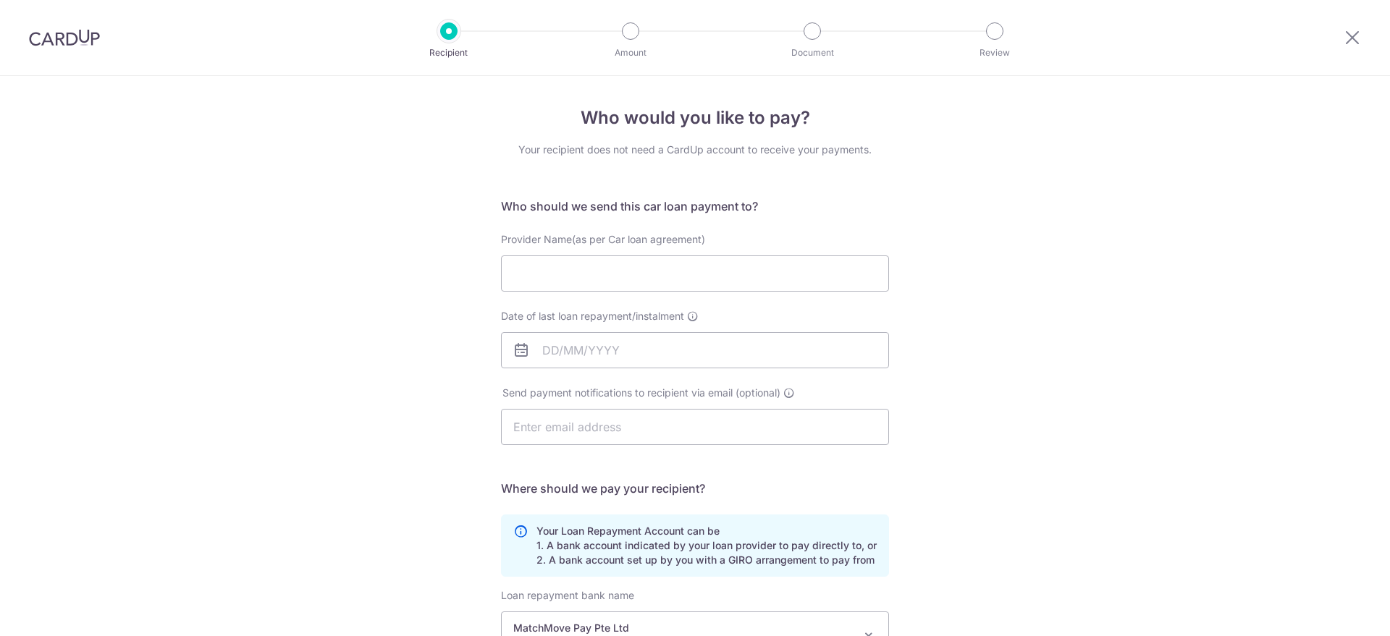
select select "22730"
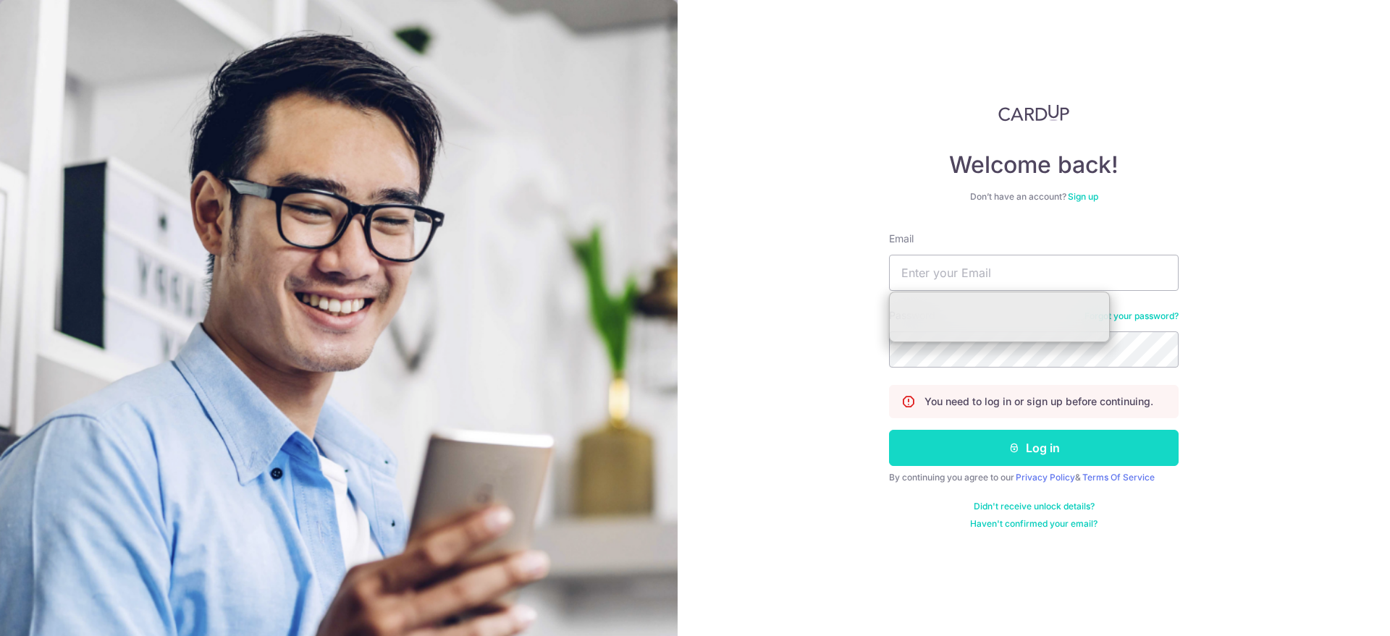
type input "[EMAIL_ADDRESS][DOMAIN_NAME]"
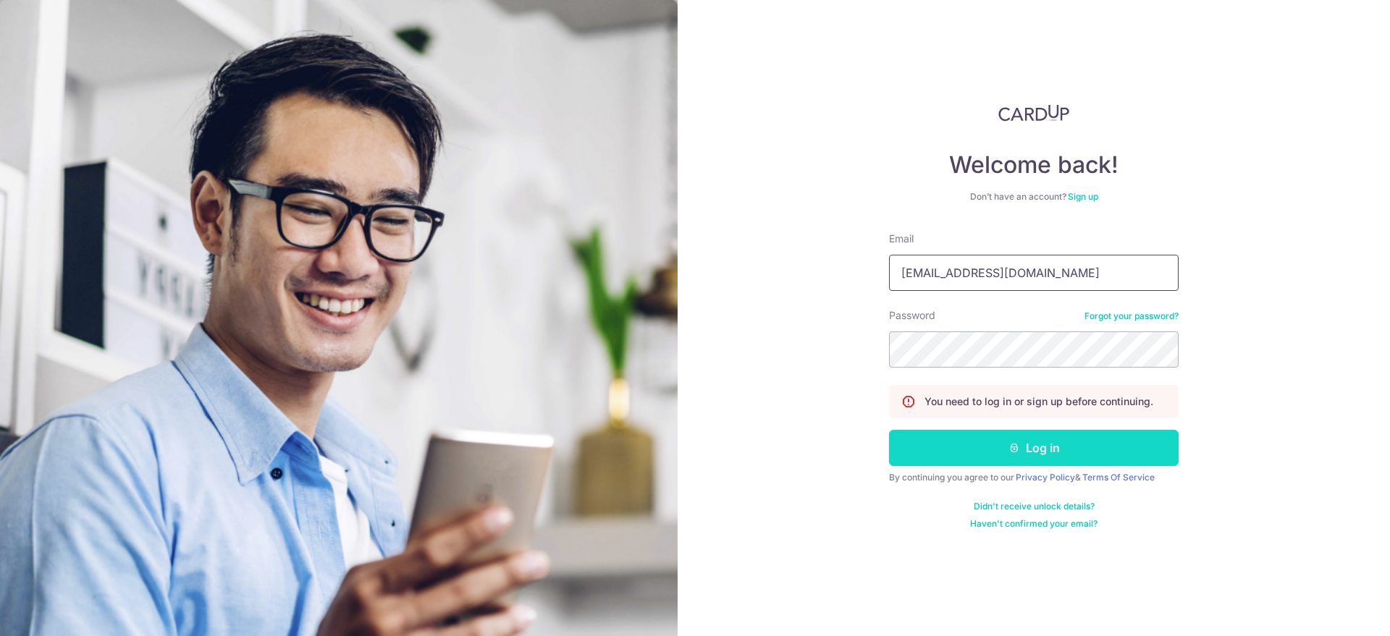
click at [1087, 447] on button "Log in" at bounding box center [1034, 448] width 290 height 36
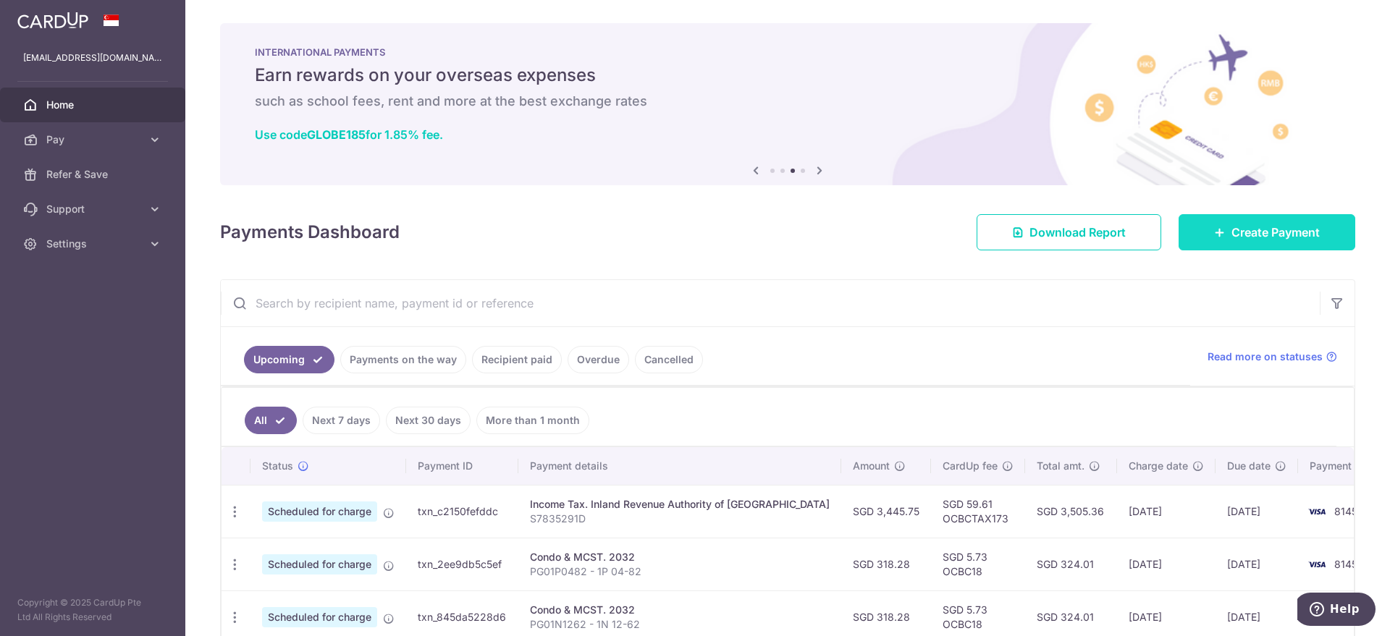
click at [1214, 231] on icon at bounding box center [1220, 233] width 12 height 12
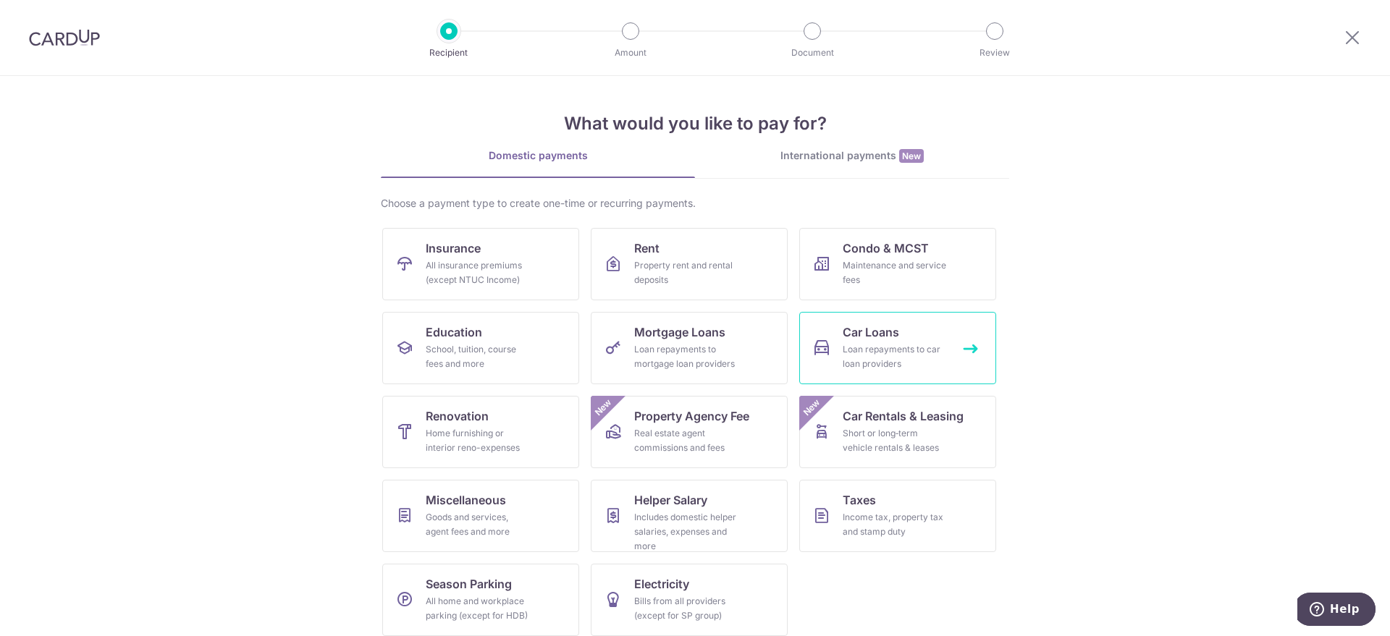
click at [820, 331] on link "Car Loans Loan repayments to car loan providers" at bounding box center [897, 348] width 197 height 72
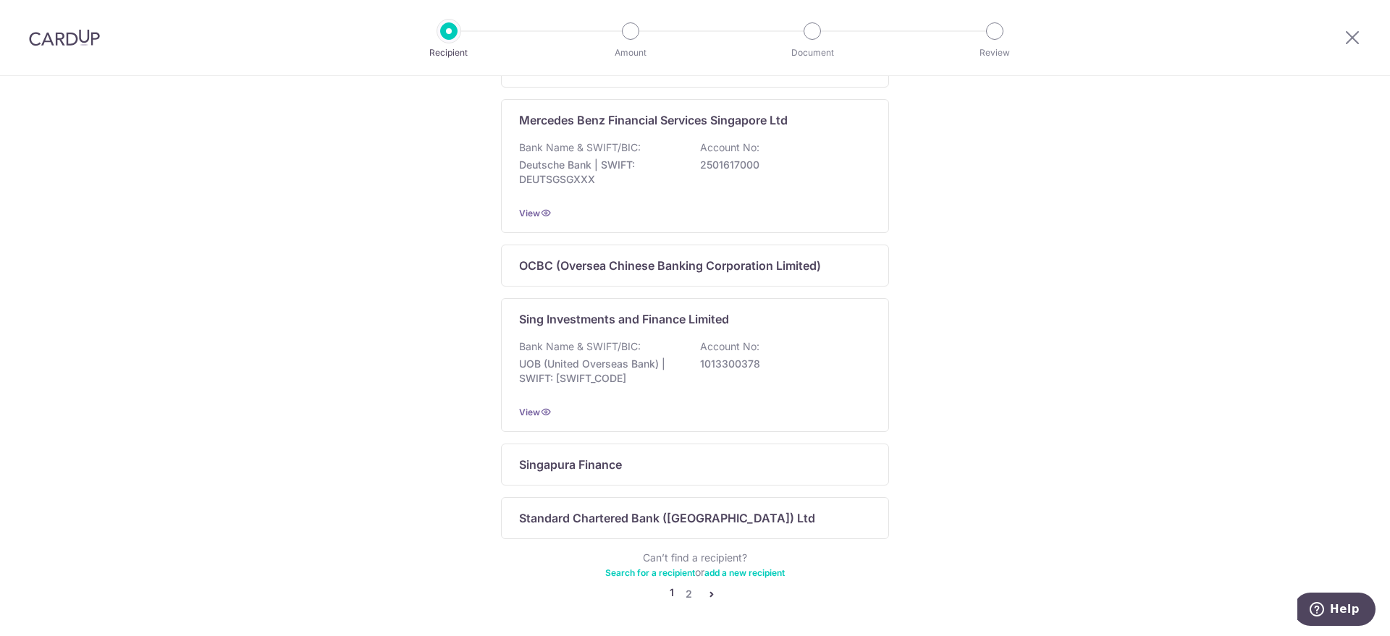
scroll to position [874, 0]
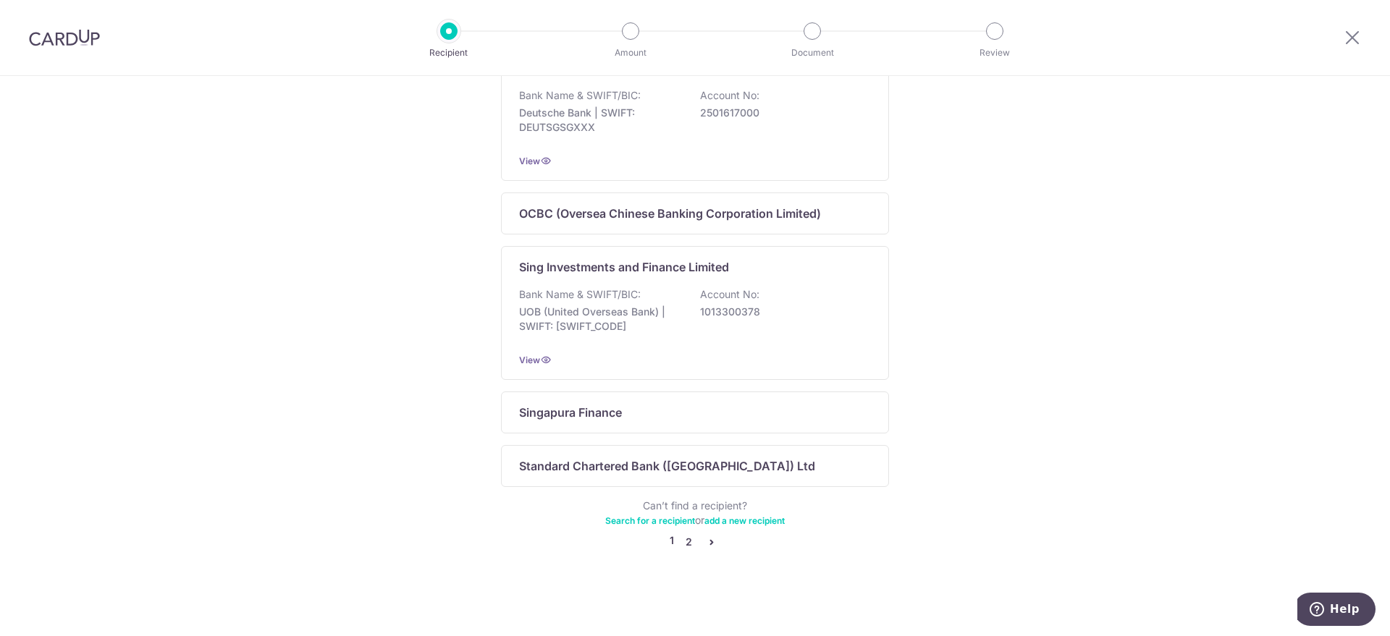
click at [686, 543] on link "2" at bounding box center [688, 541] width 17 height 17
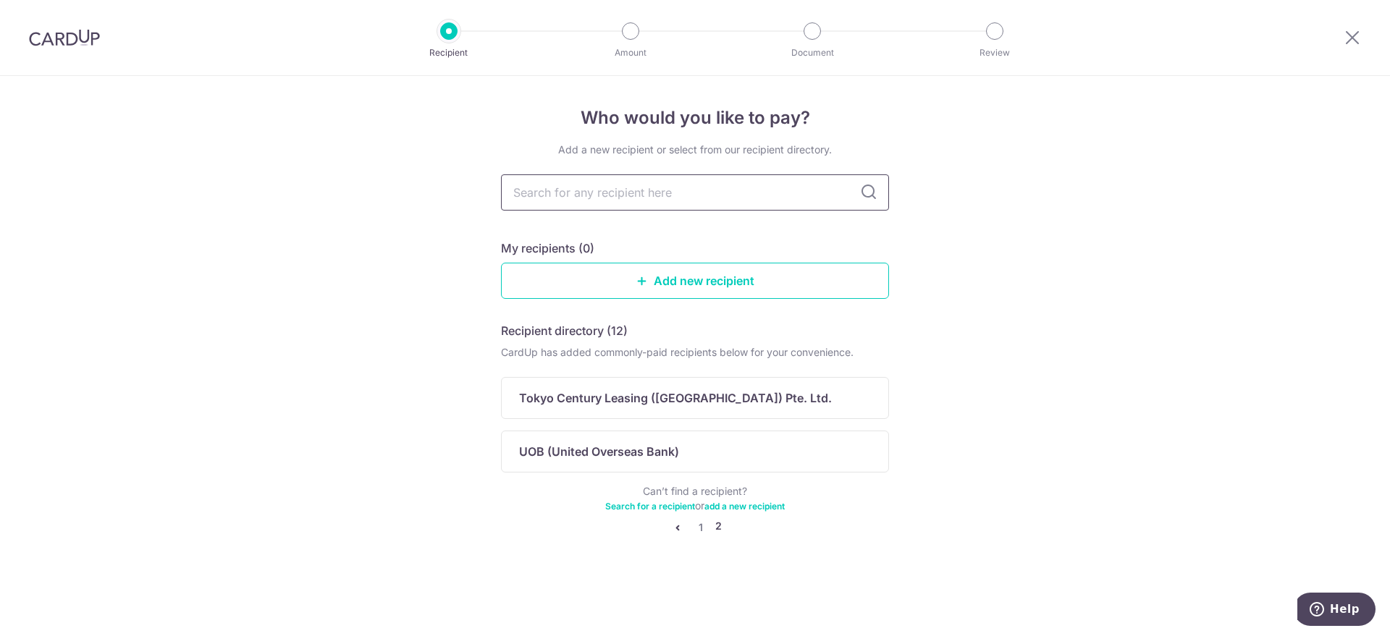
click at [711, 195] on input "text" at bounding box center [695, 192] width 388 height 36
click at [722, 284] on link "Add new recipient" at bounding box center [695, 281] width 388 height 36
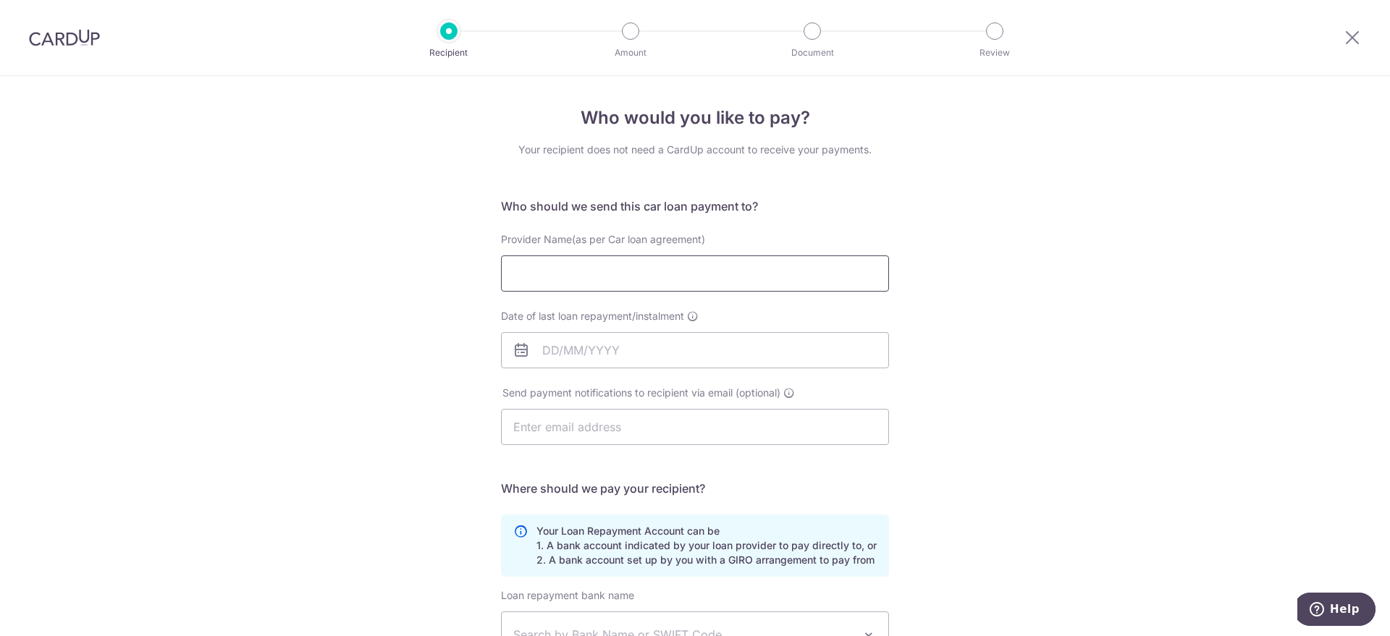
click at [711, 273] on input "Provider Name(as per Car loan agreement)" at bounding box center [695, 273] width 388 height 36
type input "Maybank"
click at [581, 362] on input "Date of last loan repayment/instalment" at bounding box center [695, 350] width 388 height 36
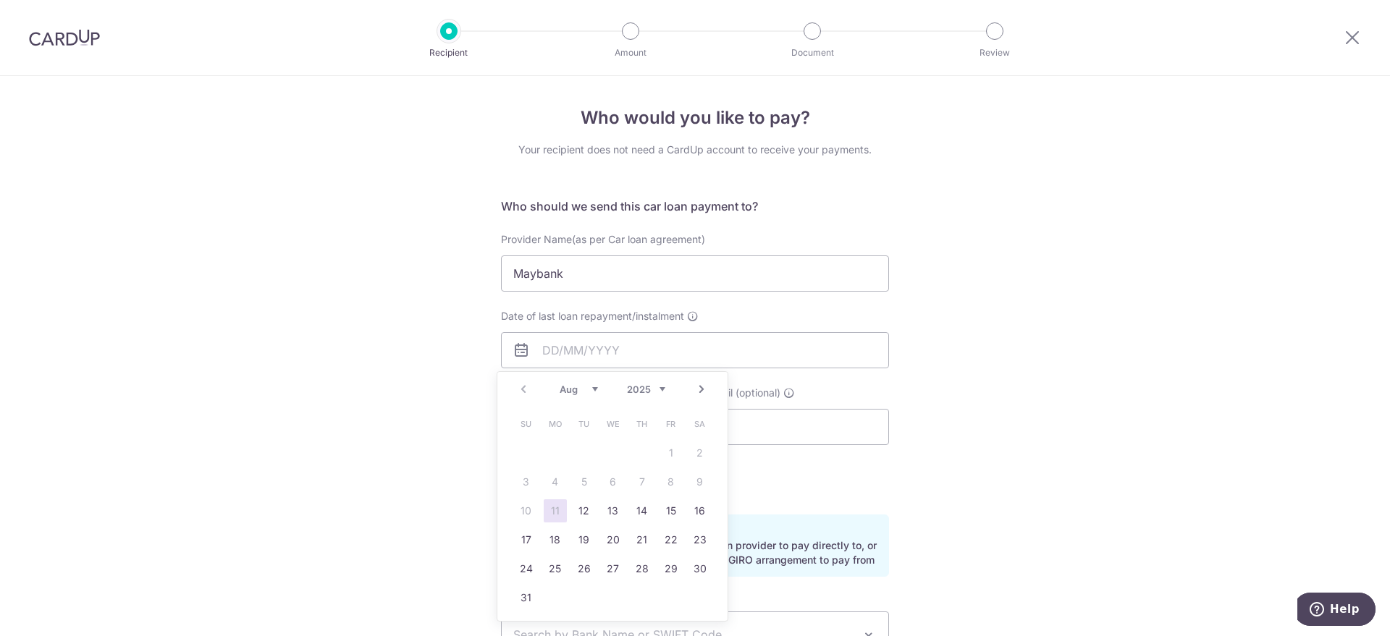
click at [661, 391] on select "2025 2026 2027 2028 2029 2030 2031 2032 2033 2034 2035" at bounding box center [646, 390] width 38 height 12
click at [635, 452] on link "5" at bounding box center [641, 453] width 23 height 23
type input "05/08/2032"
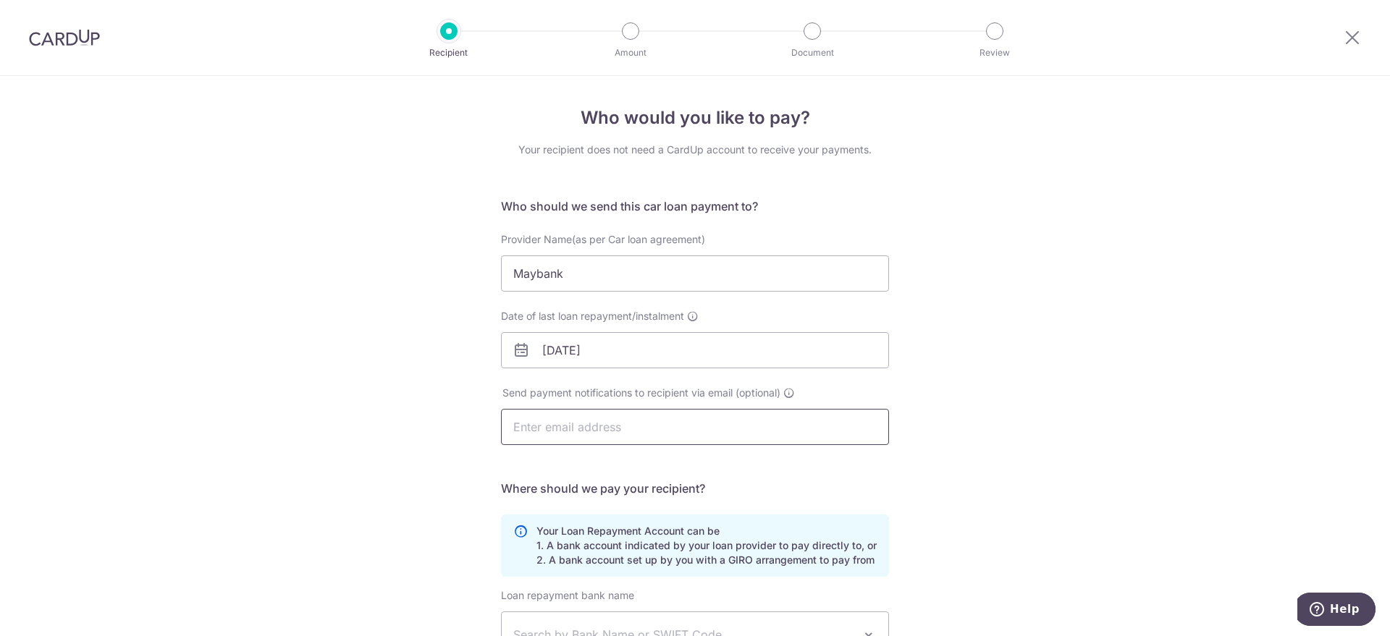
click at [599, 437] on input "text" at bounding box center [695, 427] width 388 height 36
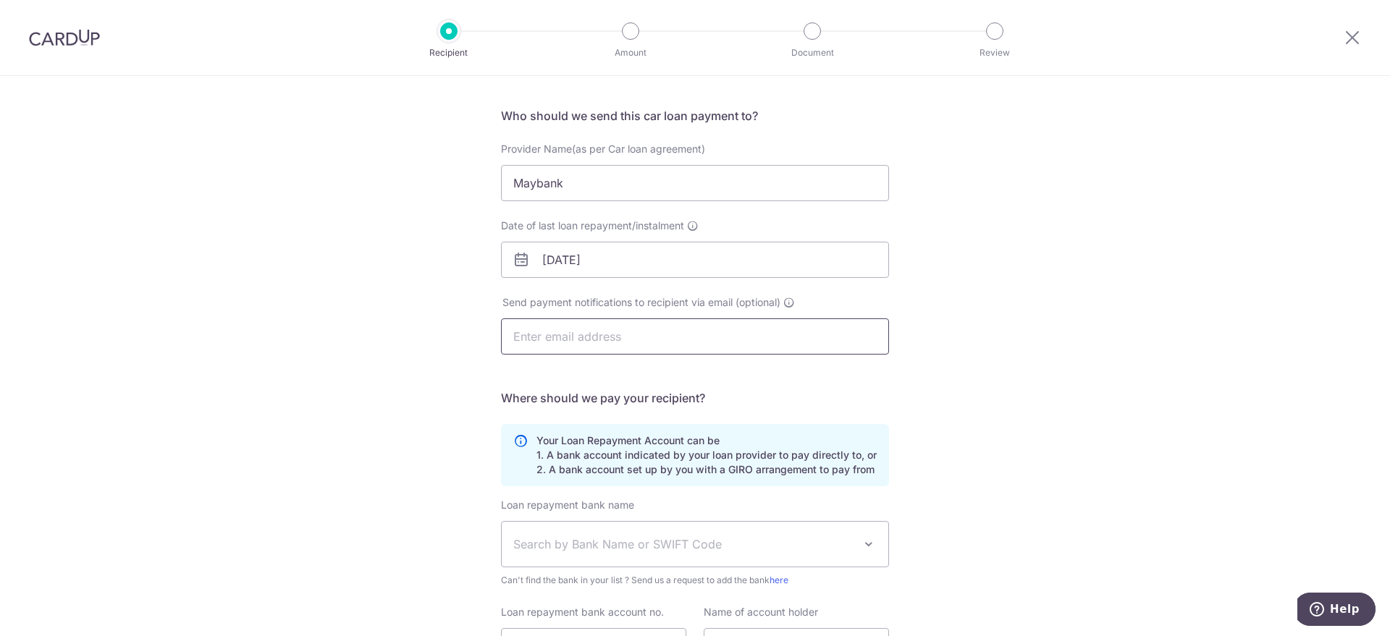
scroll to position [235, 0]
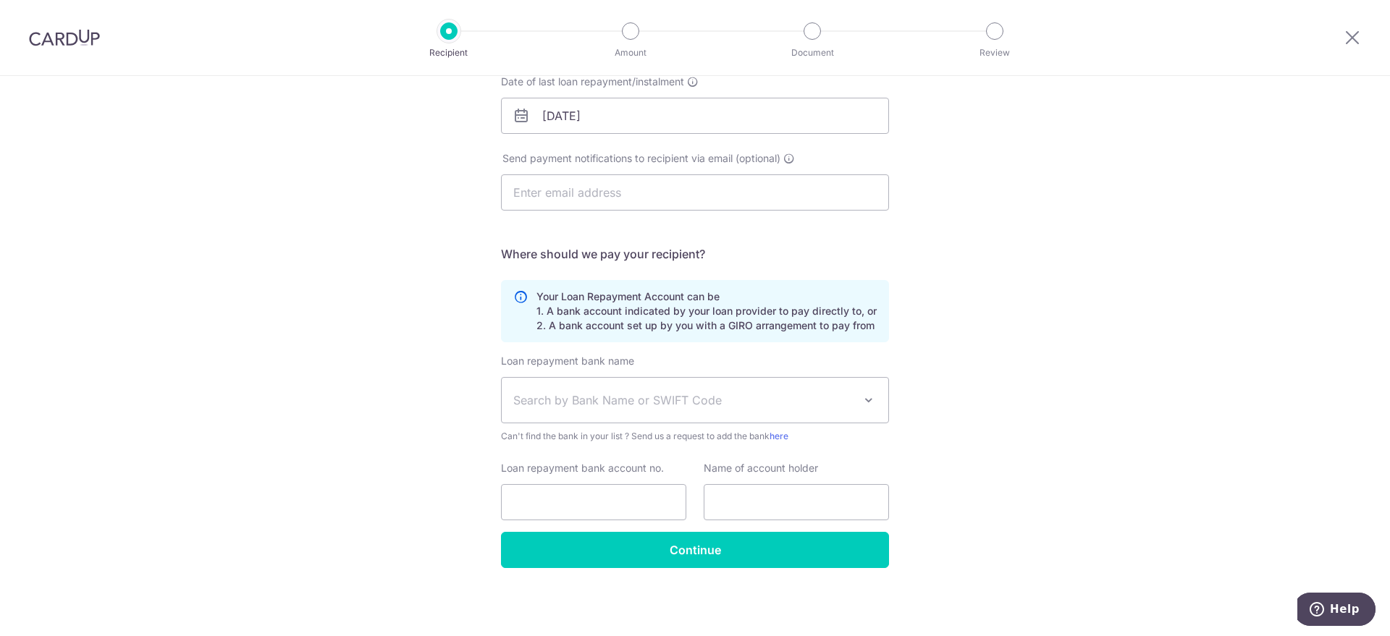
click at [576, 407] on span "Search by Bank Name or SWIFT Code" at bounding box center [683, 400] width 340 height 17
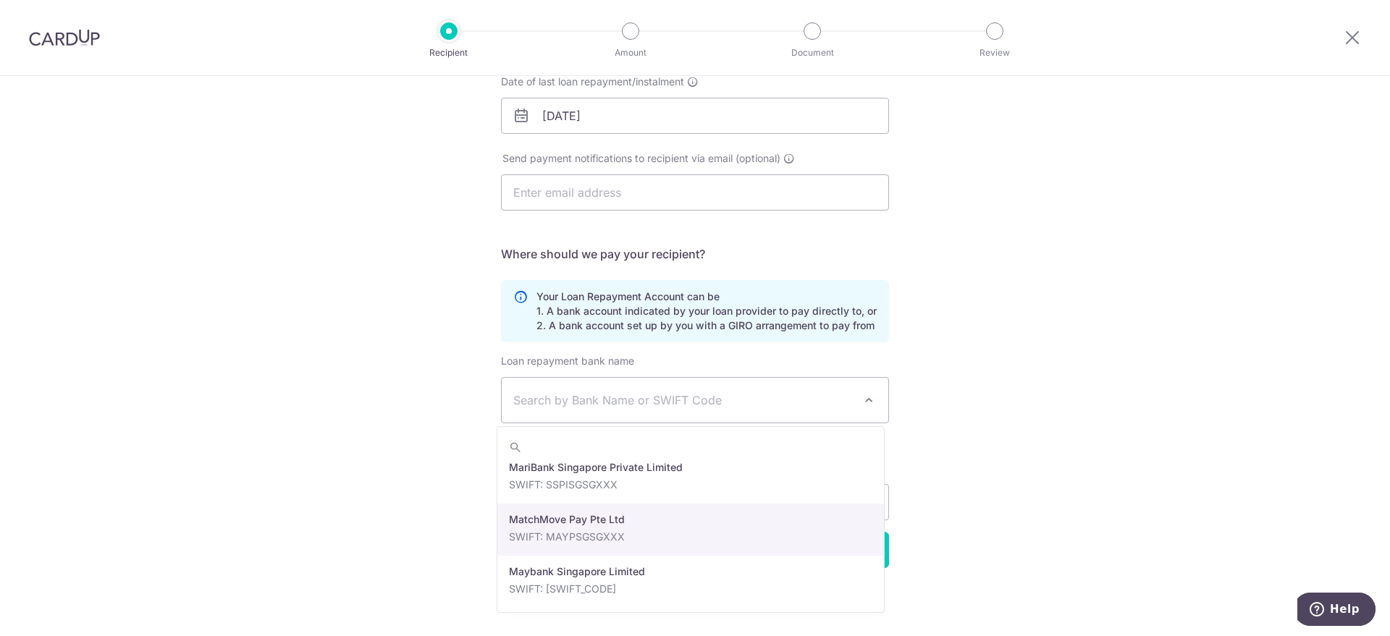
scroll to position [2081, 0]
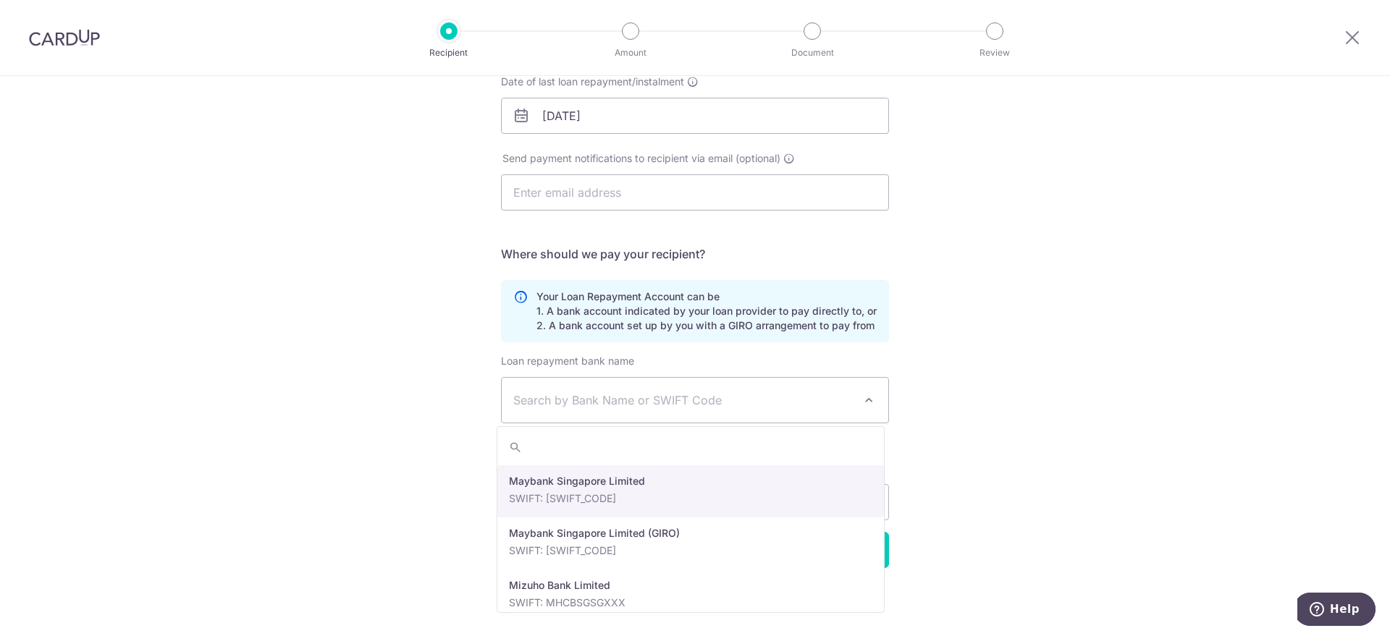
select select "10"
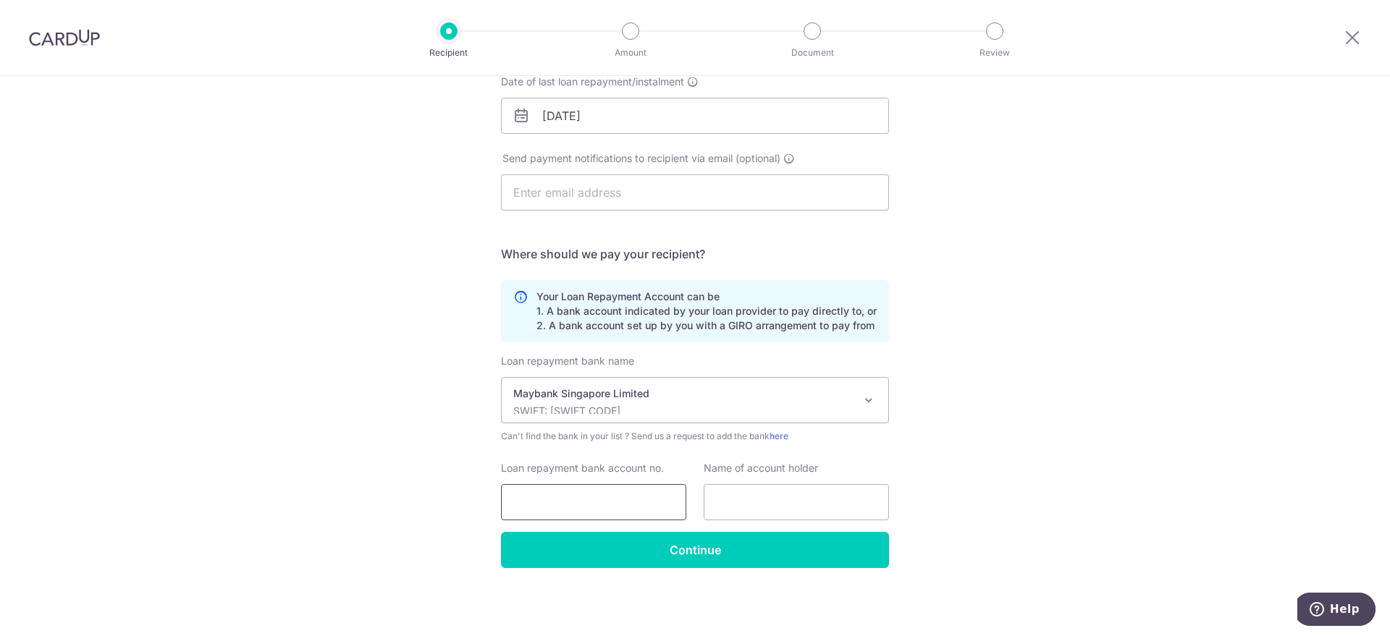
click at [626, 512] on input "Loan repayment bank account no." at bounding box center [593, 502] width 185 height 36
type input "44337863428"
click at [731, 509] on input "text" at bounding box center [796, 502] width 185 height 36
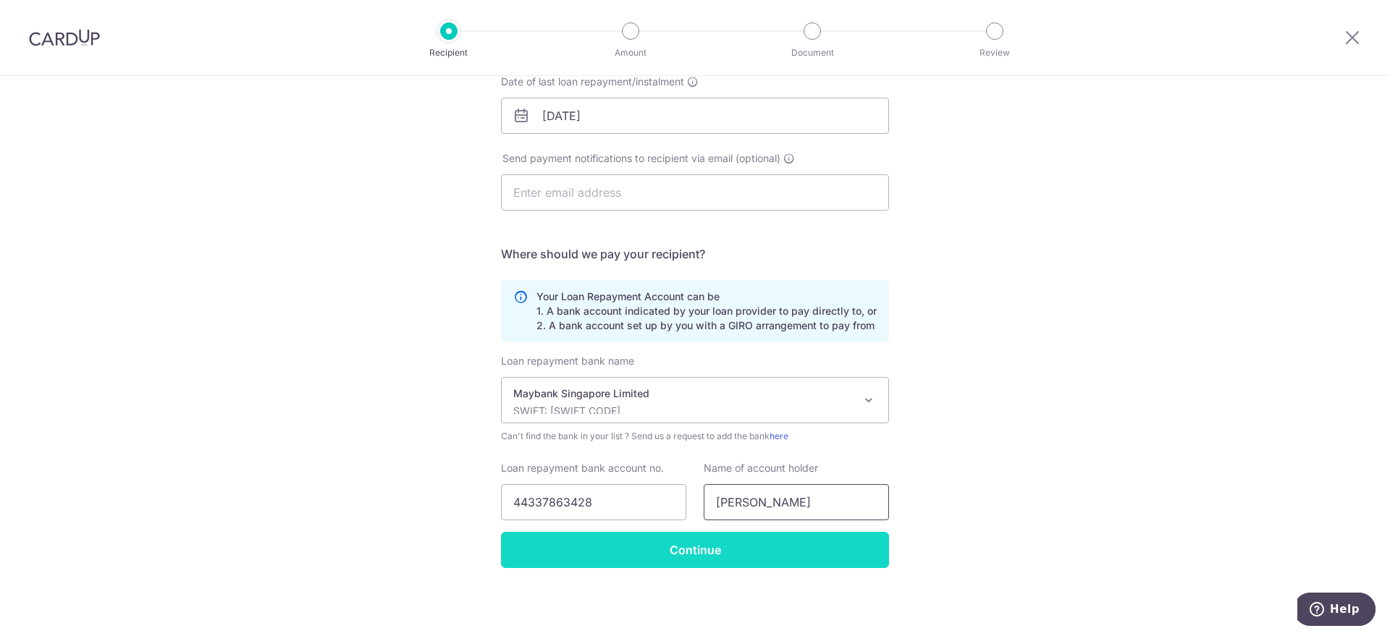
type input "LOY ZHIYANG"
click at [725, 542] on input "Continue" at bounding box center [695, 550] width 388 height 36
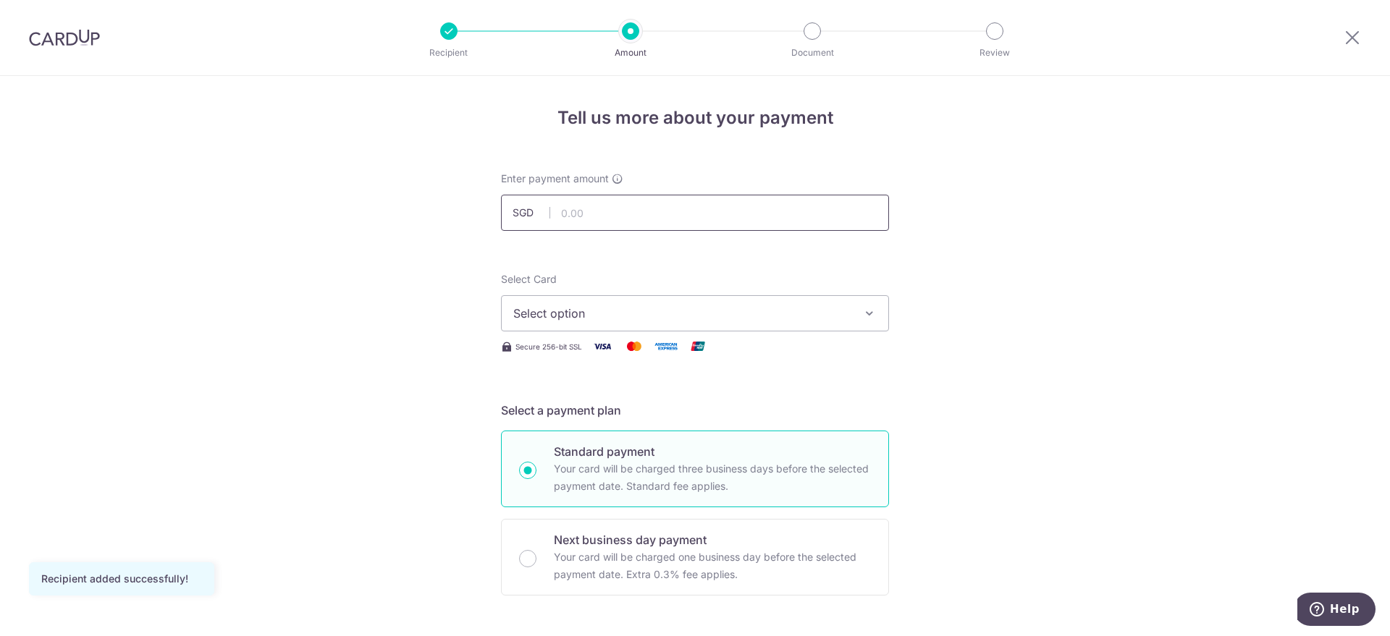
click at [594, 206] on input "text" at bounding box center [695, 213] width 388 height 36
type input "1,487.00"
click at [606, 311] on span "Select option" at bounding box center [681, 313] width 337 height 17
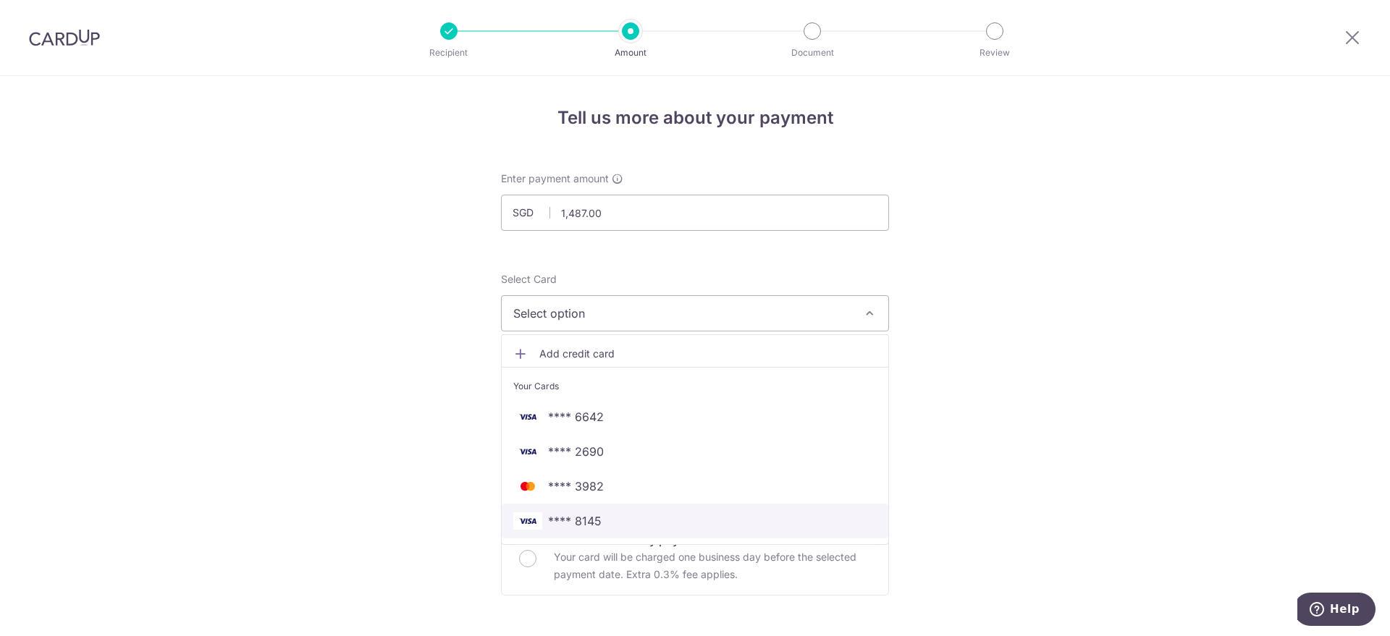
click at [617, 529] on span "**** 8145" at bounding box center [694, 520] width 363 height 17
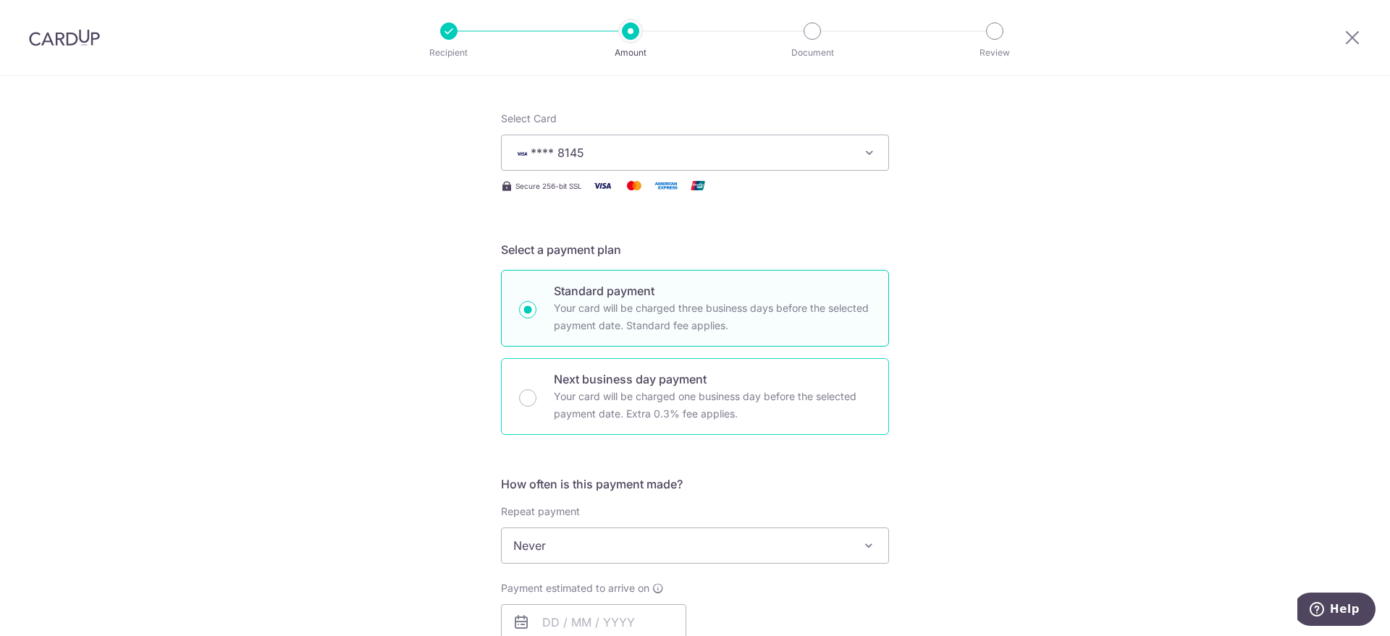
scroll to position [181, 0]
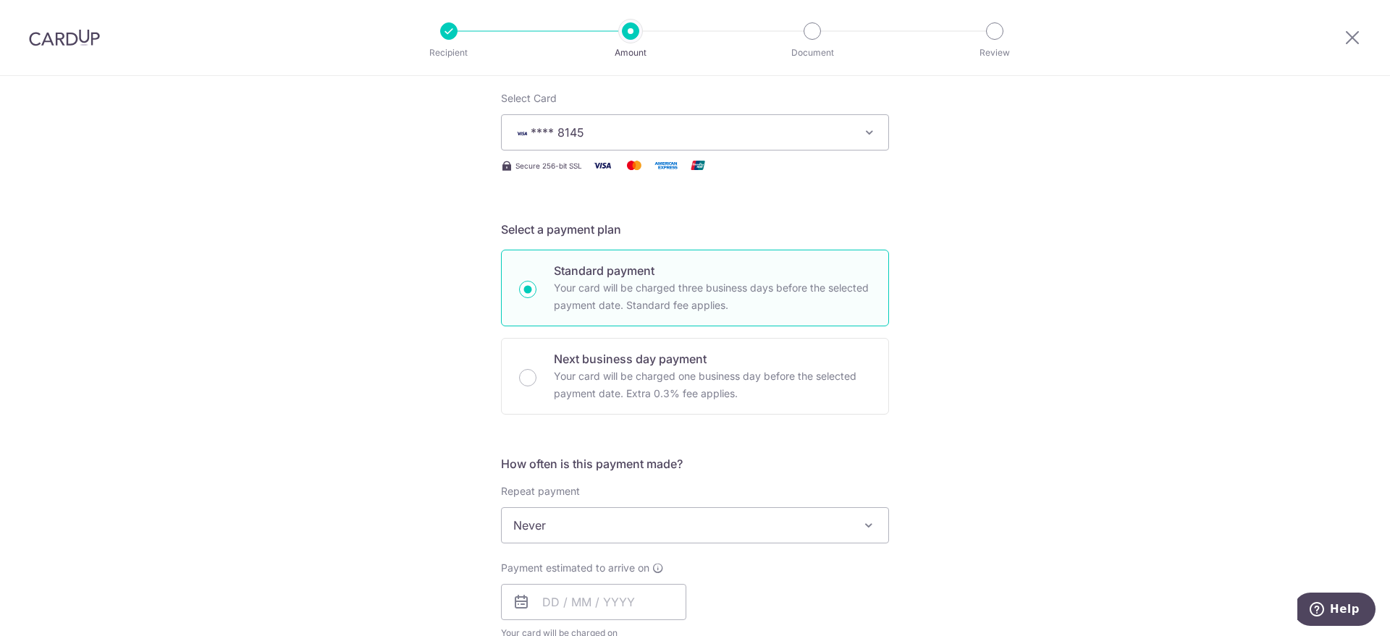
click at [612, 530] on span "Never" at bounding box center [695, 525] width 387 height 35
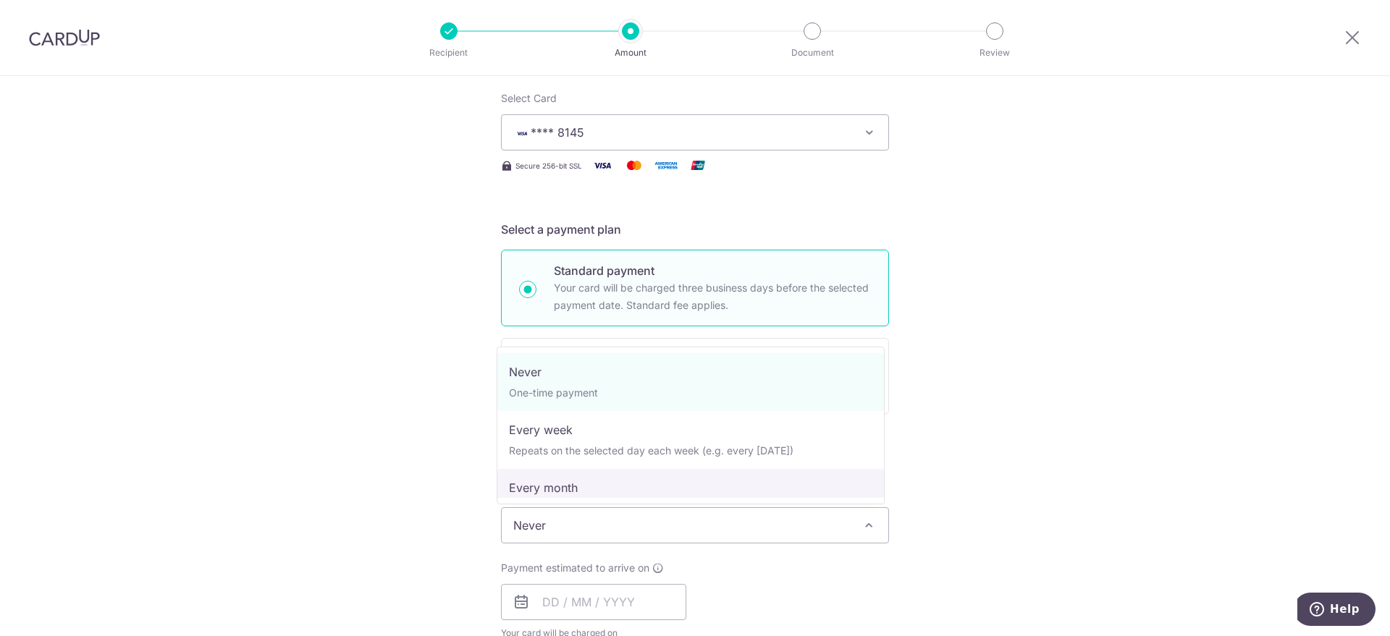
select select "3"
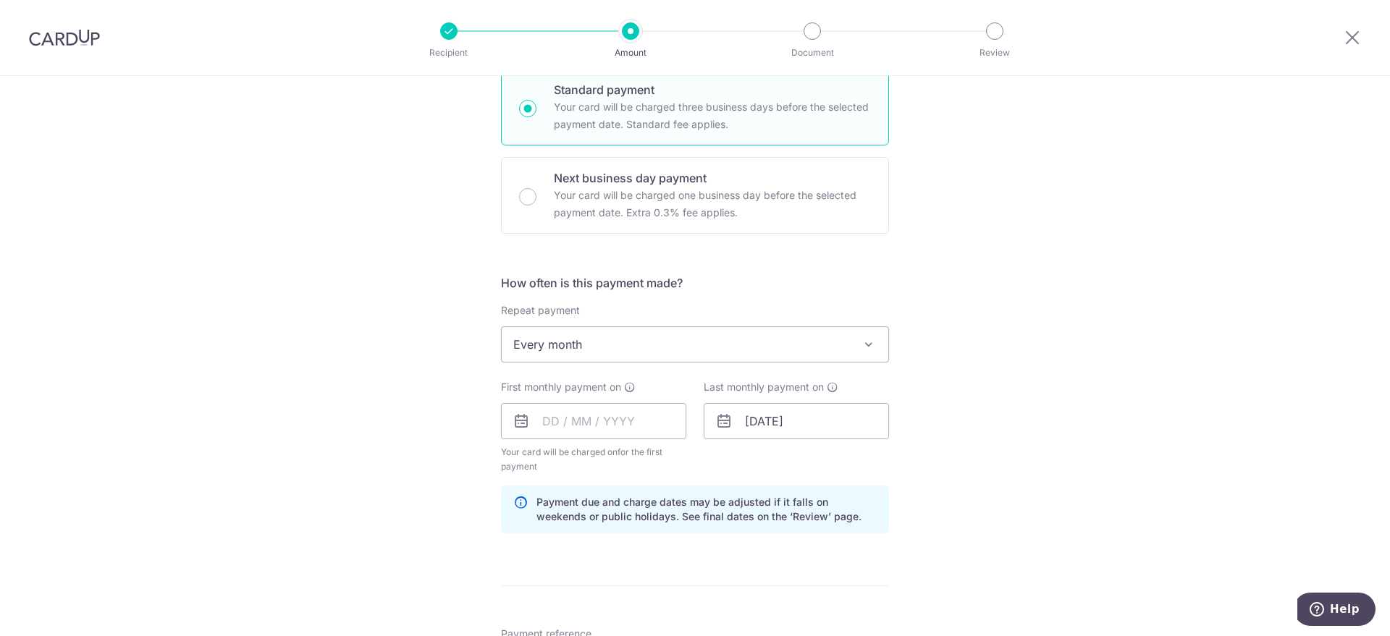
scroll to position [452, 0]
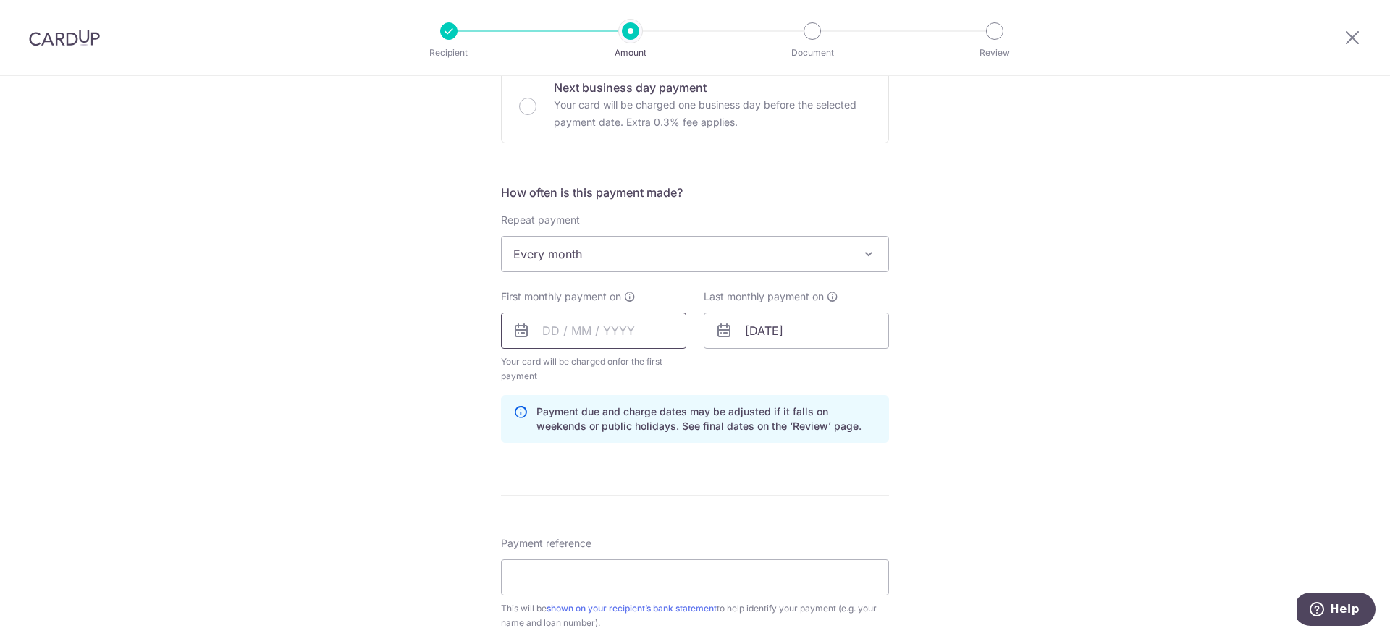
click at [548, 332] on input "text" at bounding box center [593, 331] width 185 height 36
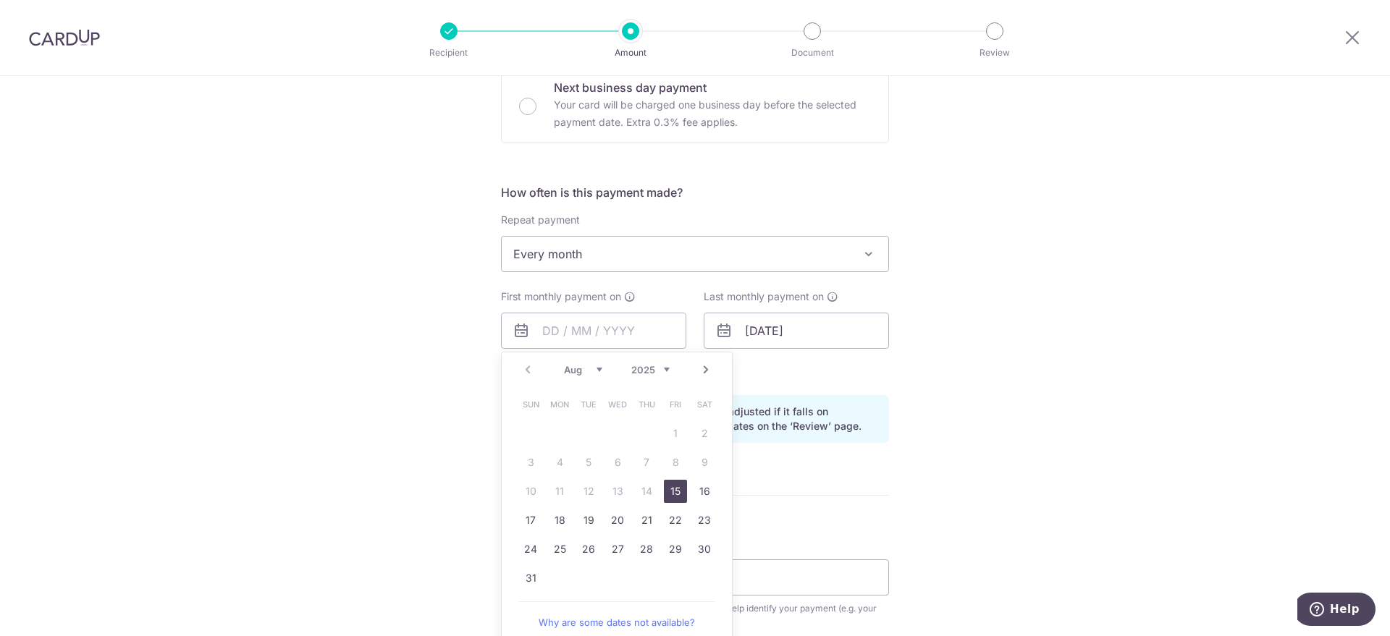
click at [591, 371] on select "Aug Sep Oct Nov Dec" at bounding box center [583, 370] width 38 height 12
click at [639, 433] on link "4" at bounding box center [646, 433] width 23 height 23
type input "[DATE]"
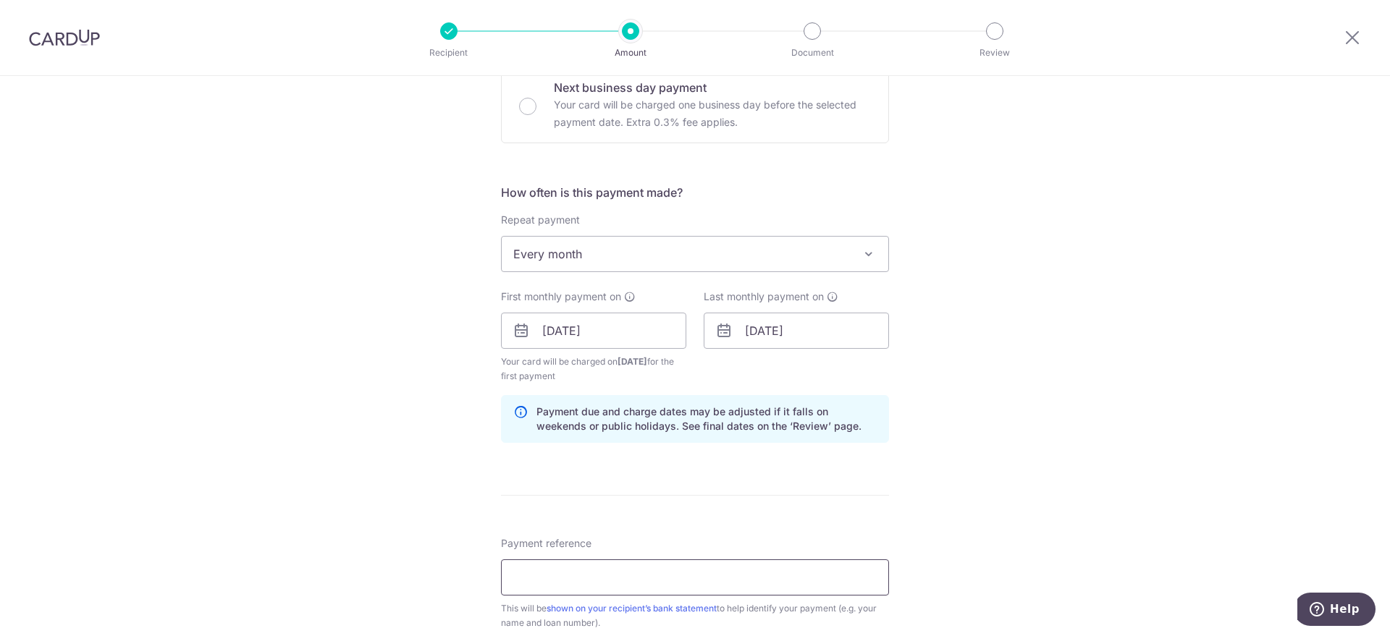
click at [593, 576] on input "Payment reference" at bounding box center [695, 577] width 388 height 36
click at [507, 583] on input "44337863428" at bounding box center [695, 577] width 388 height 36
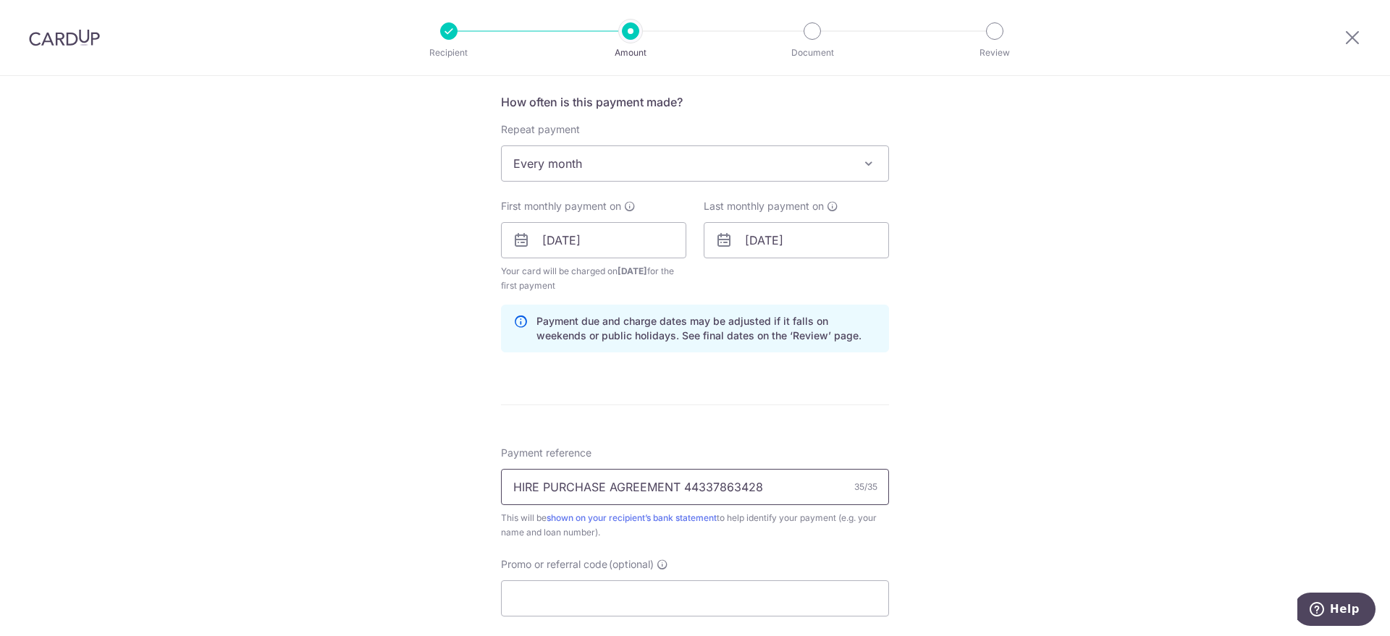
scroll to position [633, 0]
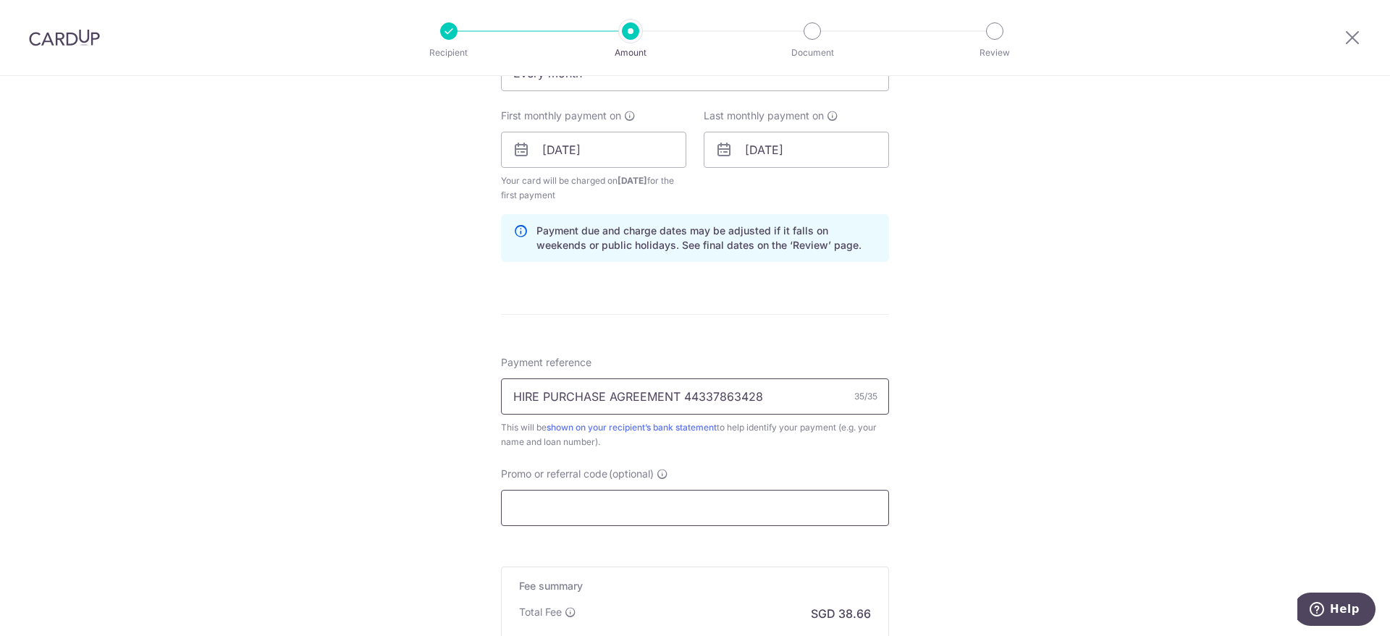
type input "HIRE PURCHASE AGREEMENT 44337863428"
click at [658, 516] on input "Promo or referral code (optional)" at bounding box center [695, 508] width 388 height 36
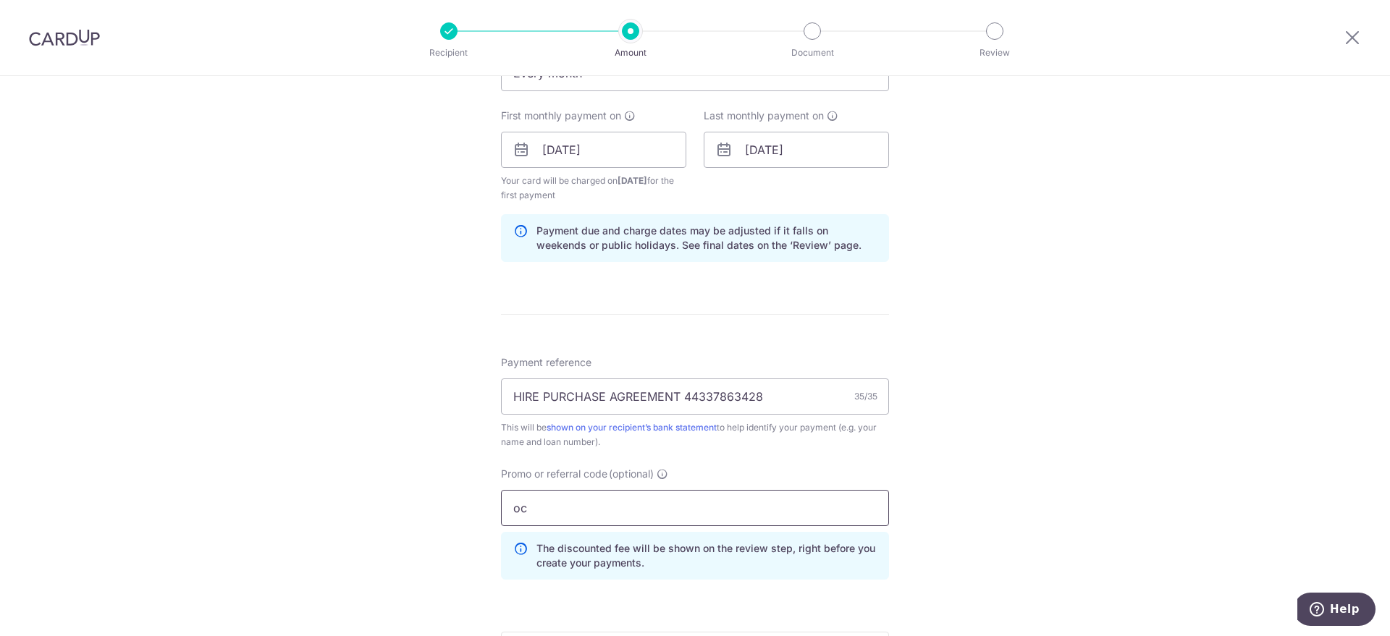
type input "o"
type input "OCBC18"
click at [1051, 300] on div "Tell us more about your payment Enter payment amount SGD 1,487.00 1487.00 Recip…" at bounding box center [695, 167] width 1390 height 1448
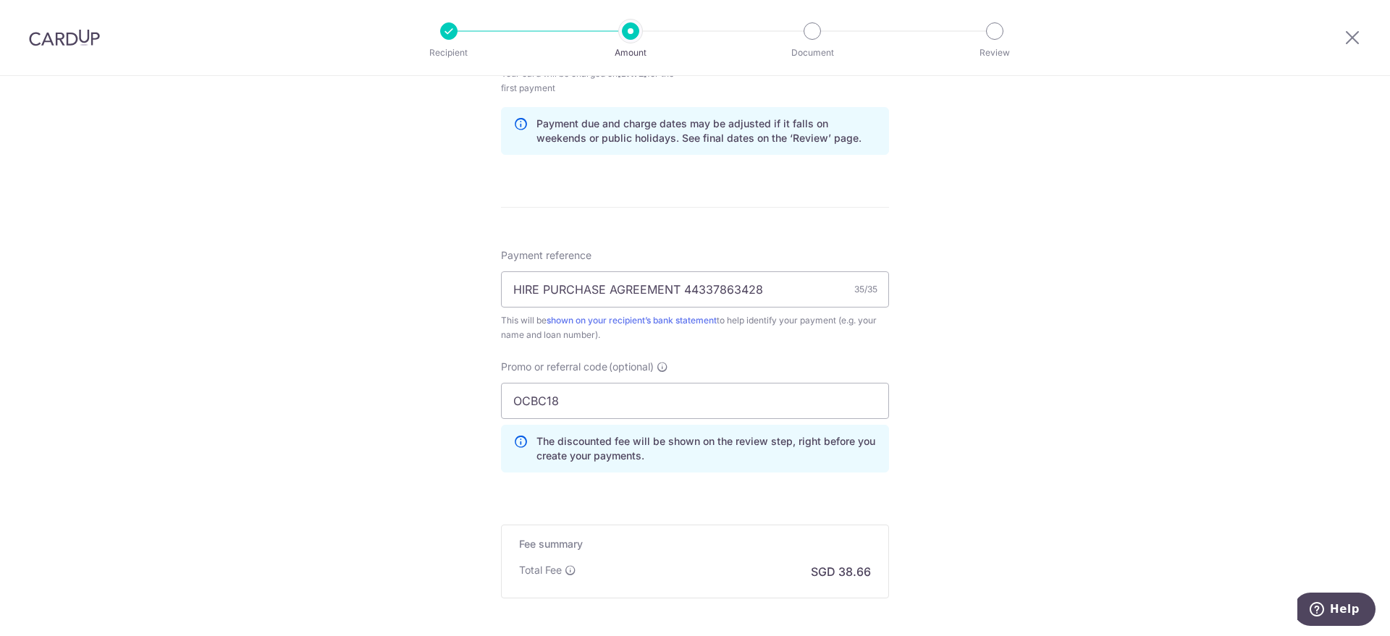
scroll to position [888, 0]
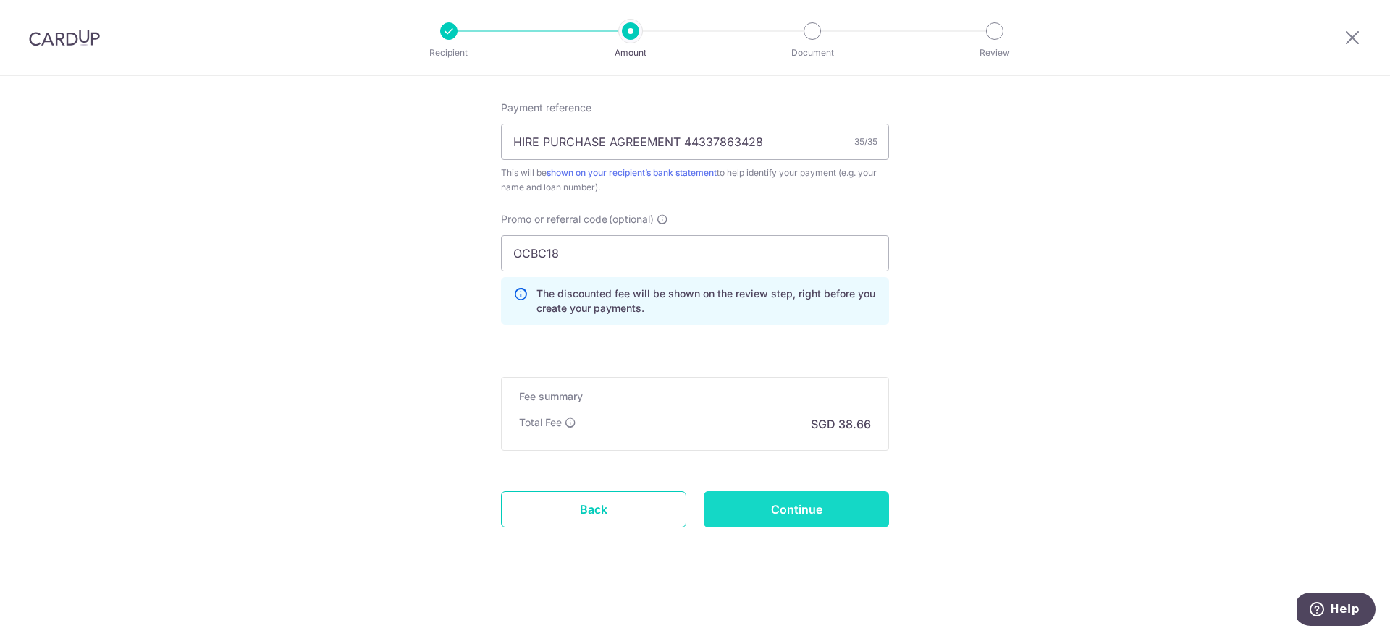
click at [837, 521] on input "Continue" at bounding box center [796, 509] width 185 height 36
type input "Create Schedule"
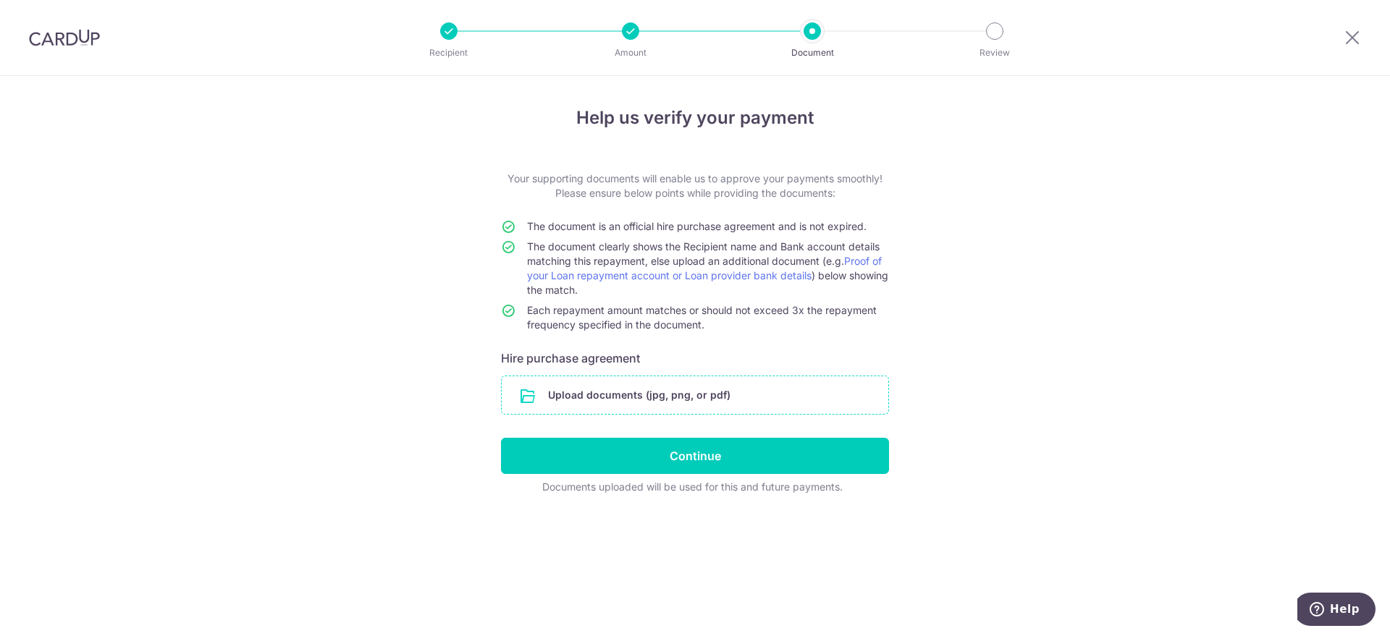
click at [653, 401] on input "file" at bounding box center [695, 395] width 387 height 38
click at [631, 394] on input "file" at bounding box center [695, 395] width 387 height 38
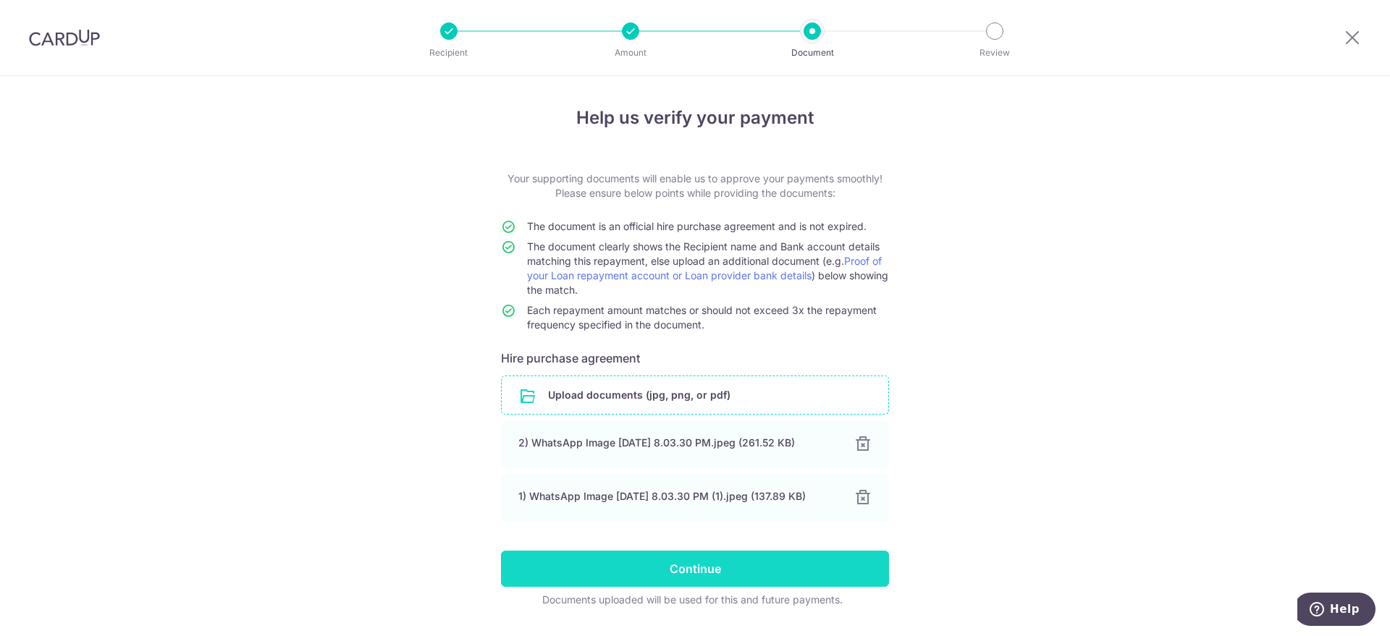
click at [763, 575] on input "Continue" at bounding box center [695, 569] width 388 height 36
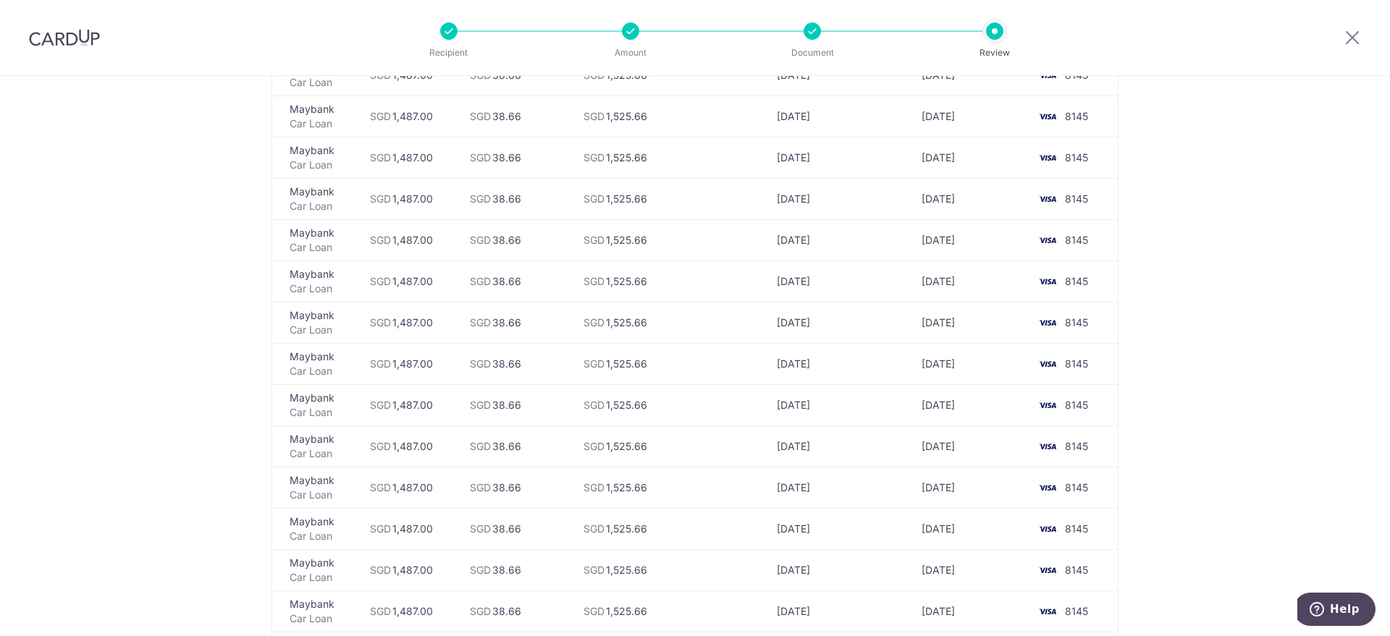
scroll to position [1579, 0]
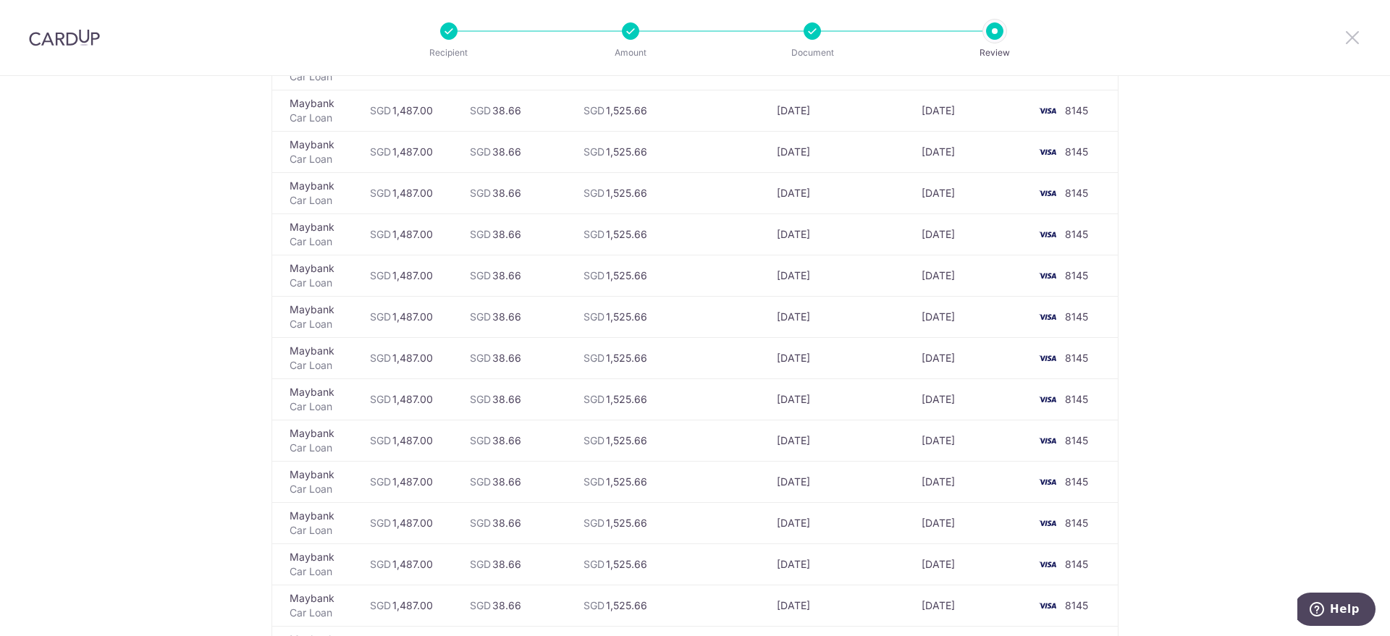
click at [1346, 33] on icon at bounding box center [1351, 37] width 17 height 18
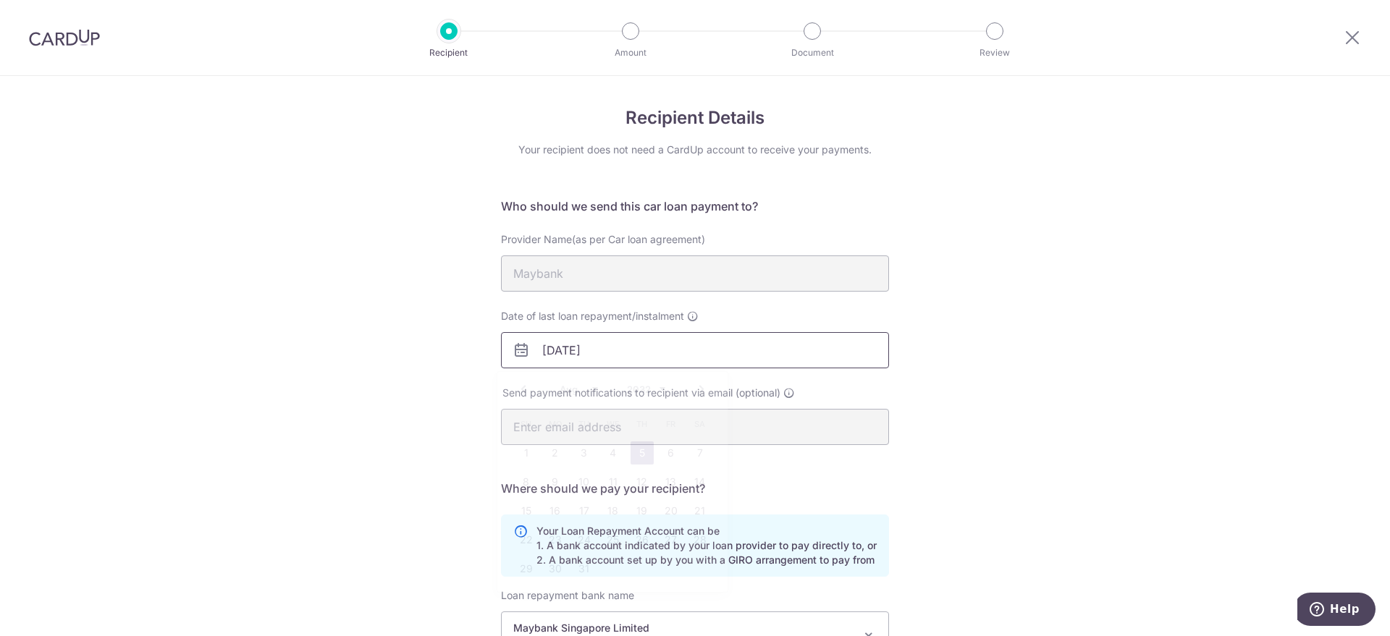
click at [609, 355] on input "05/08/2032" at bounding box center [695, 350] width 388 height 36
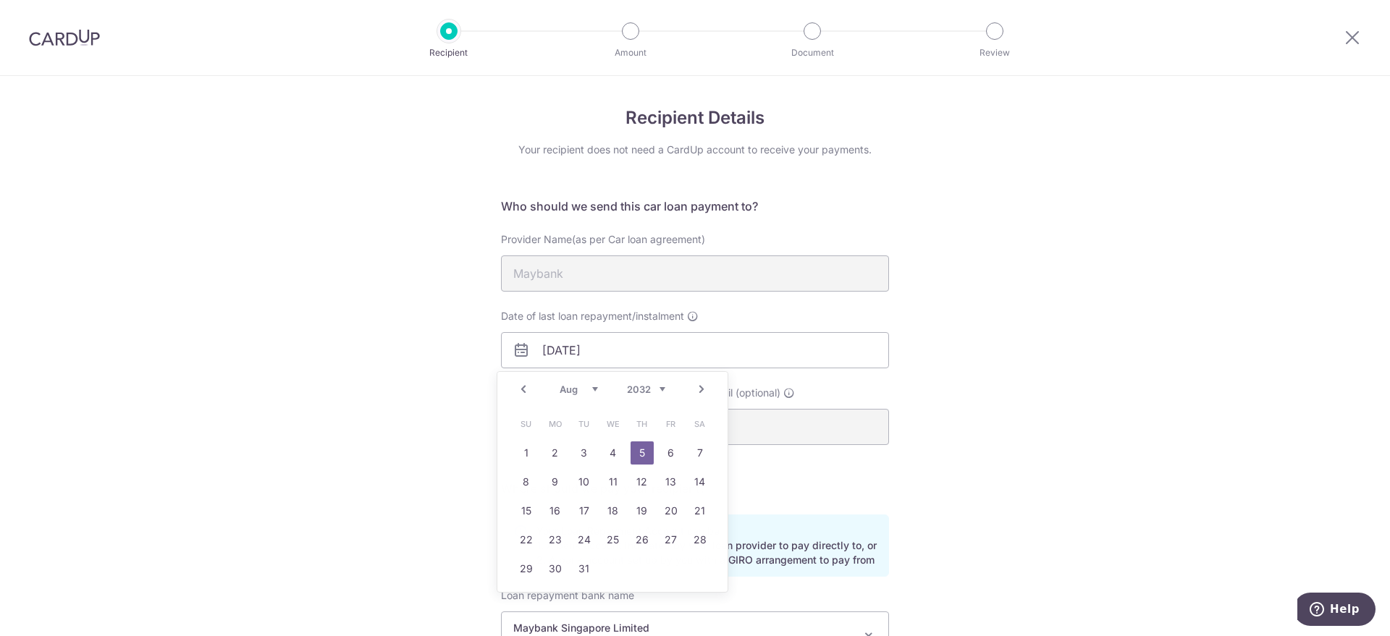
click at [696, 316] on div "Date of last loan repayment/instalment 05/08/2032" at bounding box center [695, 338] width 388 height 59
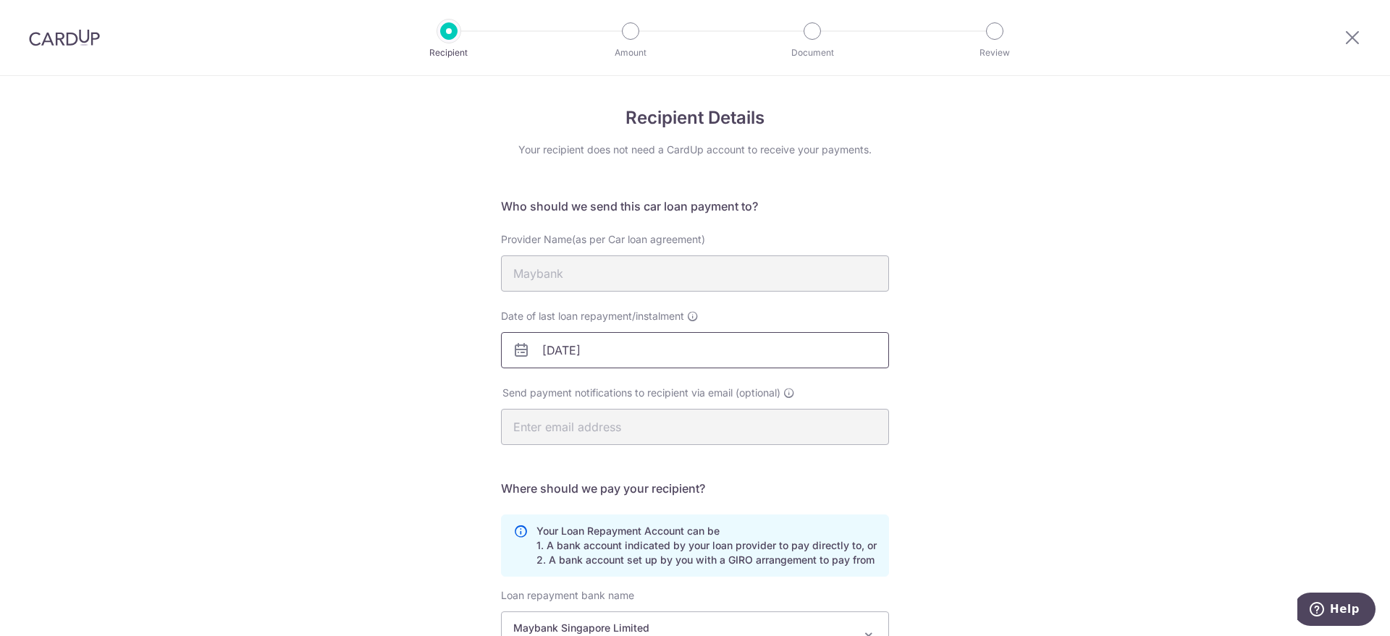
click at [559, 352] on input "05/08/2032" at bounding box center [695, 350] width 388 height 36
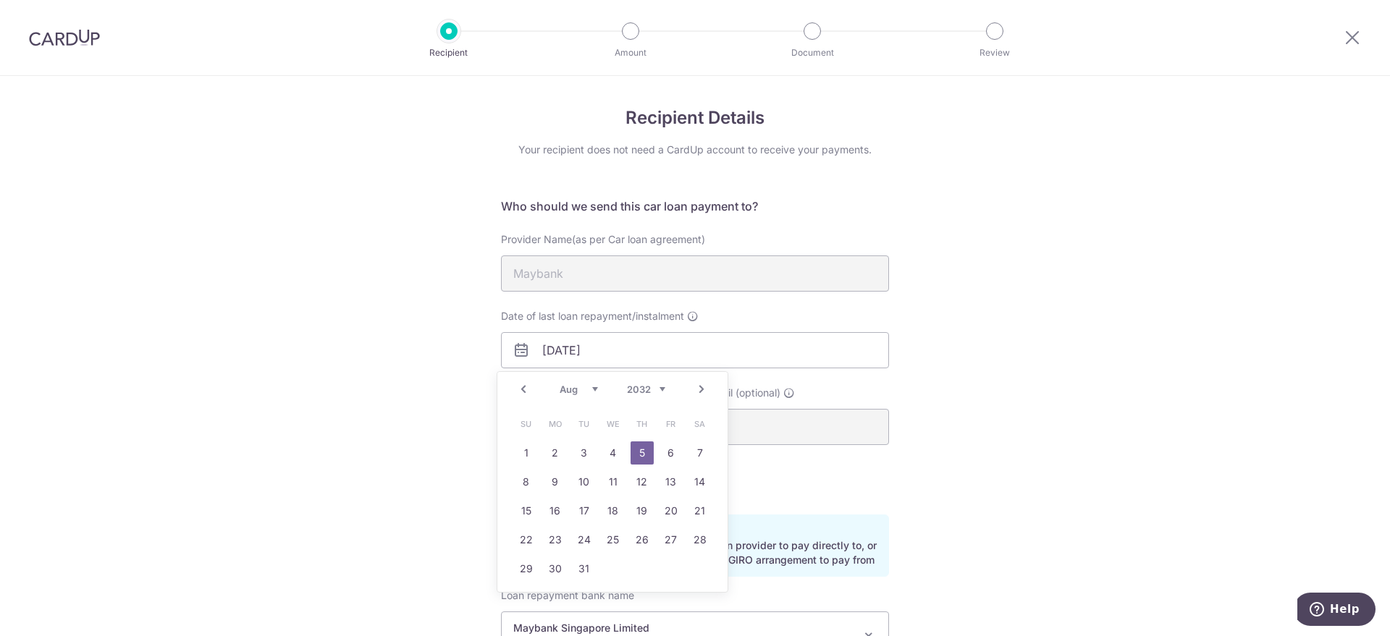
click at [659, 389] on select "2025 2026 2027 2028 2029 2030 2031 2032 2033 2034 2035 2036 2037 2038 2039 2040…" at bounding box center [646, 390] width 38 height 12
click at [592, 389] on select "Jan Feb Mar Apr May Jun Jul Aug Sep Oct Nov Dec" at bounding box center [578, 390] width 38 height 12
click at [633, 452] on link "5" at bounding box center [641, 453] width 23 height 23
type input "05/03/2026"
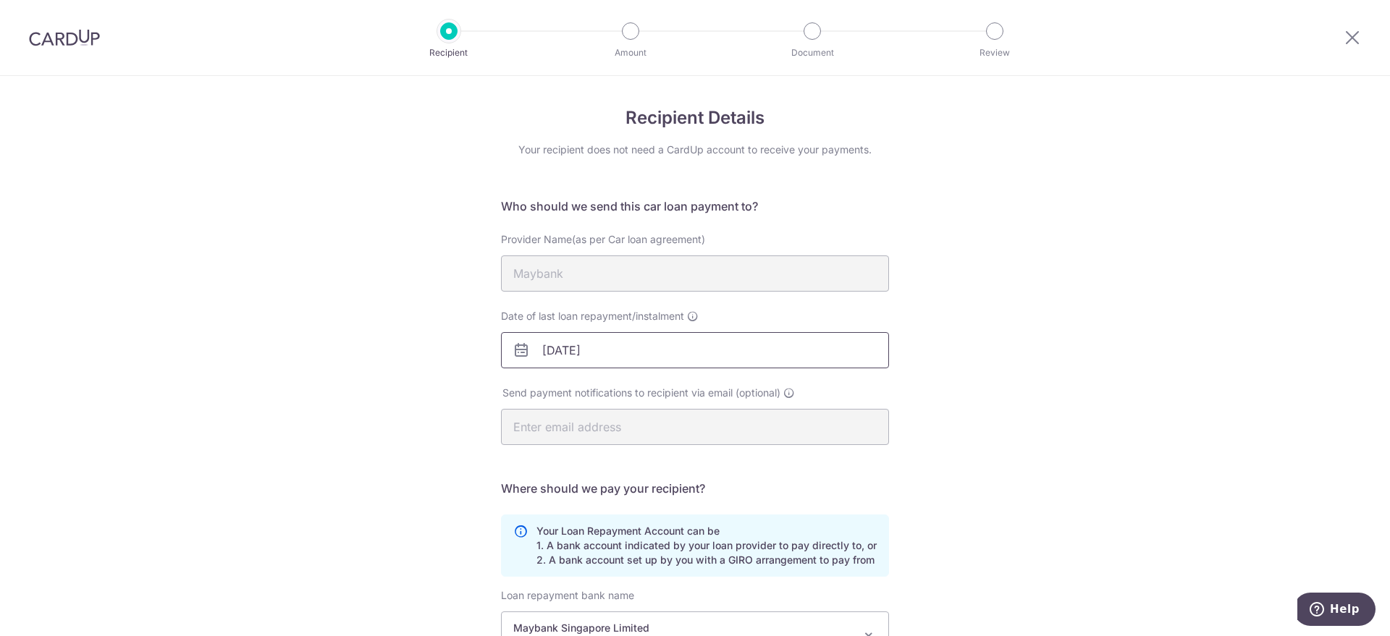
click at [570, 348] on input "05/03/2026" at bounding box center [695, 350] width 388 height 36
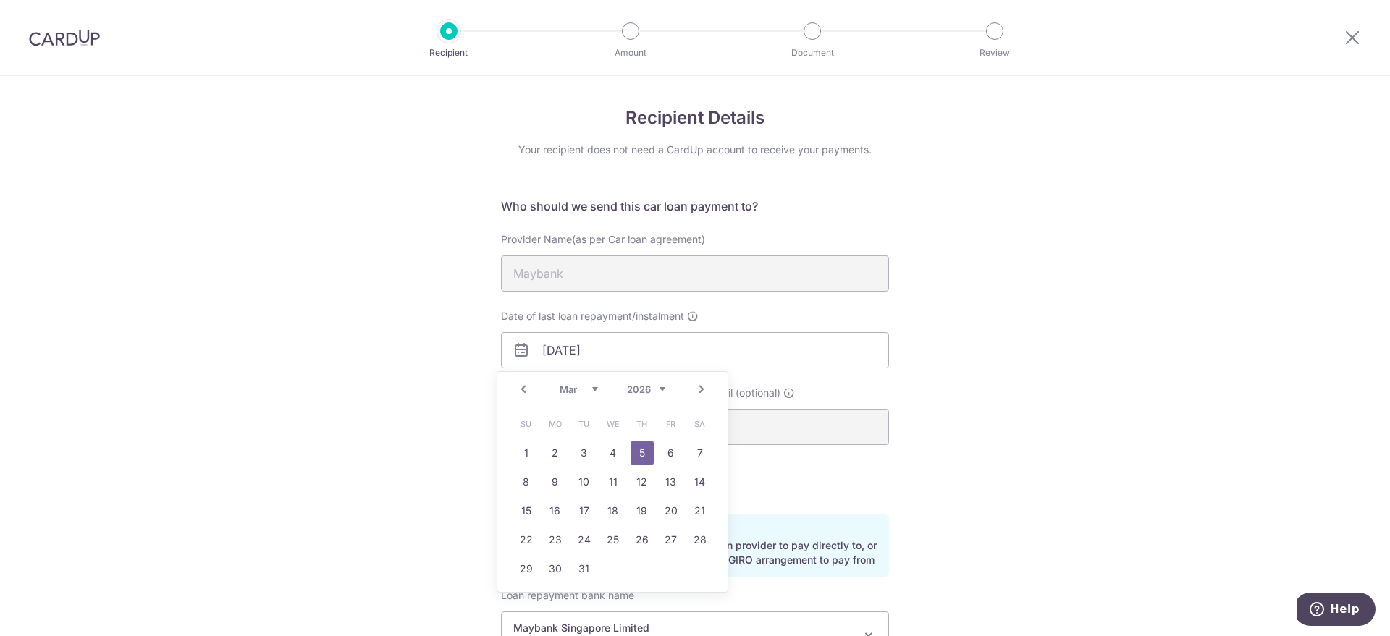
click at [1050, 328] on div "Recipient Details Your recipient does not need a CardUp account to receive your…" at bounding box center [695, 463] width 1390 height 774
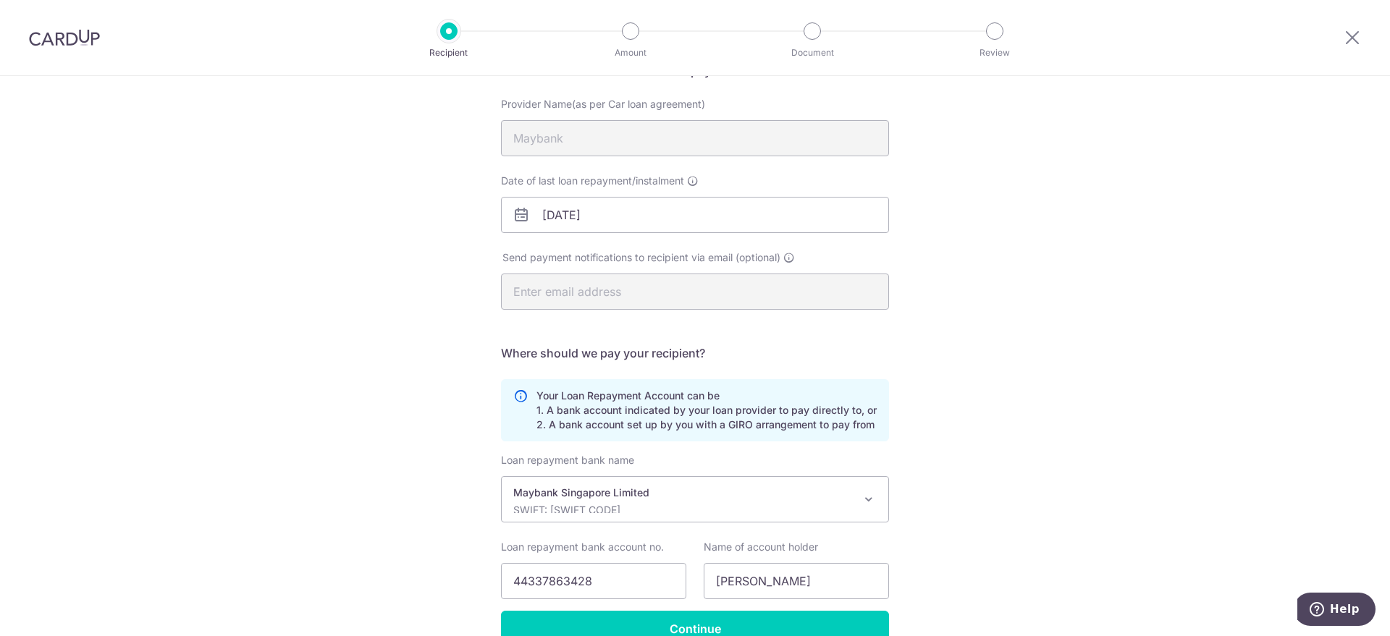
scroll to position [214, 0]
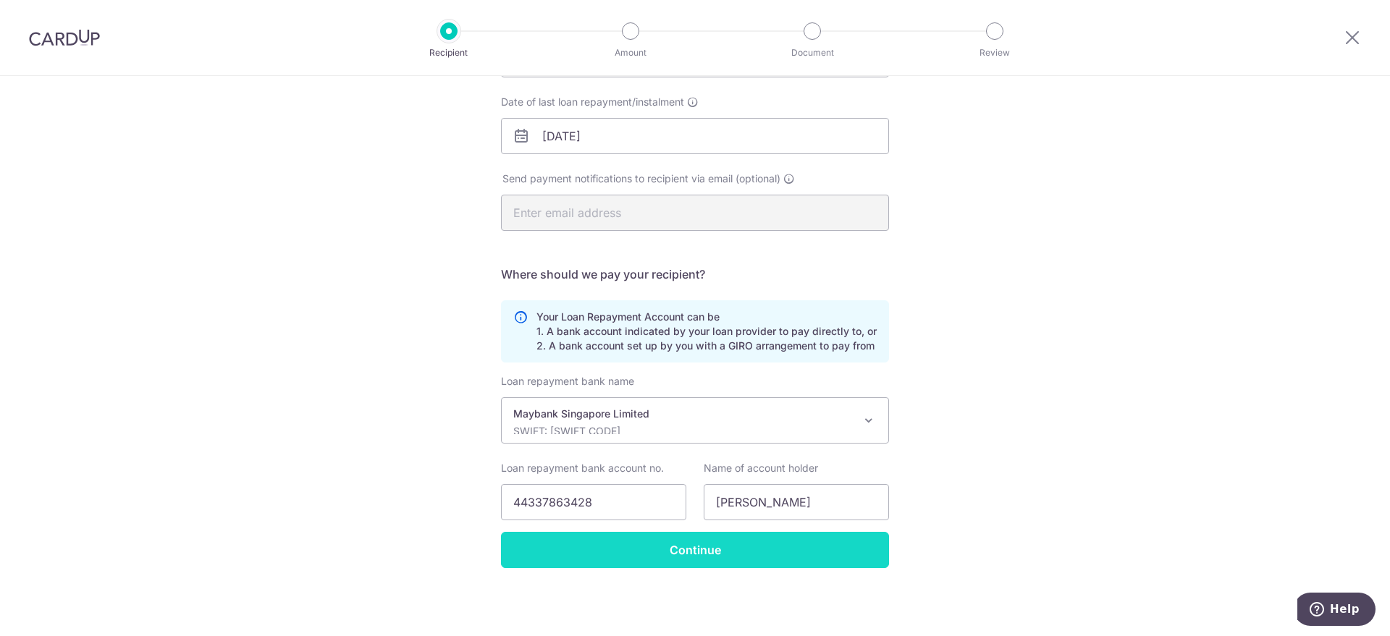
click at [638, 542] on input "Continue" at bounding box center [695, 550] width 388 height 36
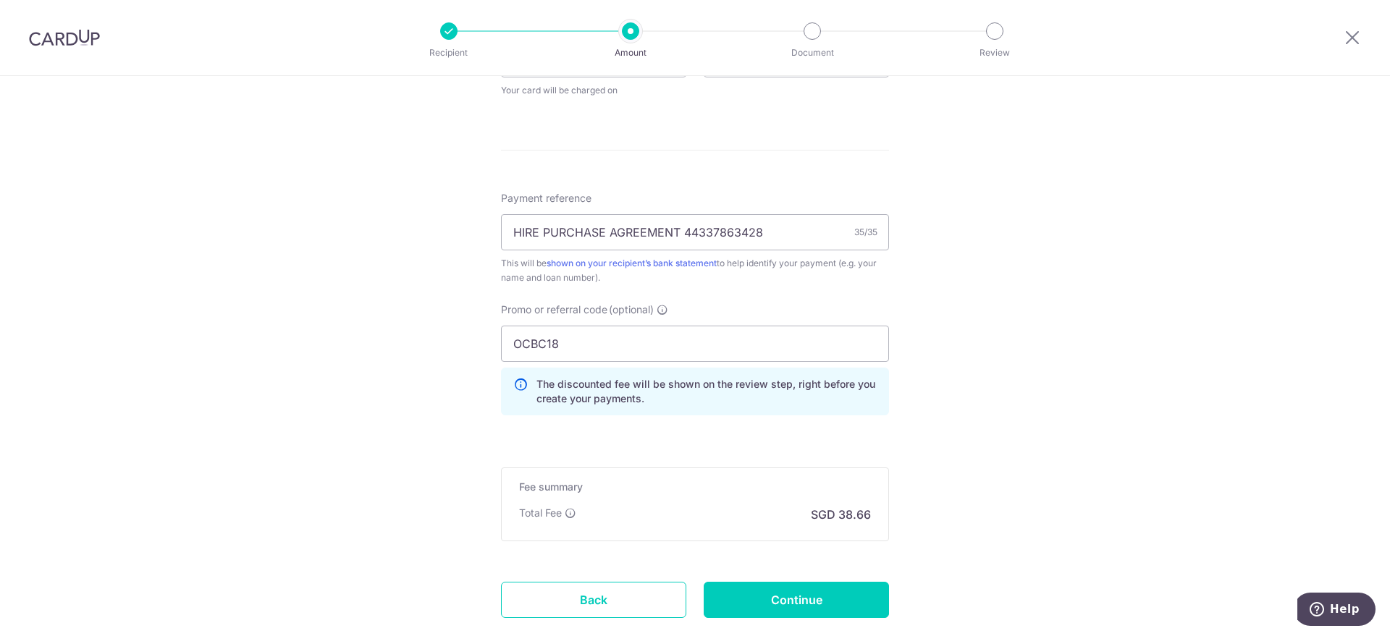
scroll to position [814, 0]
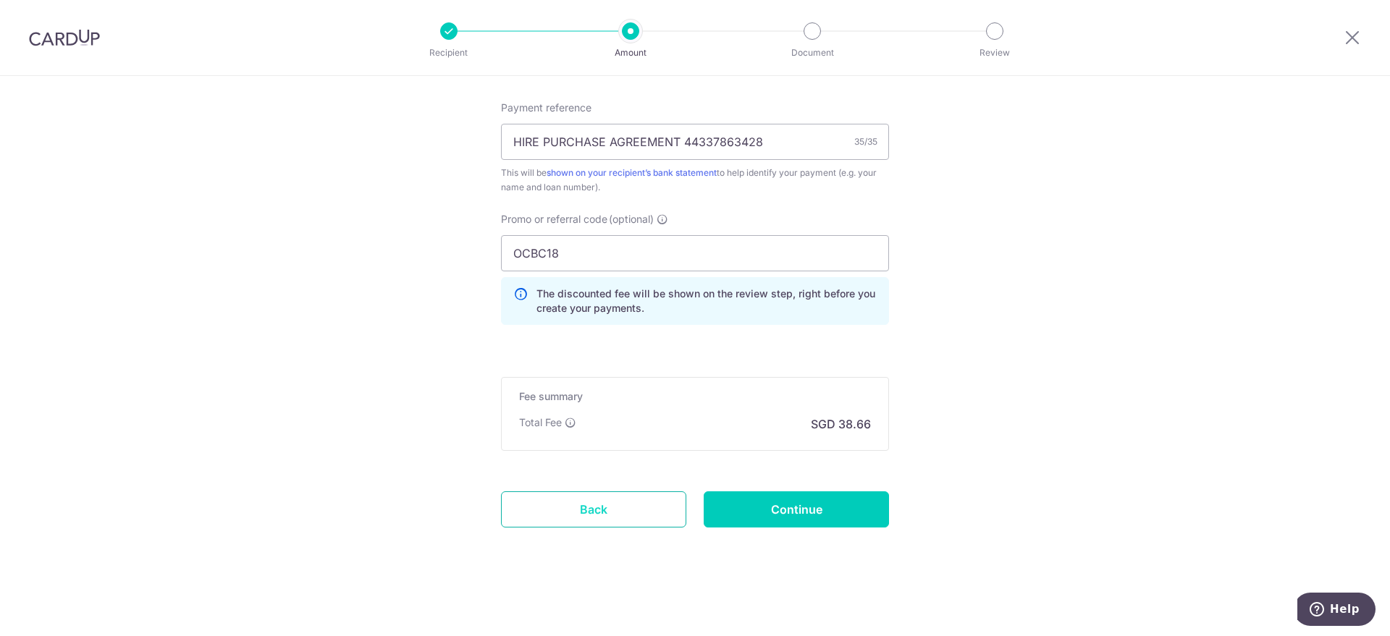
click at [651, 504] on link "Back" at bounding box center [593, 509] width 185 height 36
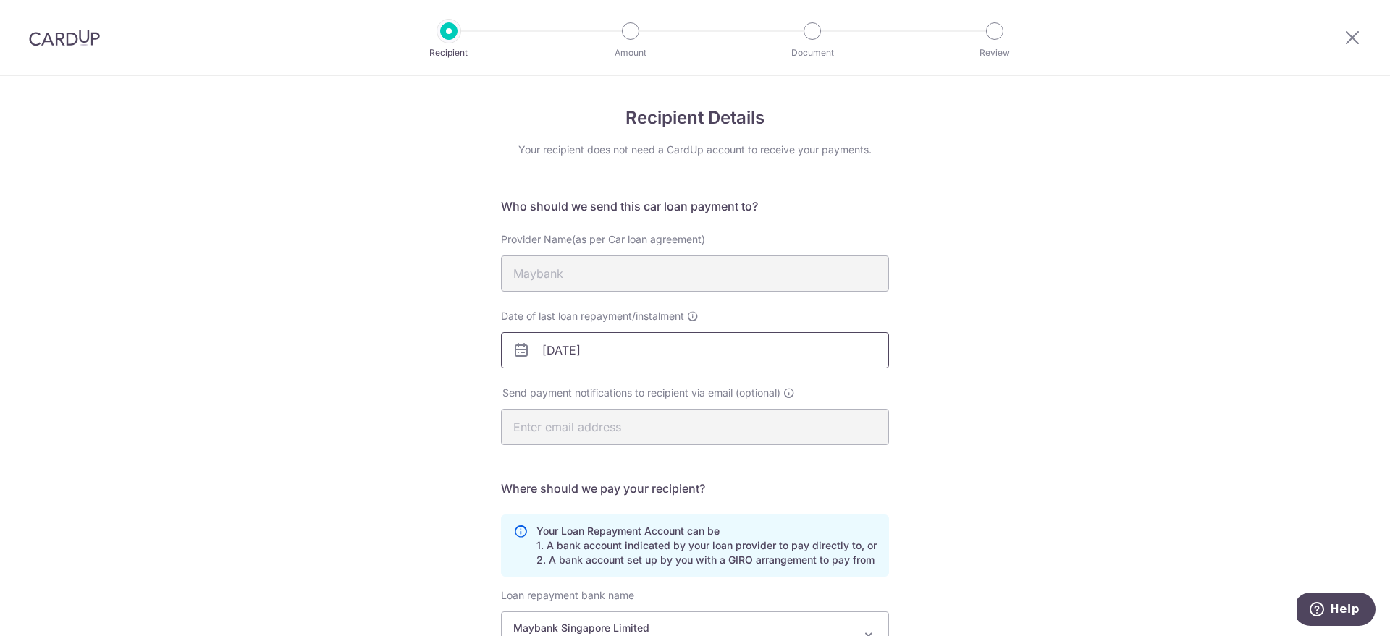
click at [599, 358] on input "[DATE]" at bounding box center [695, 350] width 388 height 36
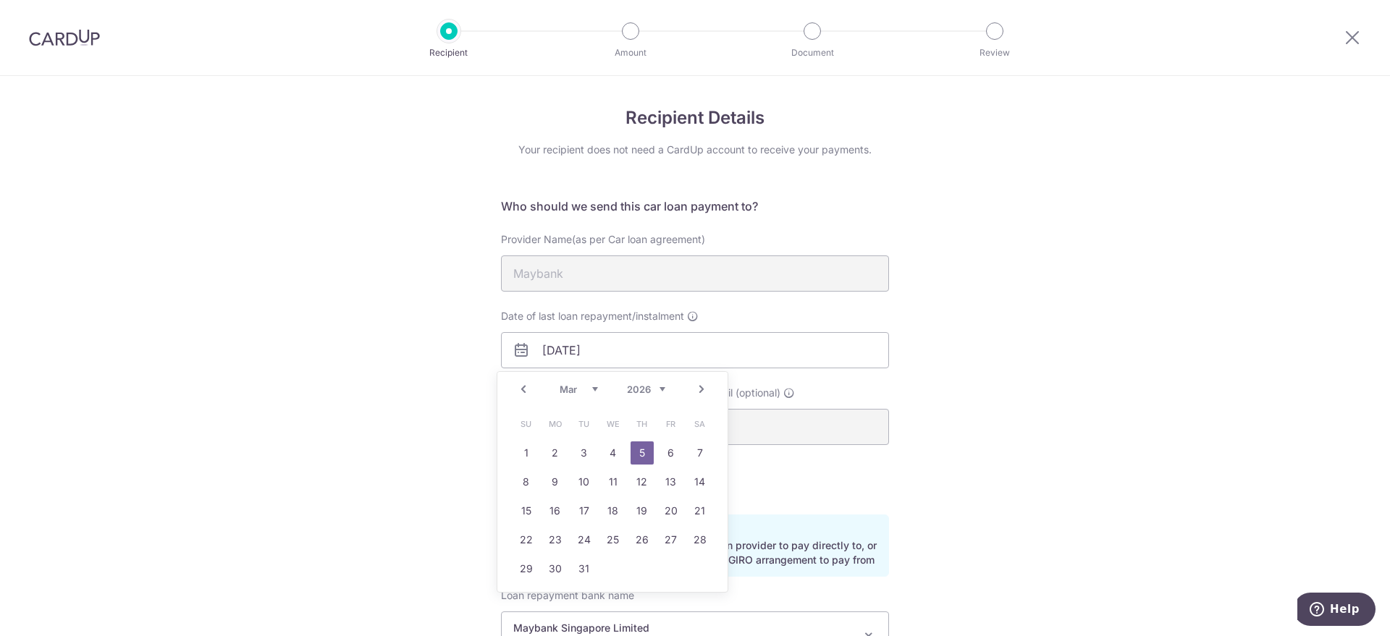
click at [657, 385] on select "2025 2026 2027 2028 2029 2030 2031 2032 2033 2034 2035 2036" at bounding box center [646, 390] width 38 height 12
click at [600, 389] on div "Jan Feb Mar Apr May Jun [DATE] Aug Sep Oct Nov [DATE] 2026 2027 2028 2029 2030 …" at bounding box center [612, 390] width 106 height 12
click at [594, 387] on select "Jan Feb Mar Apr May Jun [DATE] Aug Sep Oct Nov Dec" at bounding box center [578, 390] width 38 height 12
click at [643, 452] on link "5" at bounding box center [641, 453] width 23 height 23
type input "[DATE]"
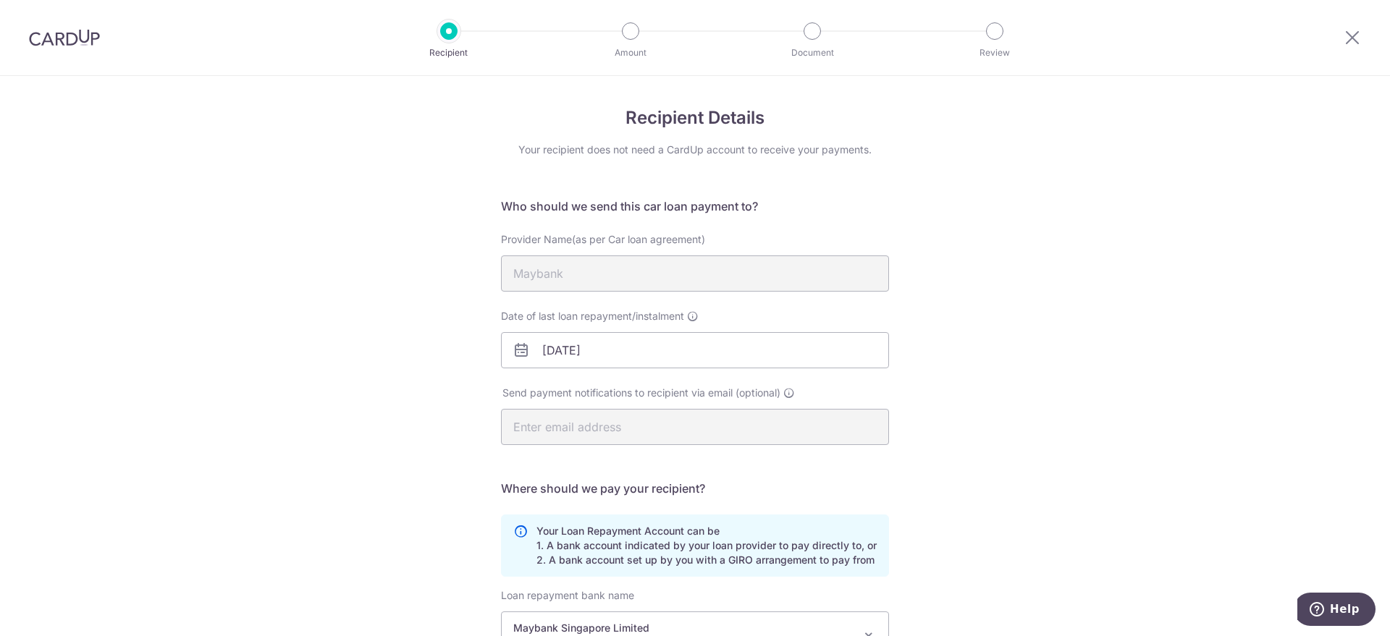
click at [976, 428] on div "Recipient Details Your recipient does not need a CardUp account to receive your…" at bounding box center [695, 463] width 1390 height 774
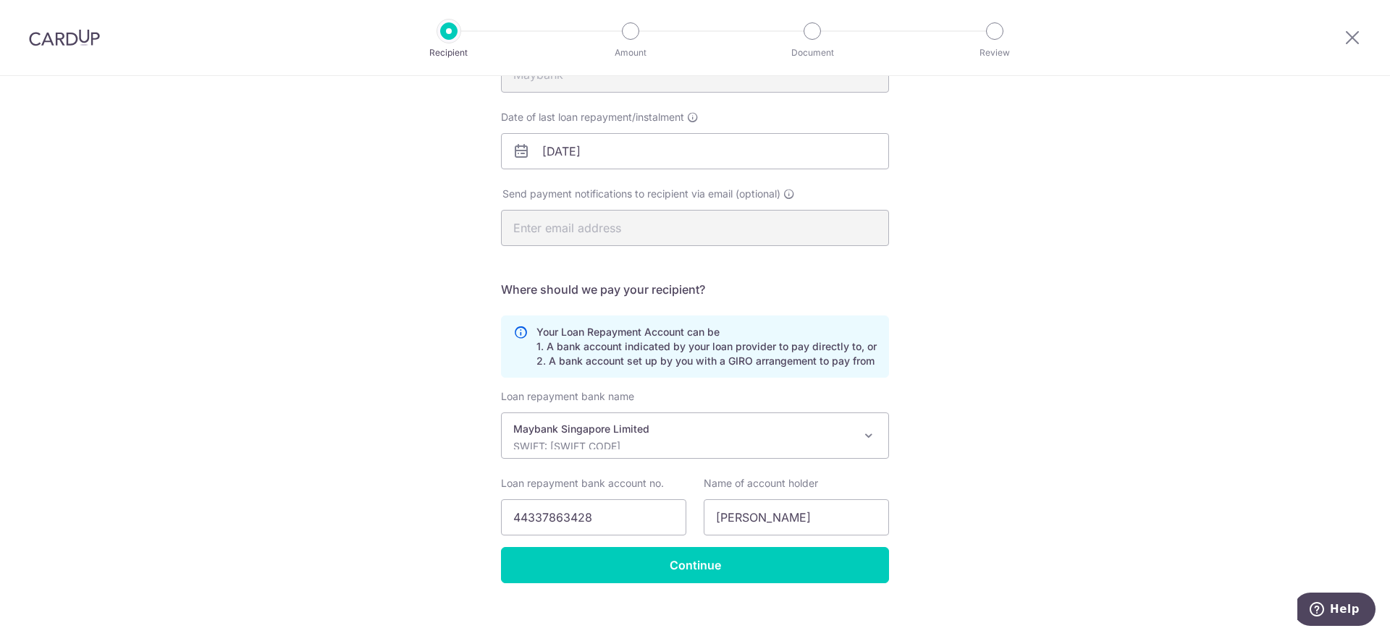
scroll to position [214, 0]
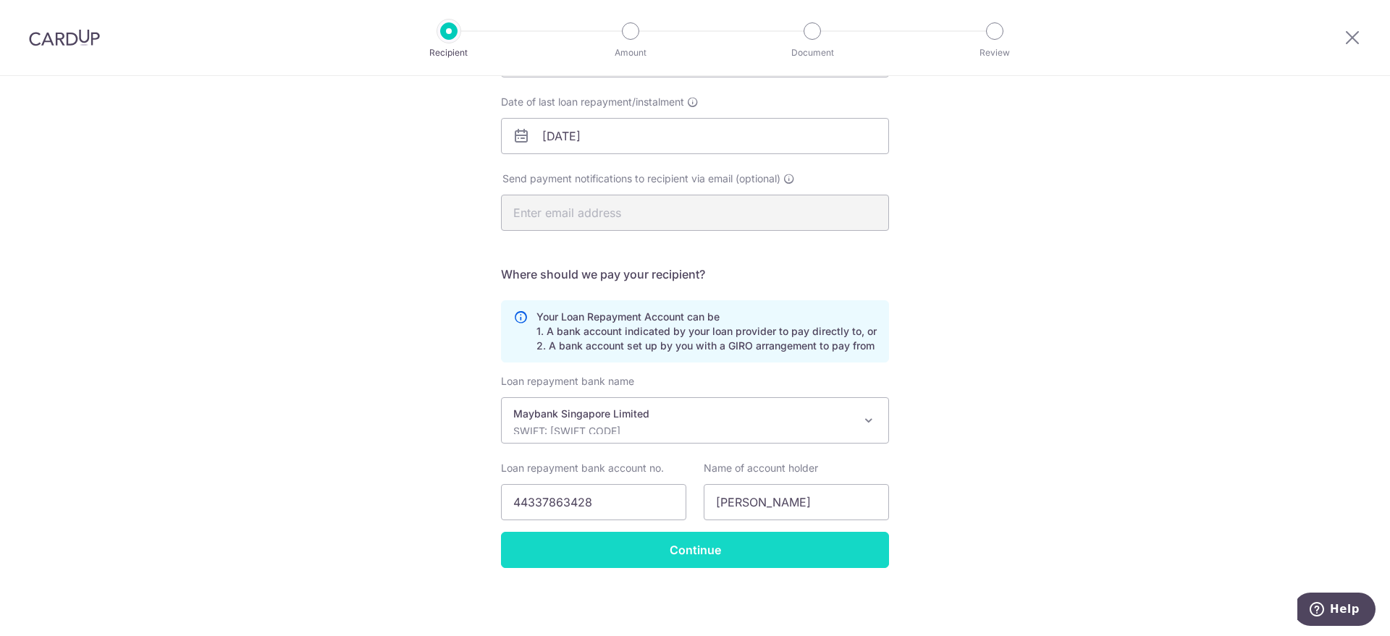
click at [764, 551] on input "Continue" at bounding box center [695, 550] width 388 height 36
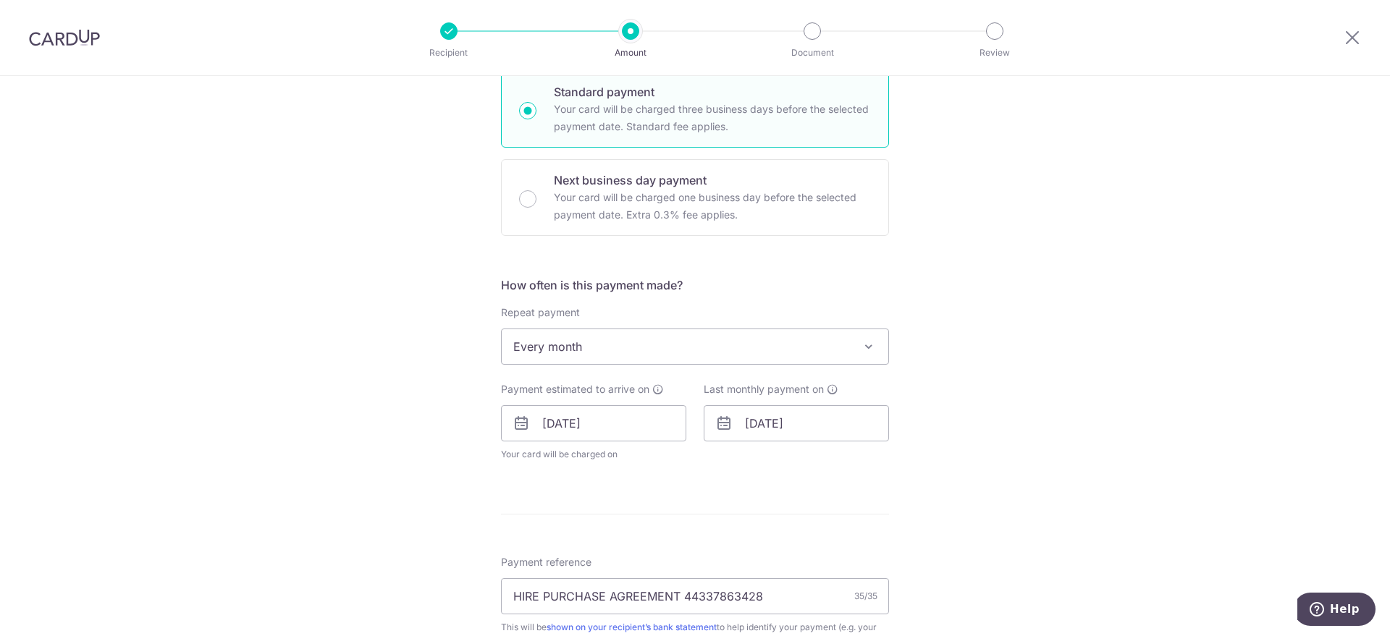
scroll to position [362, 0]
click at [779, 431] on input "[DATE]" at bounding box center [796, 421] width 185 height 36
click at [797, 463] on select "Jan Feb Mar Apr May Jun [DATE] Aug Sep Oct Nov Dec" at bounding box center [785, 461] width 38 height 12
click at [850, 457] on select "2025 2026 2027 2028 2029 2030 2031 2032 2033 2034 2035" at bounding box center [853, 461] width 38 height 12
click at [822, 525] on link "4" at bounding box center [819, 523] width 23 height 23
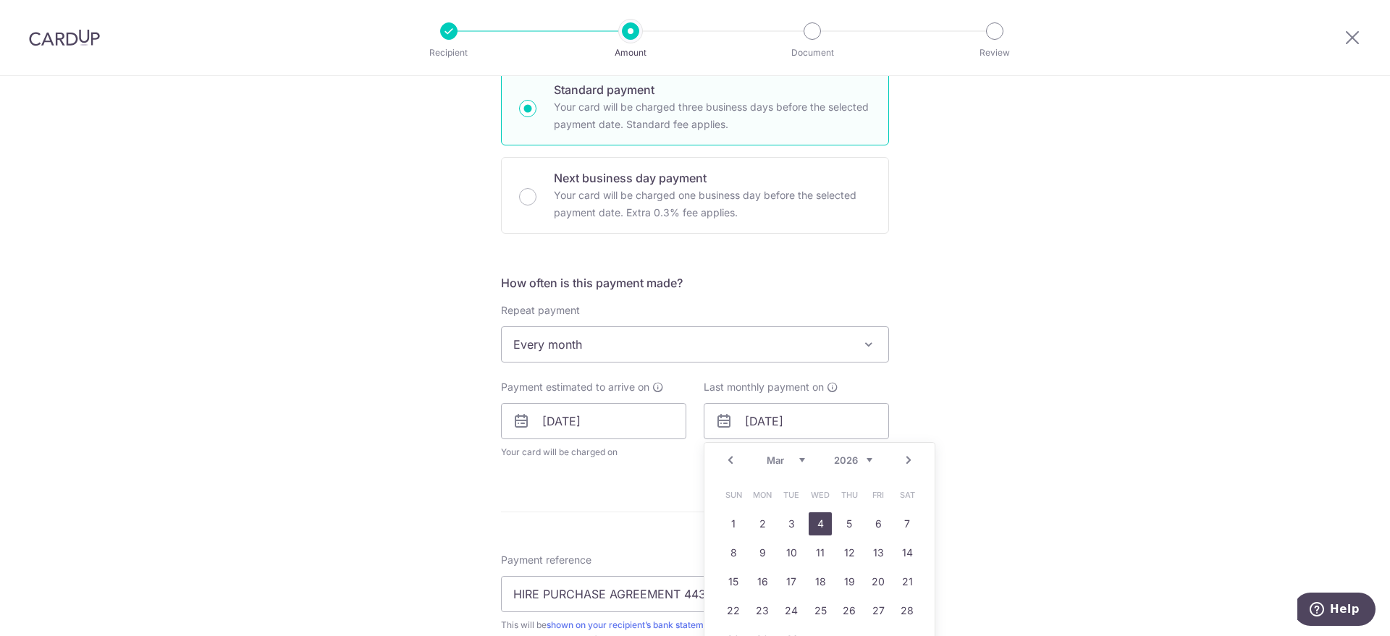
type input "[DATE]"
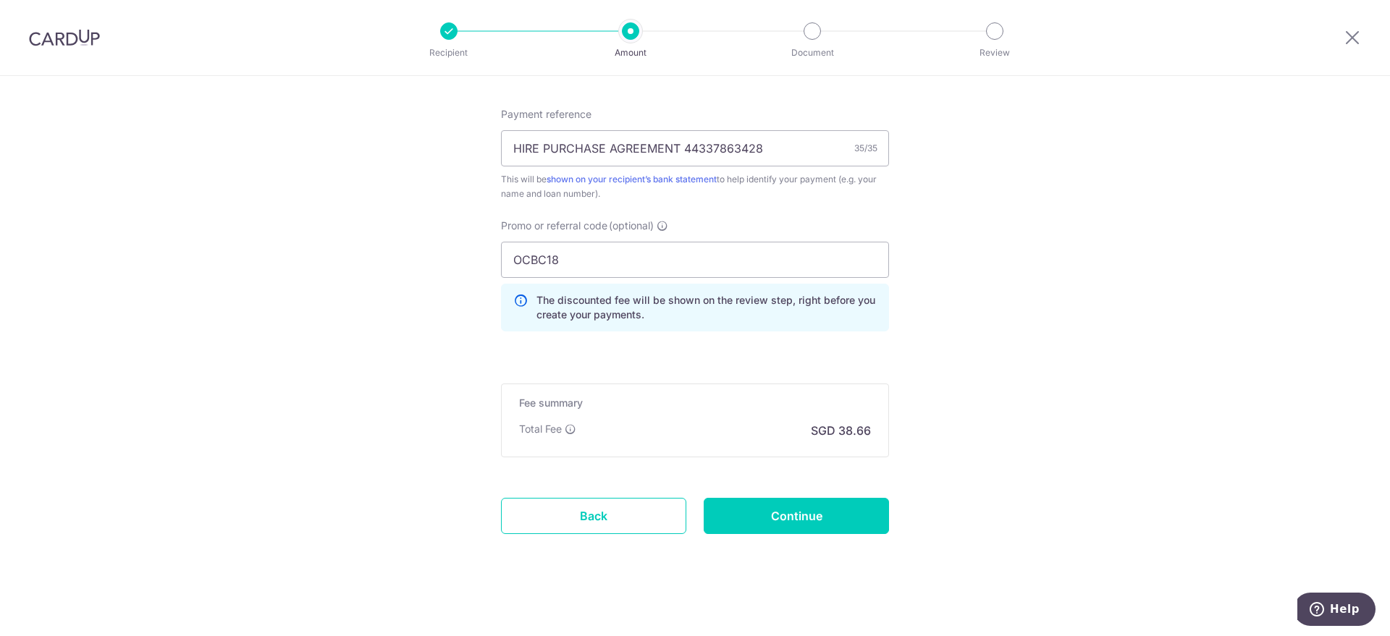
scroll to position [874, 0]
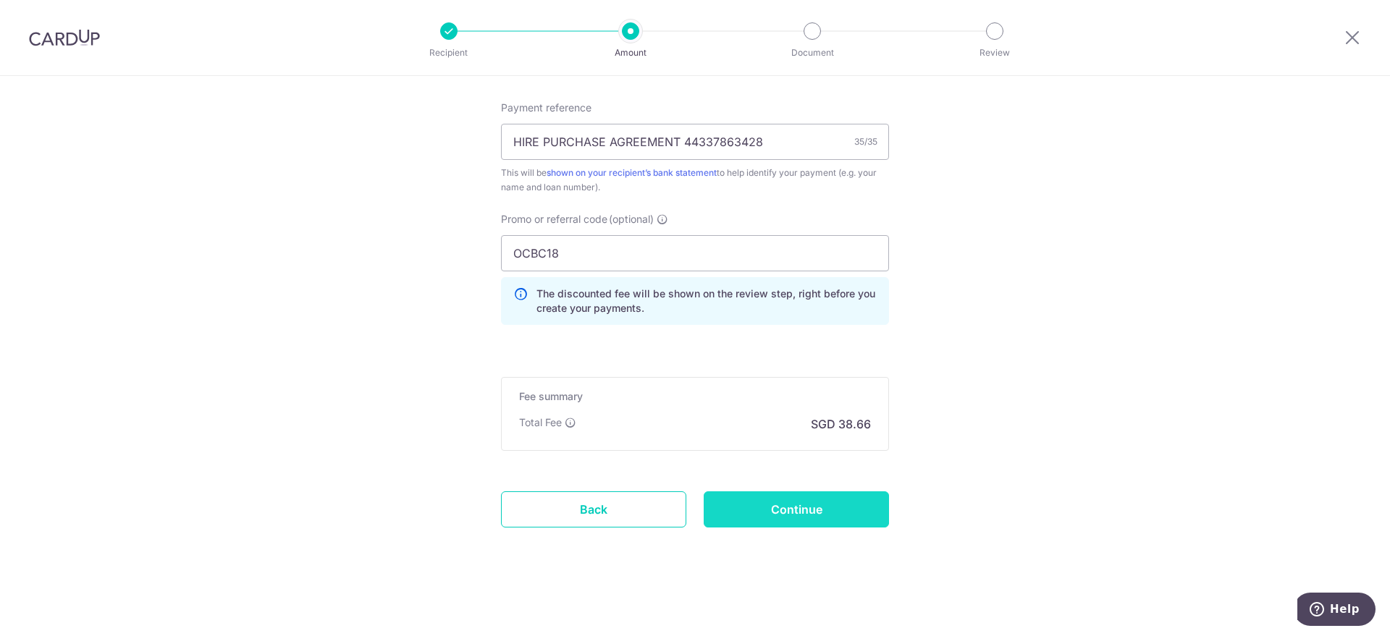
click at [779, 524] on input "Continue" at bounding box center [796, 509] width 185 height 36
type input "Update Schedule"
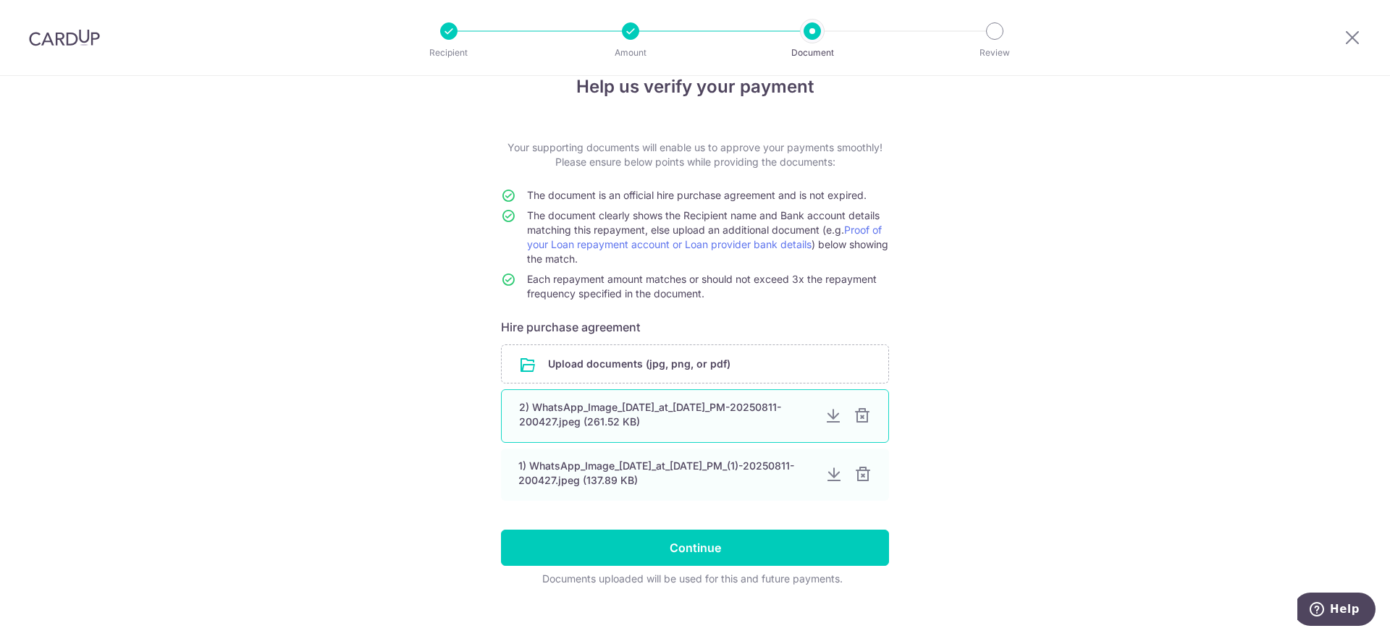
scroll to position [48, 0]
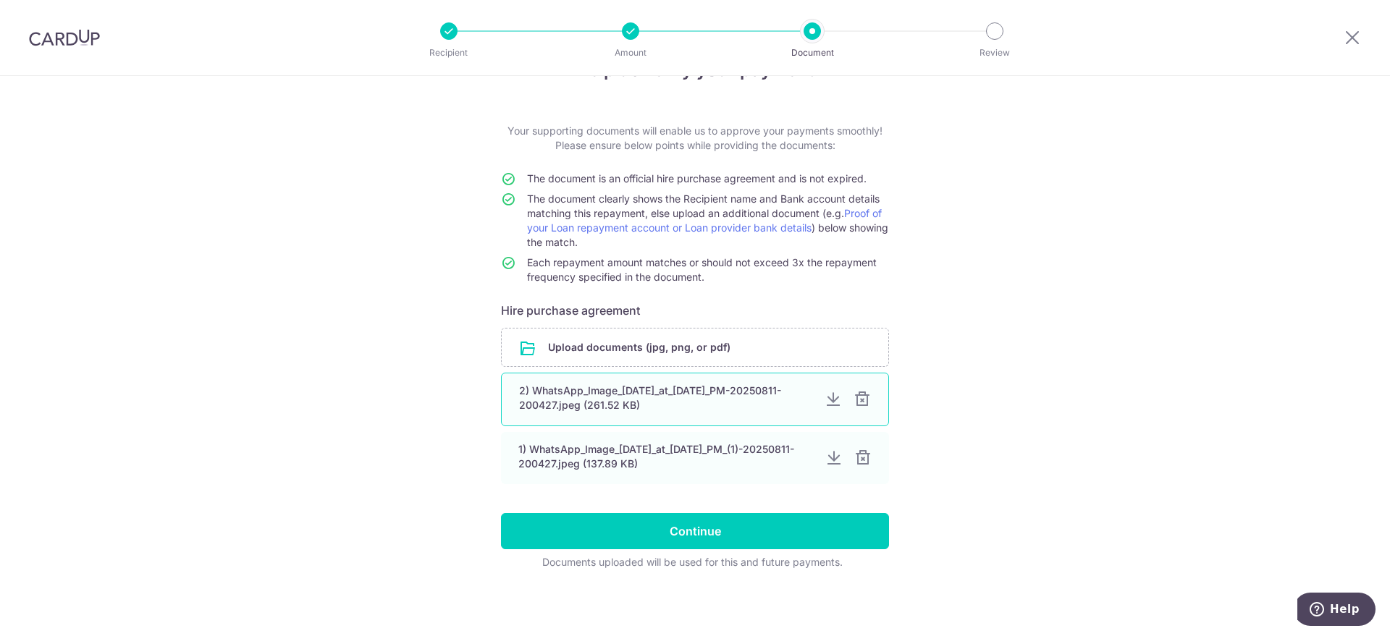
click at [865, 396] on div at bounding box center [861, 399] width 17 height 17
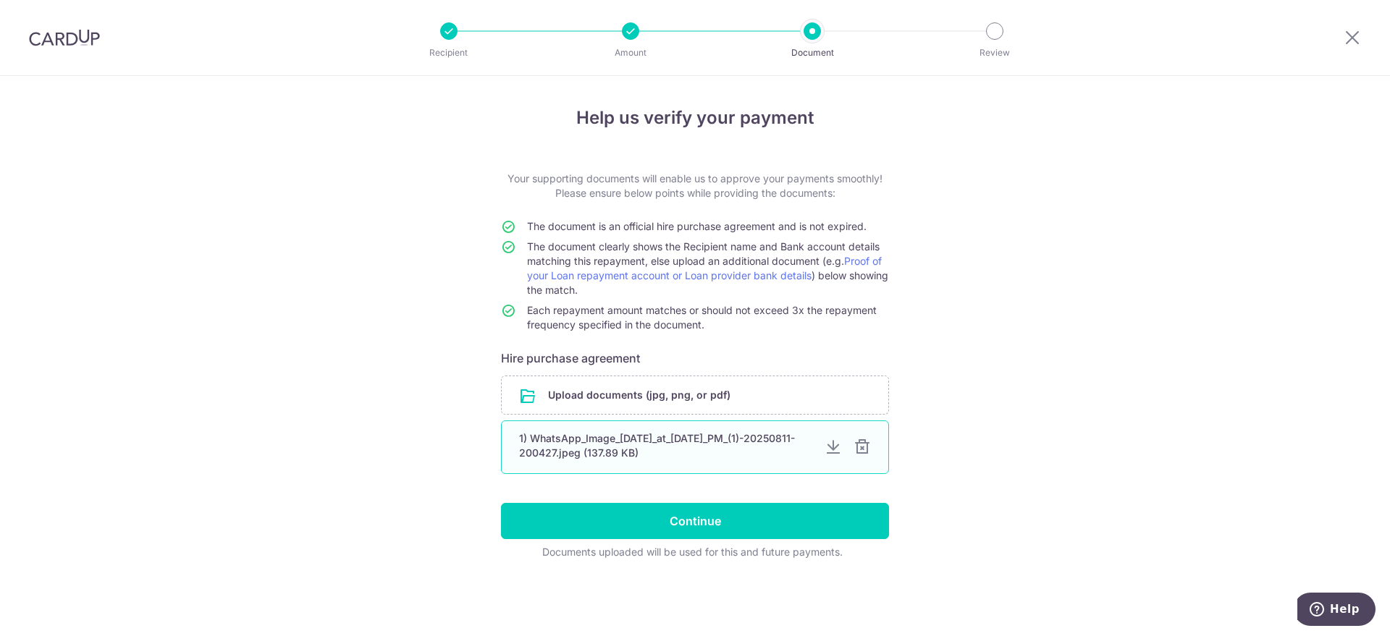
click at [860, 444] on div at bounding box center [861, 447] width 17 height 17
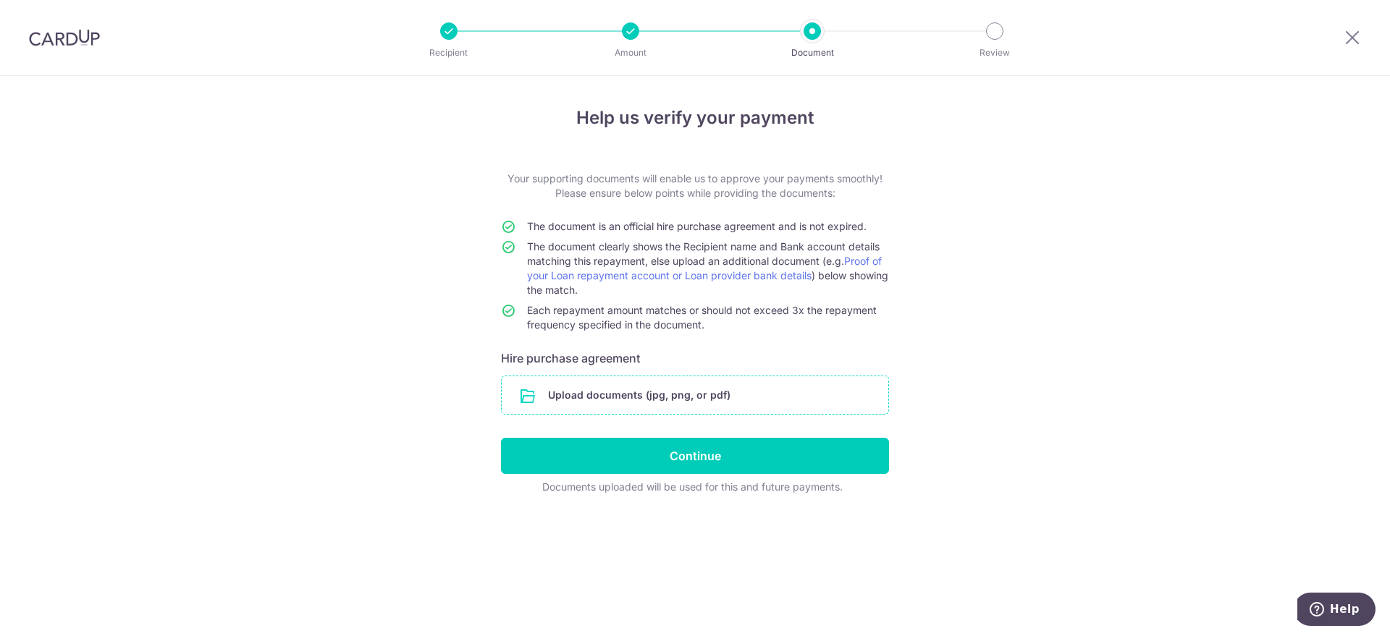
click at [647, 384] on input "file" at bounding box center [695, 395] width 387 height 38
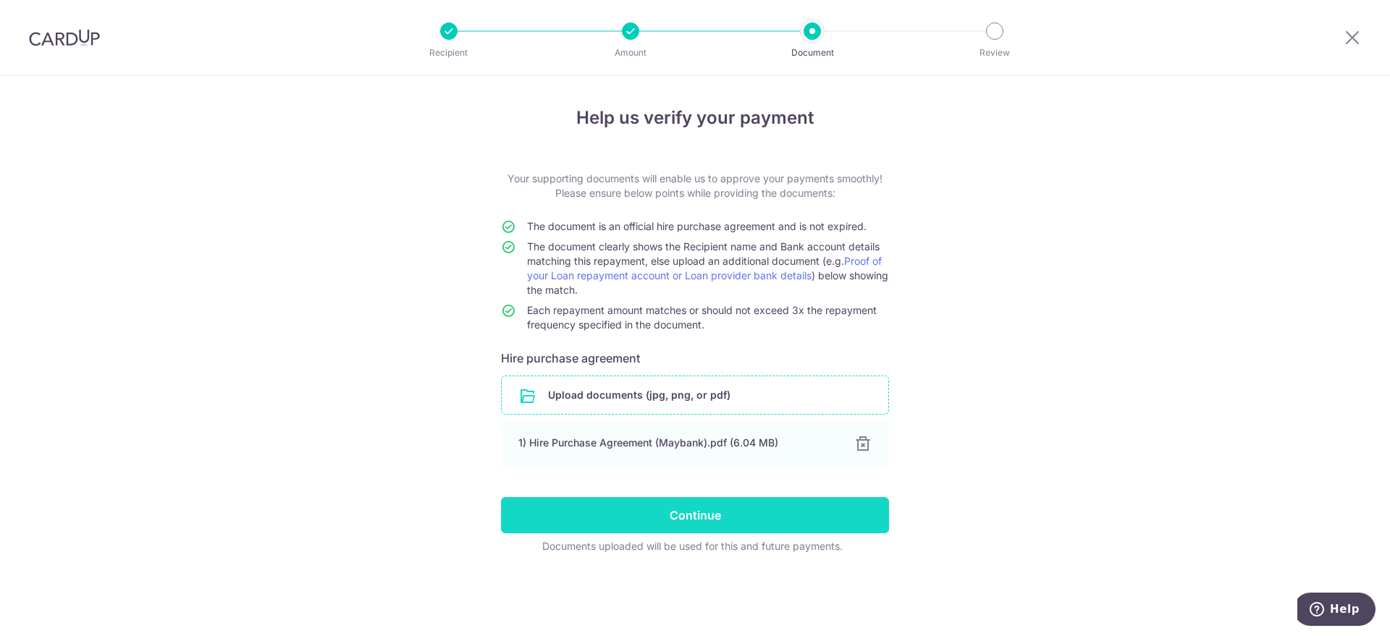
click at [728, 528] on input "Continue" at bounding box center [695, 515] width 388 height 36
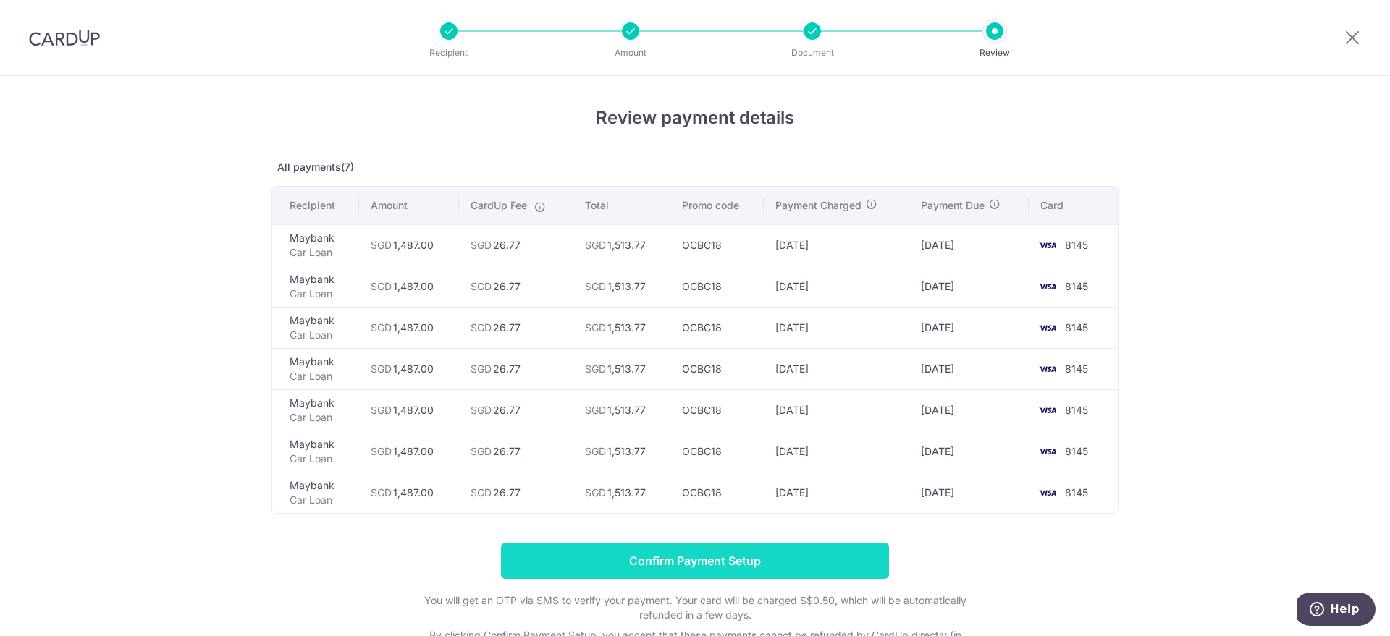
click at [805, 559] on input "Confirm Payment Setup" at bounding box center [695, 561] width 388 height 36
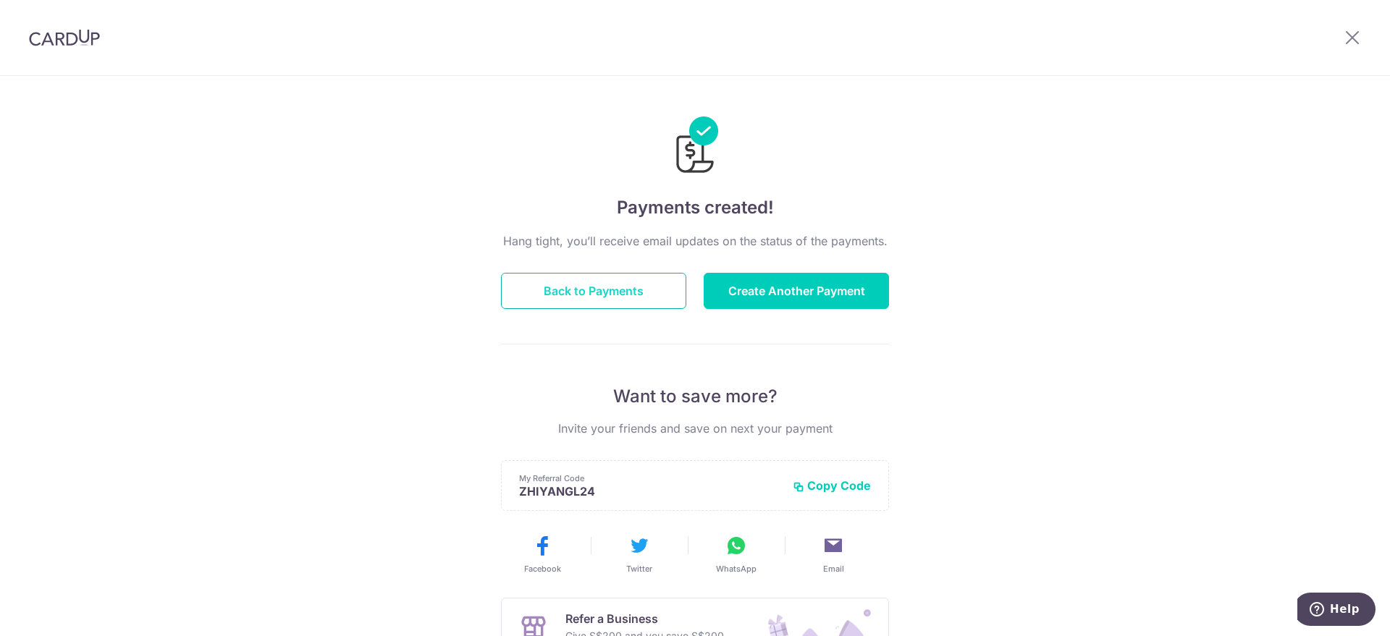
click at [625, 292] on button "Back to Payments" at bounding box center [593, 291] width 185 height 36
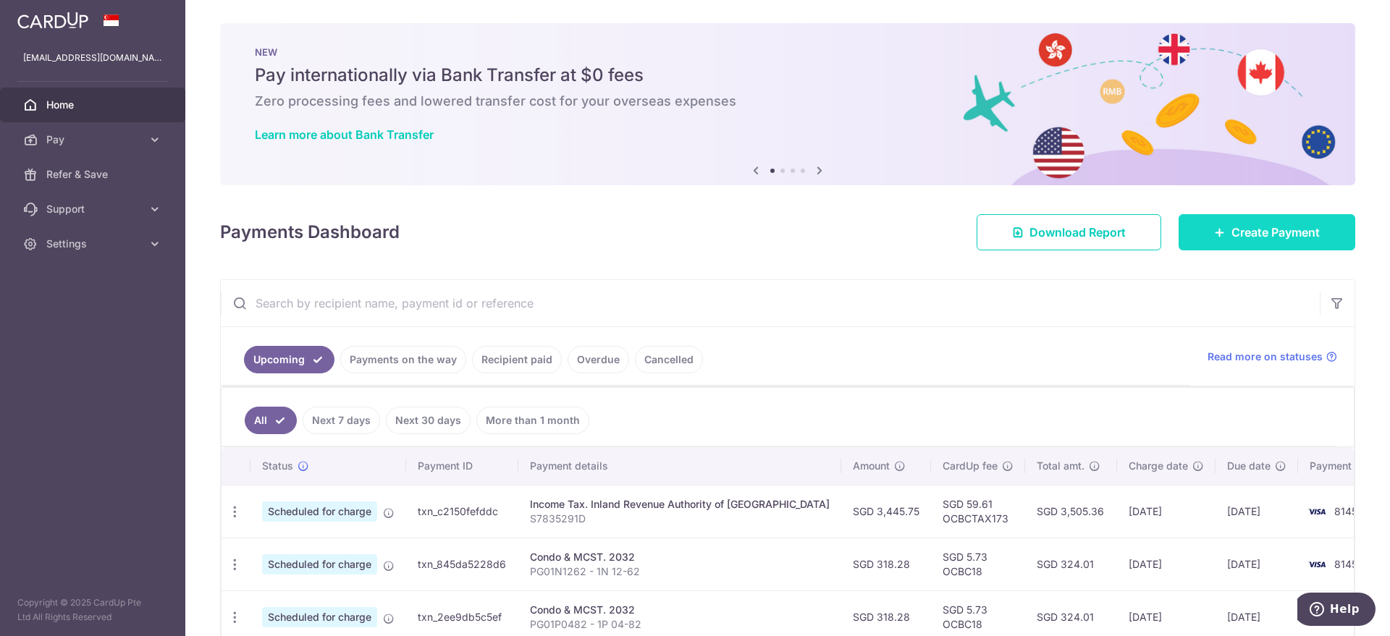
click at [1294, 232] on span "Create Payment" at bounding box center [1275, 232] width 88 height 17
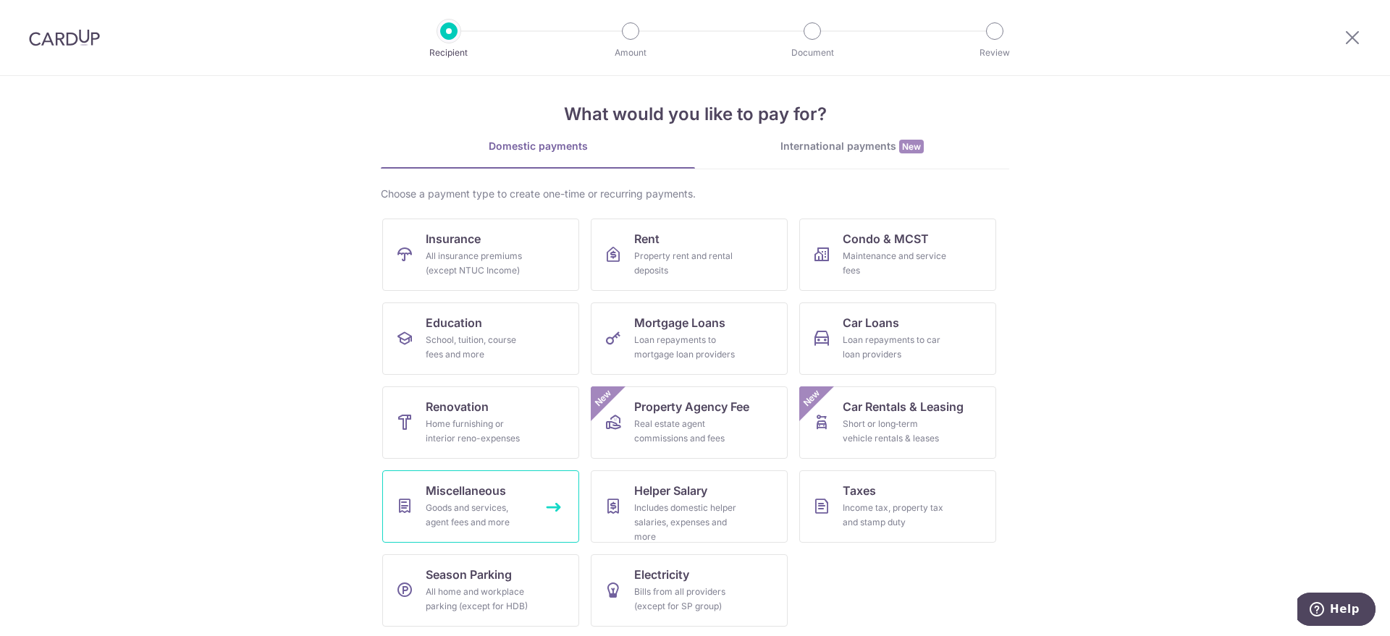
scroll to position [12, 0]
click at [486, 515] on div "Goods and services, agent fees and more" at bounding box center [478, 513] width 104 height 29
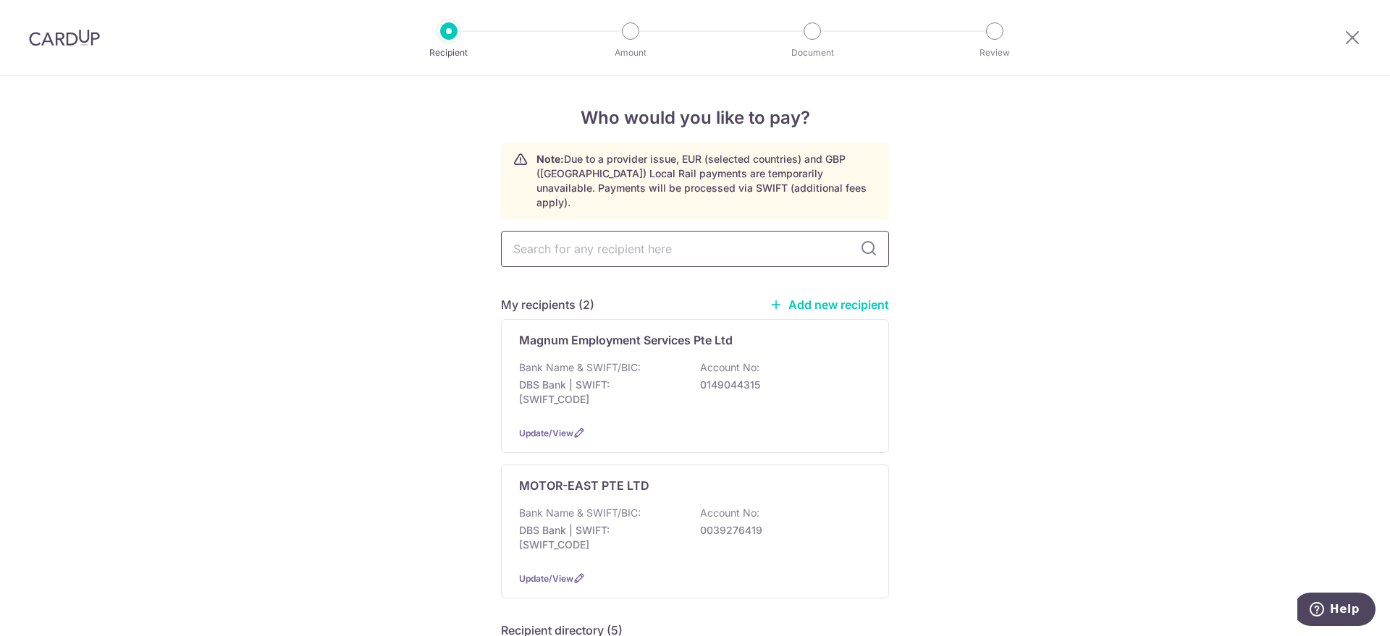
click at [688, 231] on input "text" at bounding box center [695, 249] width 388 height 36
type input "T"
click at [821, 297] on link "Add new recipient" at bounding box center [828, 304] width 119 height 14
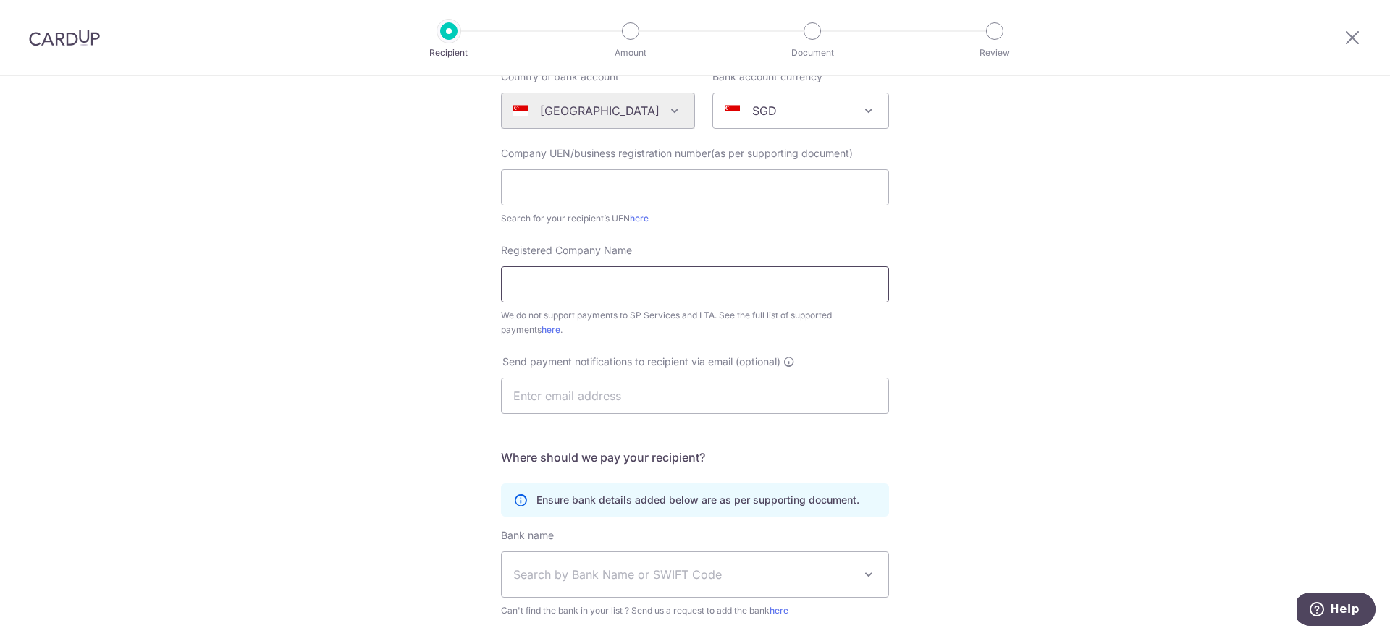
scroll to position [271, 0]
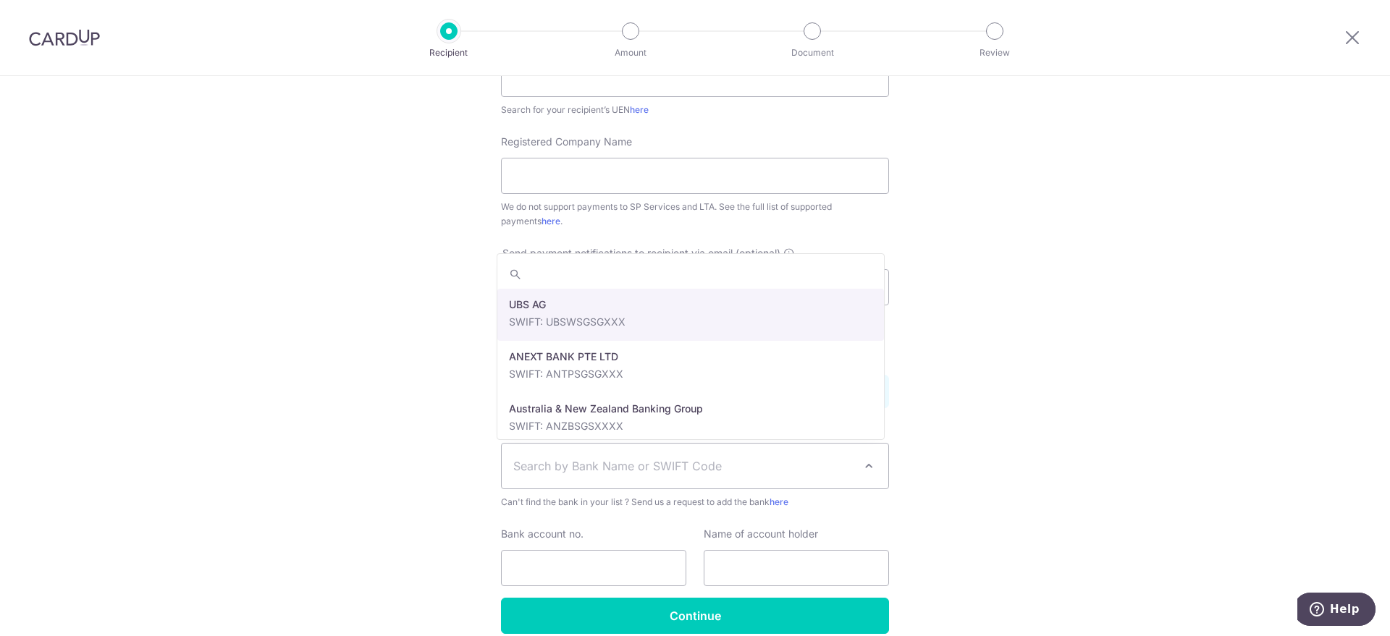
click at [657, 457] on span "Search by Bank Name or SWIFT Code" at bounding box center [683, 465] width 340 height 17
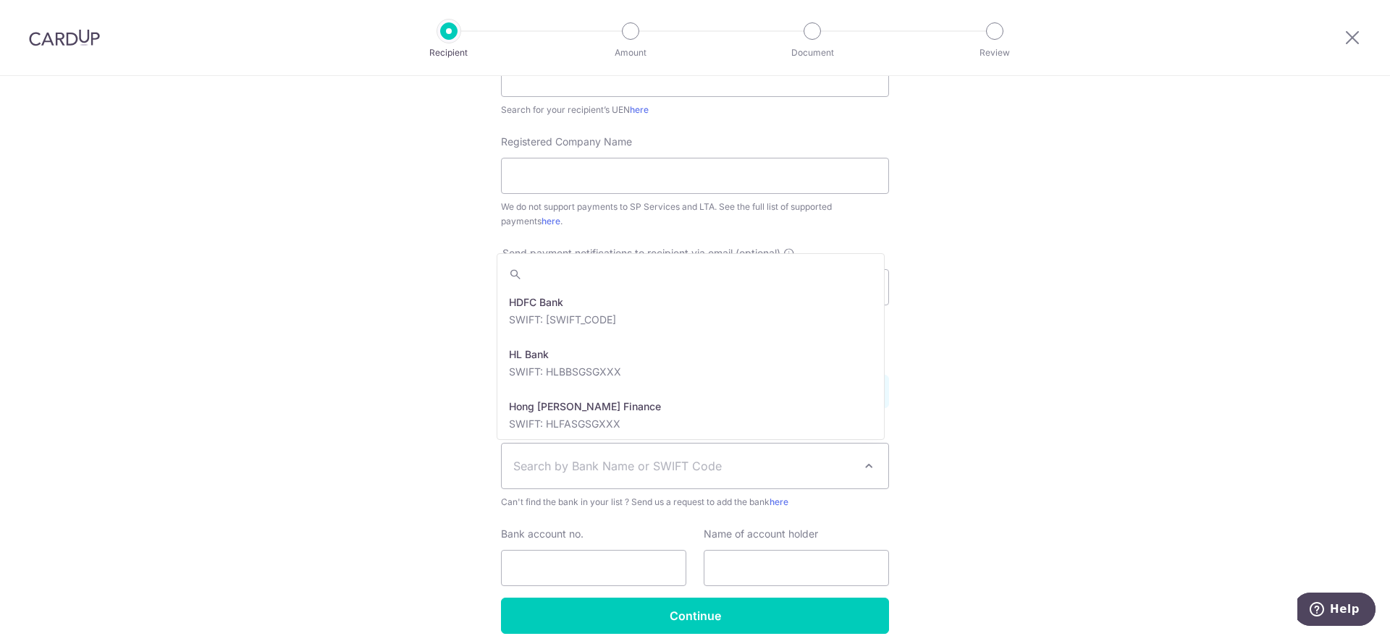
scroll to position [1448, 0]
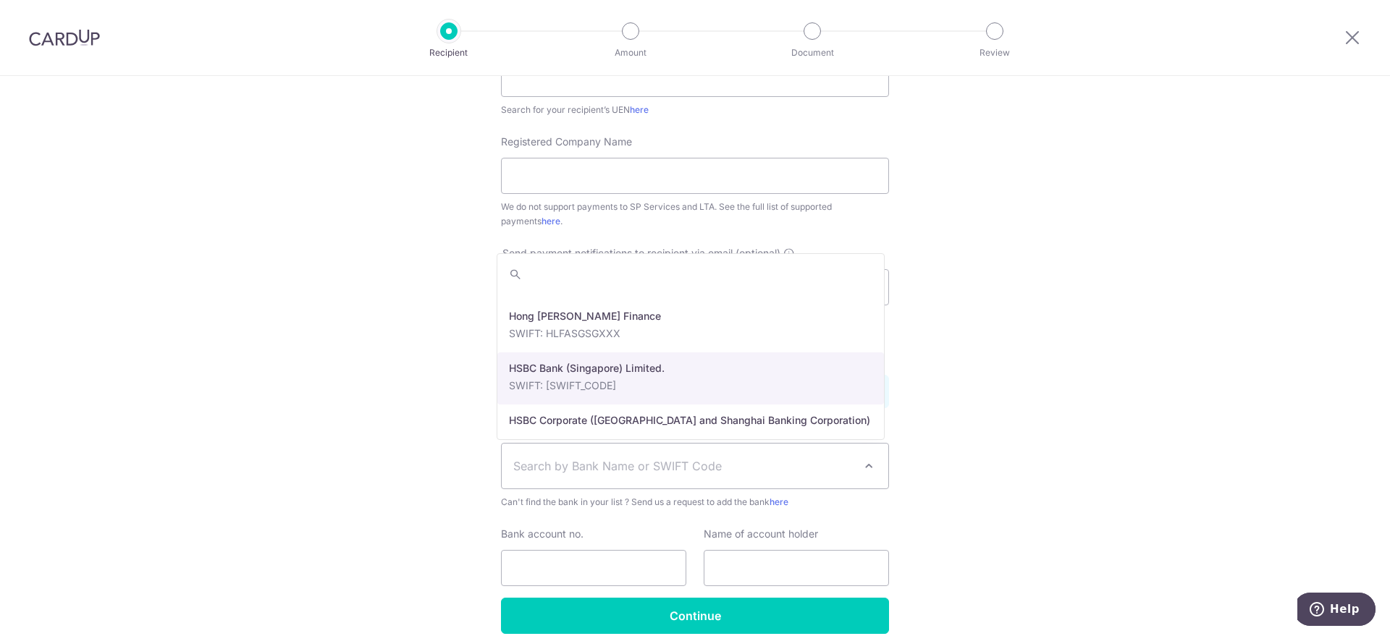
select select "23560"
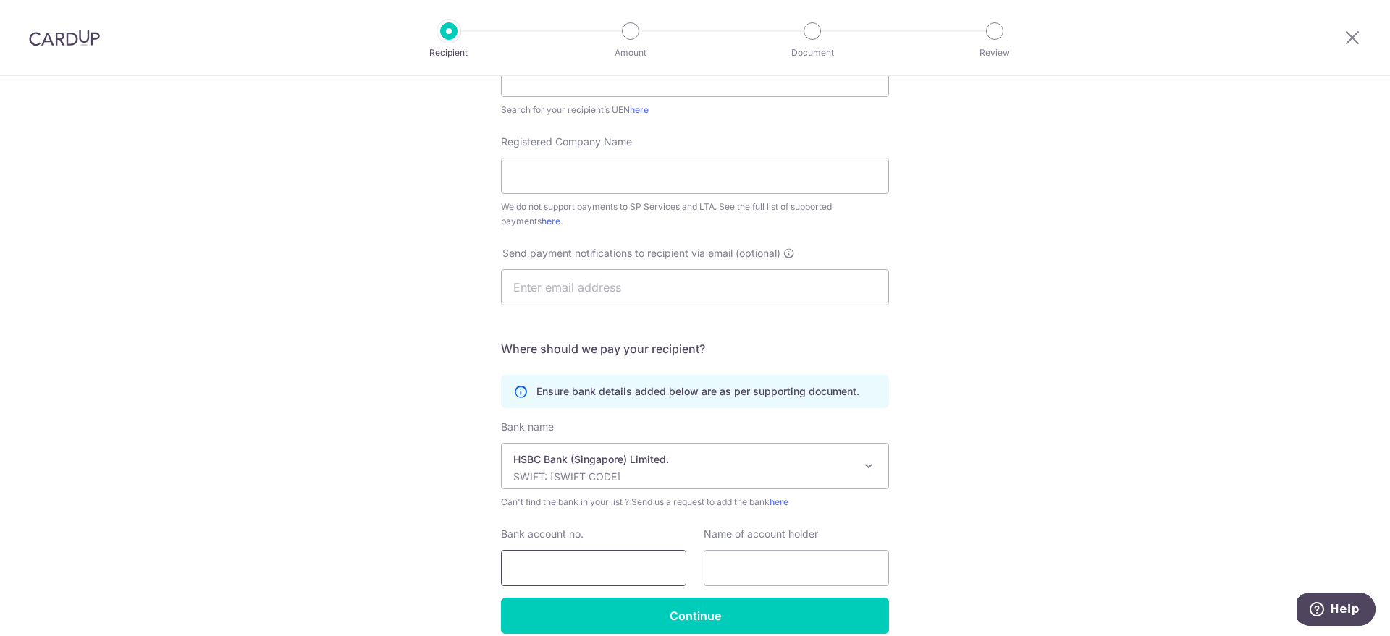
click at [621, 562] on input "Bank account no." at bounding box center [593, 568] width 185 height 36
type input "043230804221"
click at [753, 573] on input "text" at bounding box center [796, 568] width 185 height 36
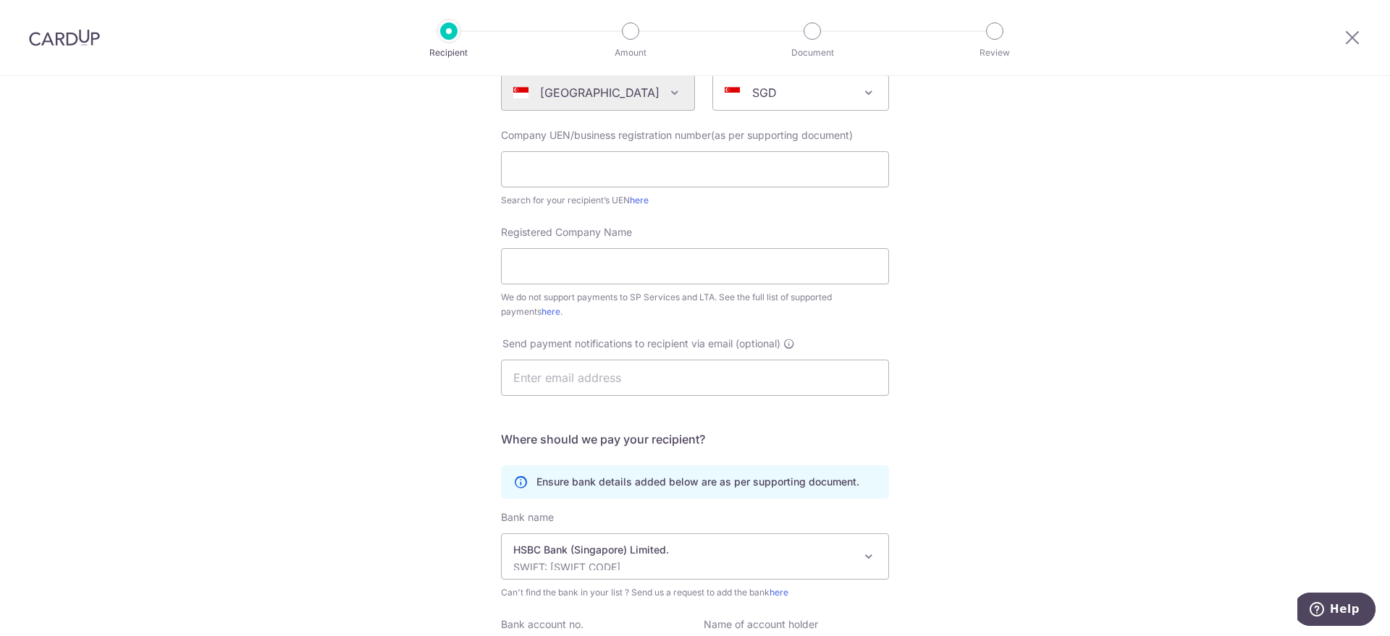
scroll to position [90, 0]
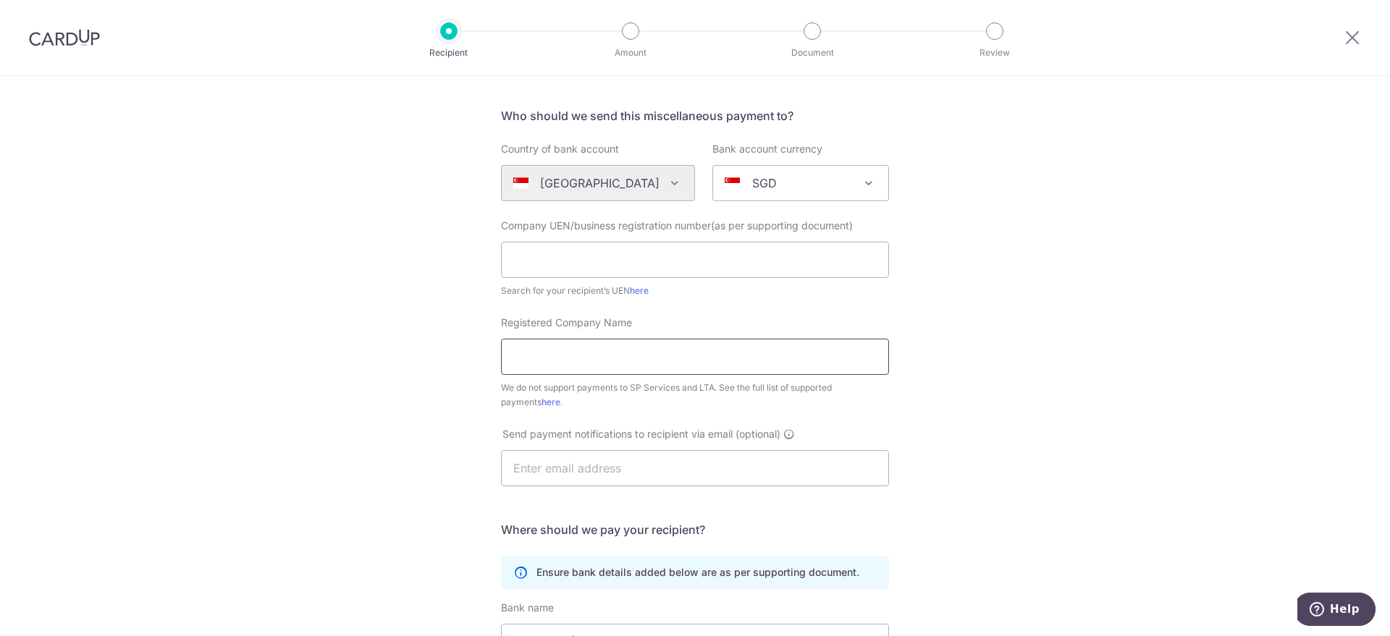
type input "Loy Zhiyang"
click at [721, 364] on input "Registered Company Name" at bounding box center [695, 357] width 388 height 36
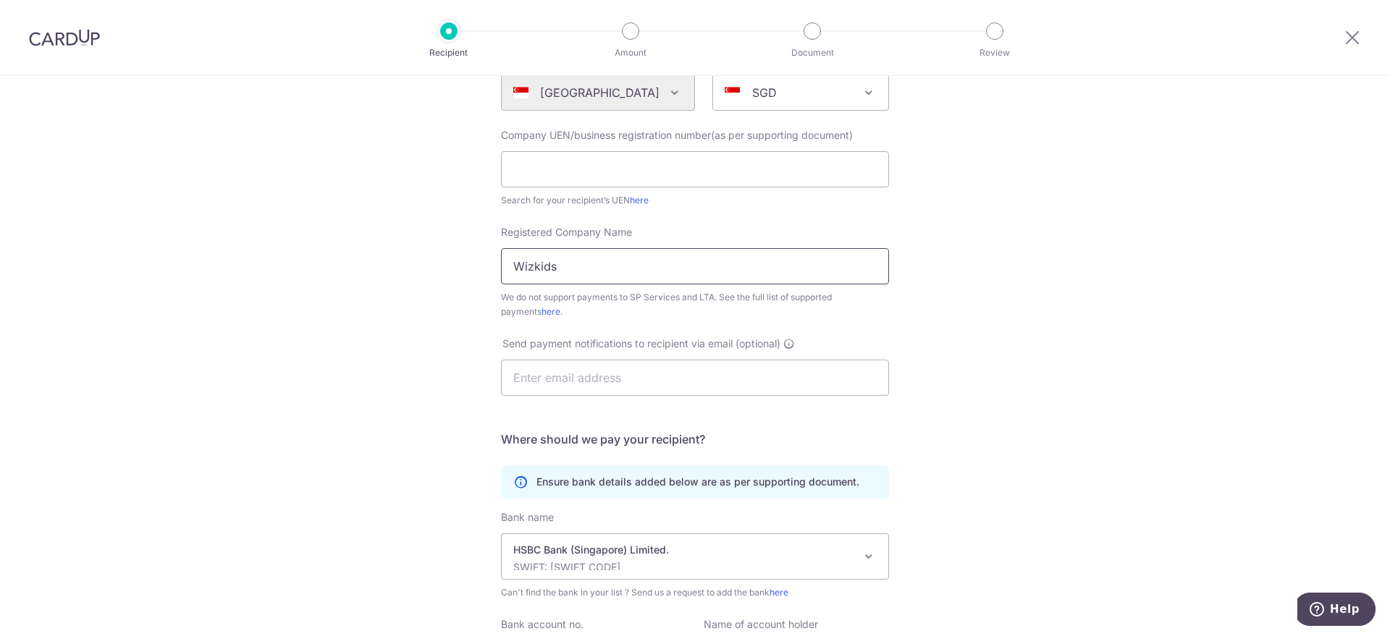
scroll to position [337, 0]
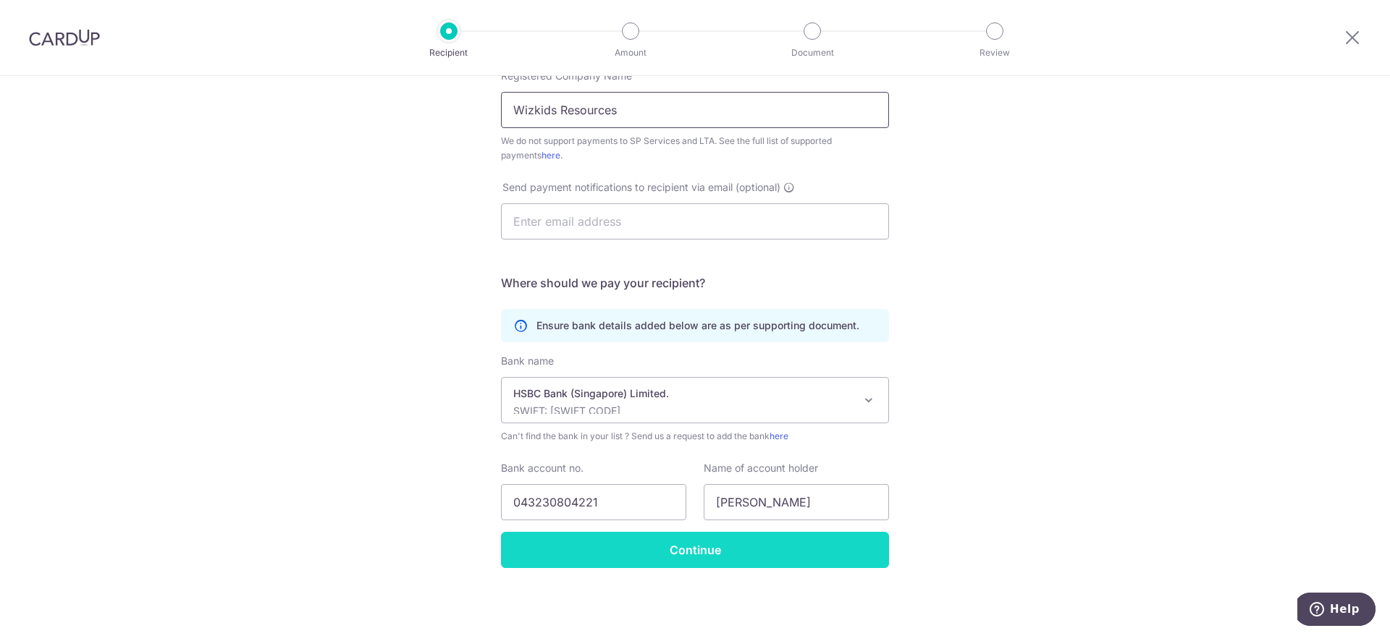
type input "Wizkids Resources"
click at [751, 552] on input "Continue" at bounding box center [695, 550] width 388 height 36
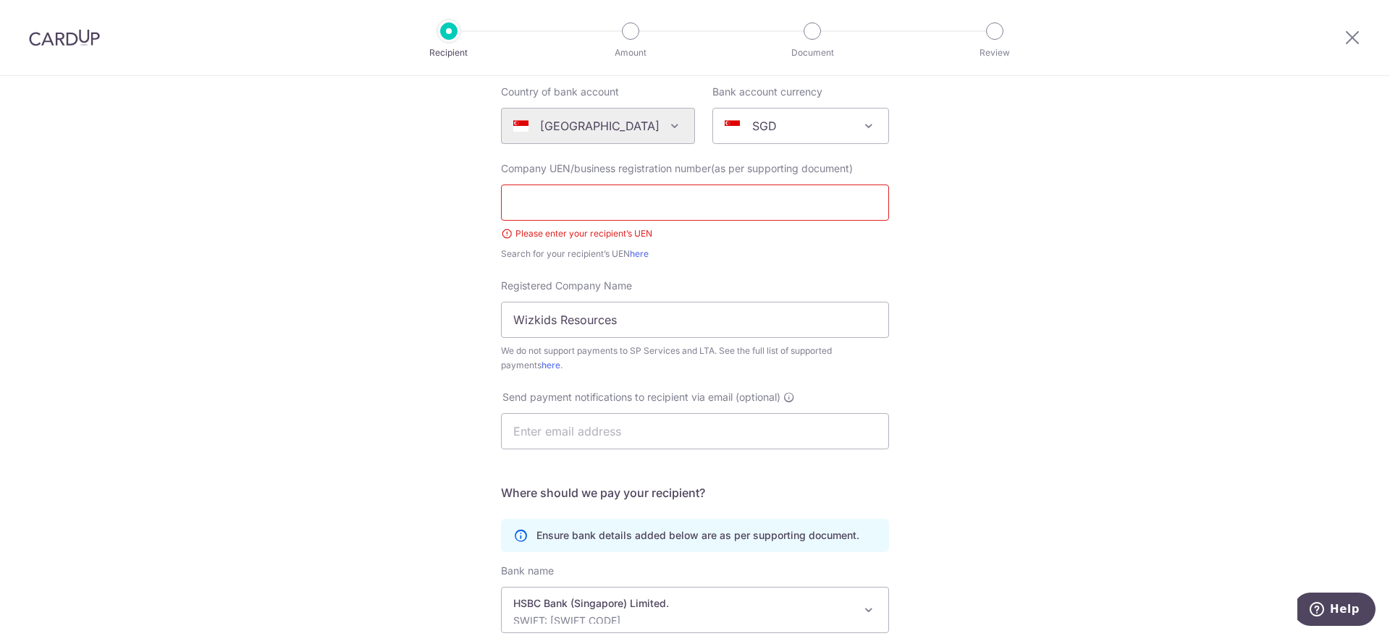
scroll to position [27, 0]
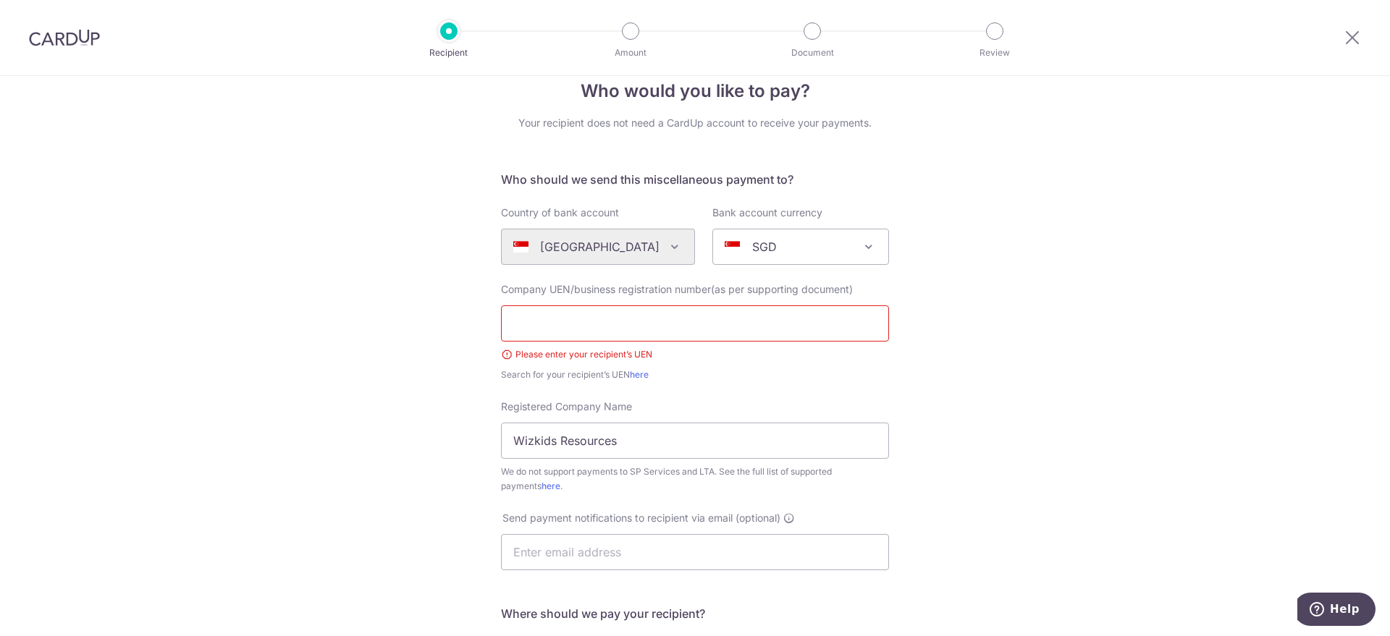
click at [551, 330] on input "text" at bounding box center [695, 323] width 388 height 36
type input "UEN53449138C"
click at [756, 400] on div "Registered Company Name Wizkids Resources We do not support payments to SP Serv…" at bounding box center [695, 447] width 388 height 94
click at [693, 457] on input "Wizkids Resources" at bounding box center [695, 441] width 388 height 36
click at [531, 325] on input "UEN53449138C" at bounding box center [695, 323] width 388 height 36
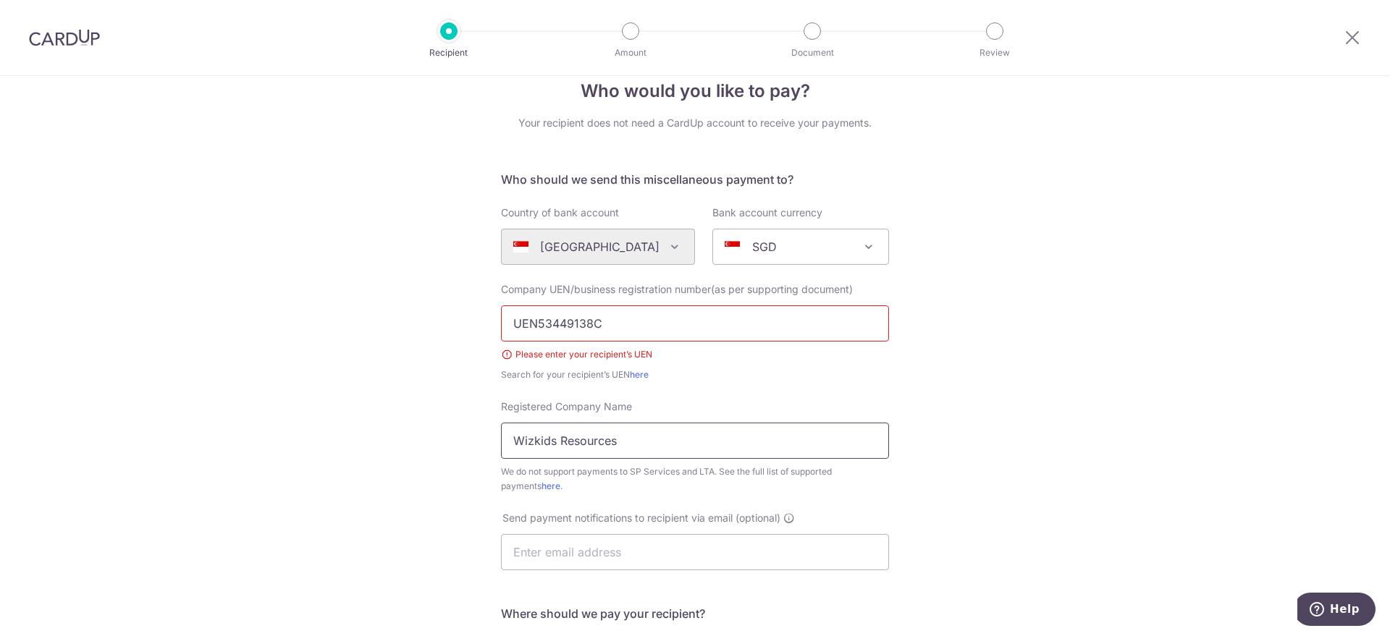
click at [519, 437] on input "Wizkids Resources" at bounding box center [695, 441] width 388 height 36
click at [561, 441] on input "Whizkids Resources" at bounding box center [695, 441] width 388 height 36
click at [735, 437] on input "Whizkids Development Resources" at bounding box center [695, 441] width 388 height 36
type input "Whizkids Development Resource"
click at [645, 557] on input "text" at bounding box center [695, 552] width 388 height 36
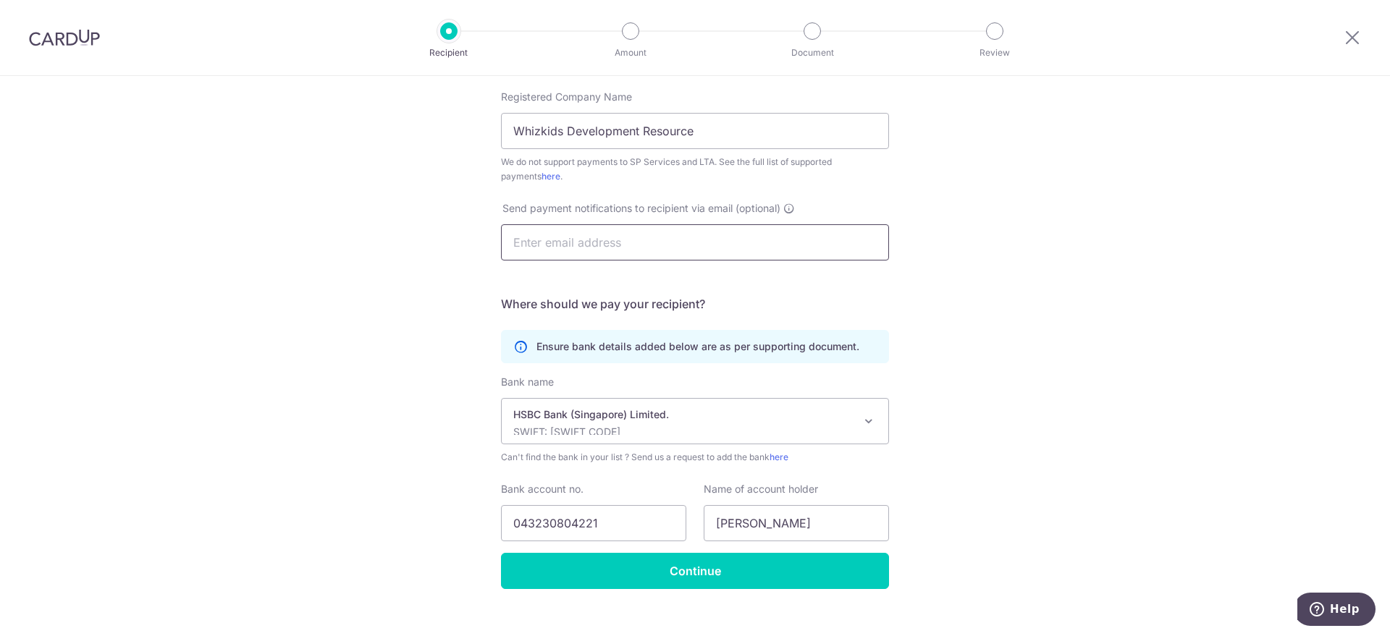
scroll to position [358, 0]
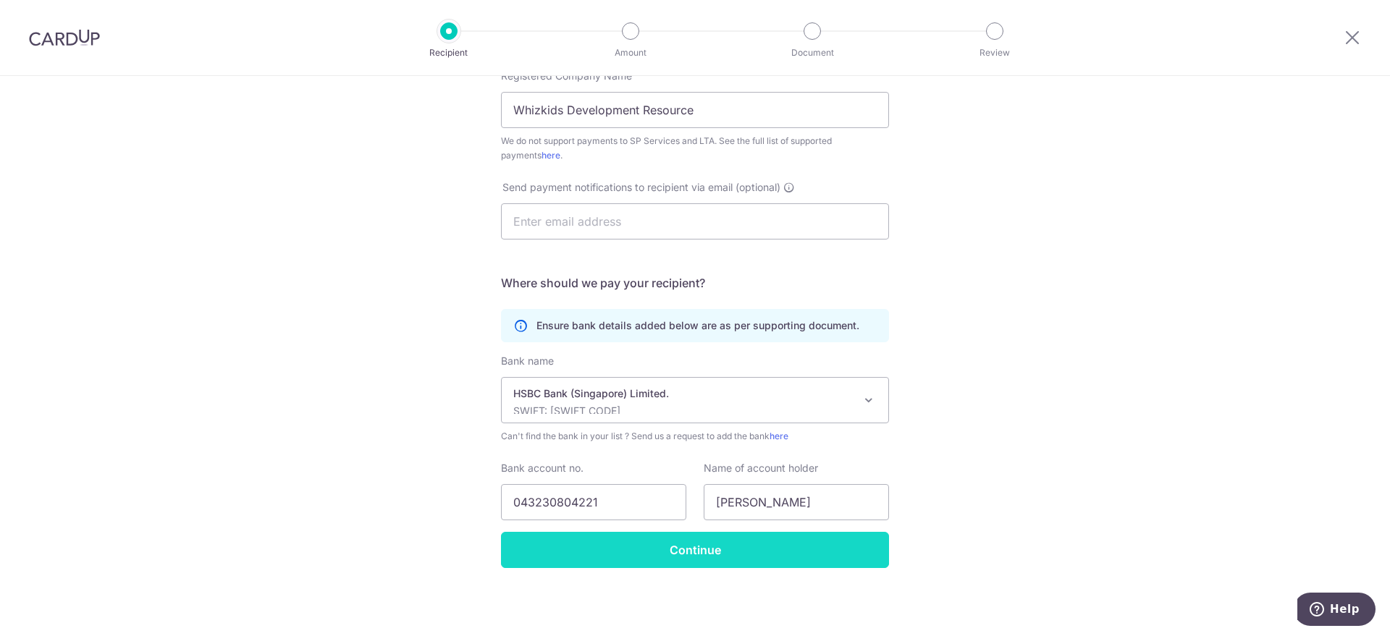
click at [774, 544] on input "Continue" at bounding box center [695, 550] width 388 height 36
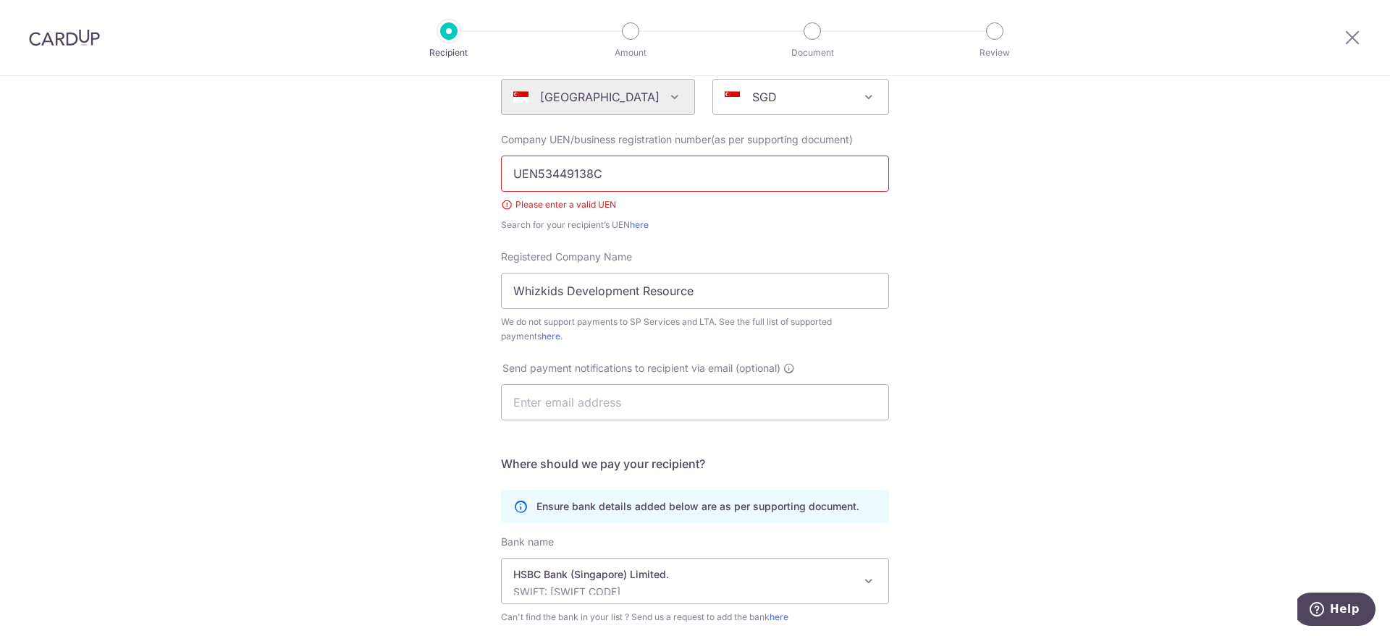
scroll to position [86, 0]
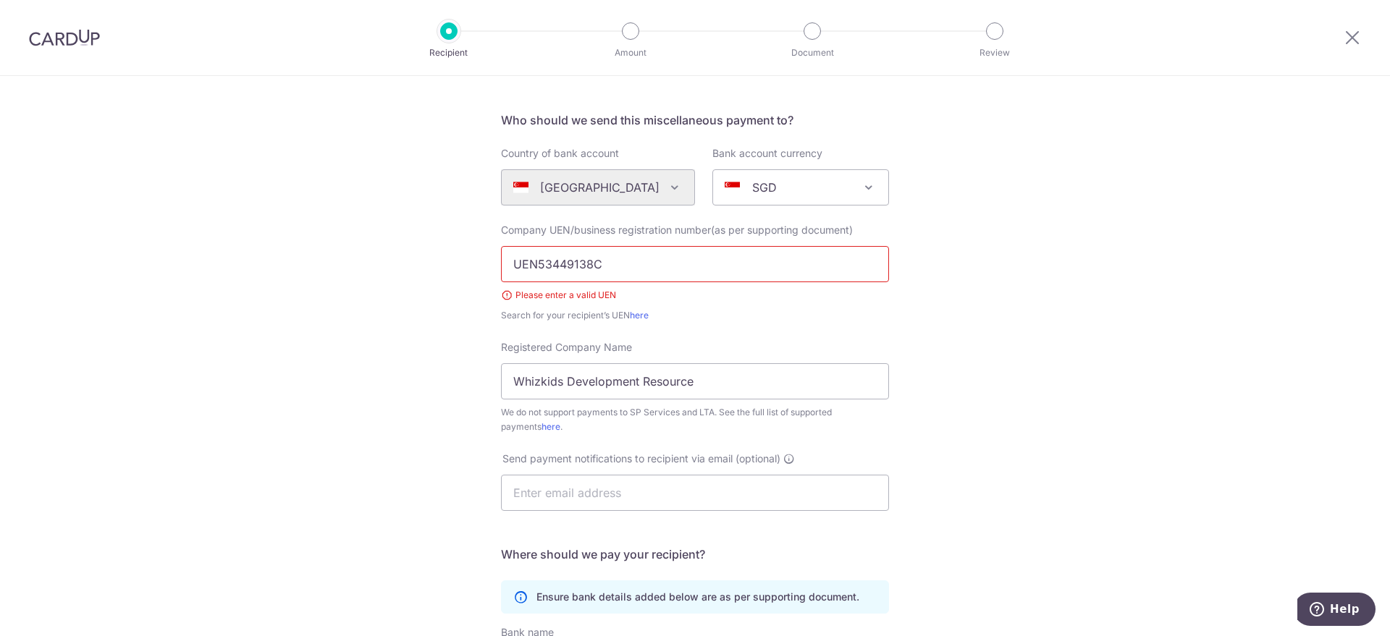
click at [663, 264] on input "UEN53449138C" at bounding box center [695, 264] width 388 height 36
drag, startPoint x: 533, startPoint y: 260, endPoint x: 486, endPoint y: 258, distance: 47.8
click at [486, 258] on div "Who would you like to pay? Your recipient does not need a CardUp account to rec…" at bounding box center [695, 449] width 1390 height 918
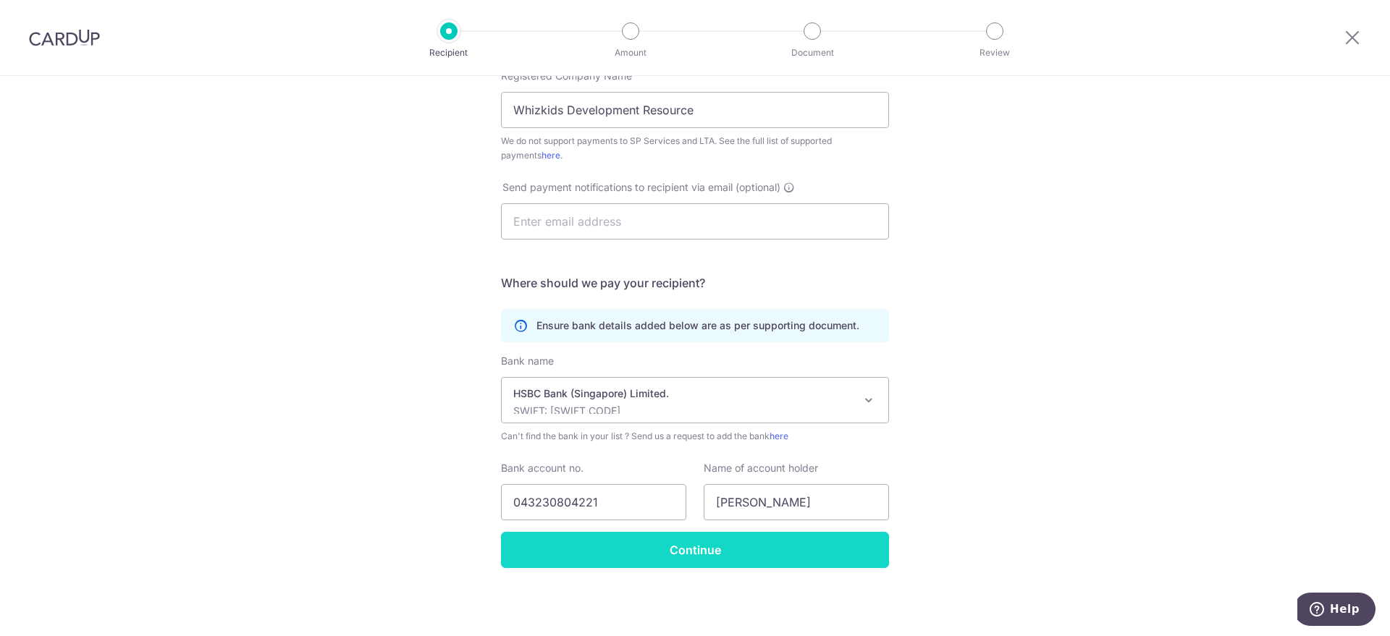
type input "53449138C"
click at [816, 551] on input "Continue" at bounding box center [695, 550] width 388 height 36
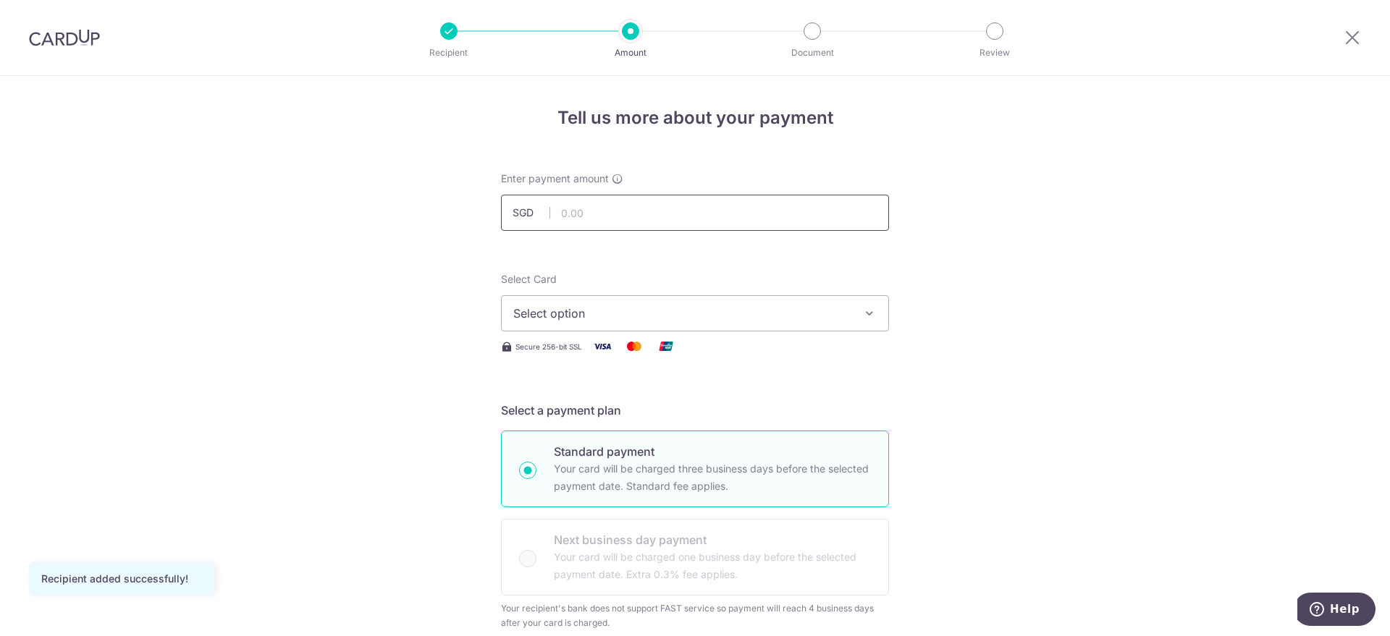
click at [595, 217] on input "text" at bounding box center [695, 213] width 388 height 36
type input "1,487.00"
click at [613, 318] on span "Select option" at bounding box center [681, 313] width 337 height 17
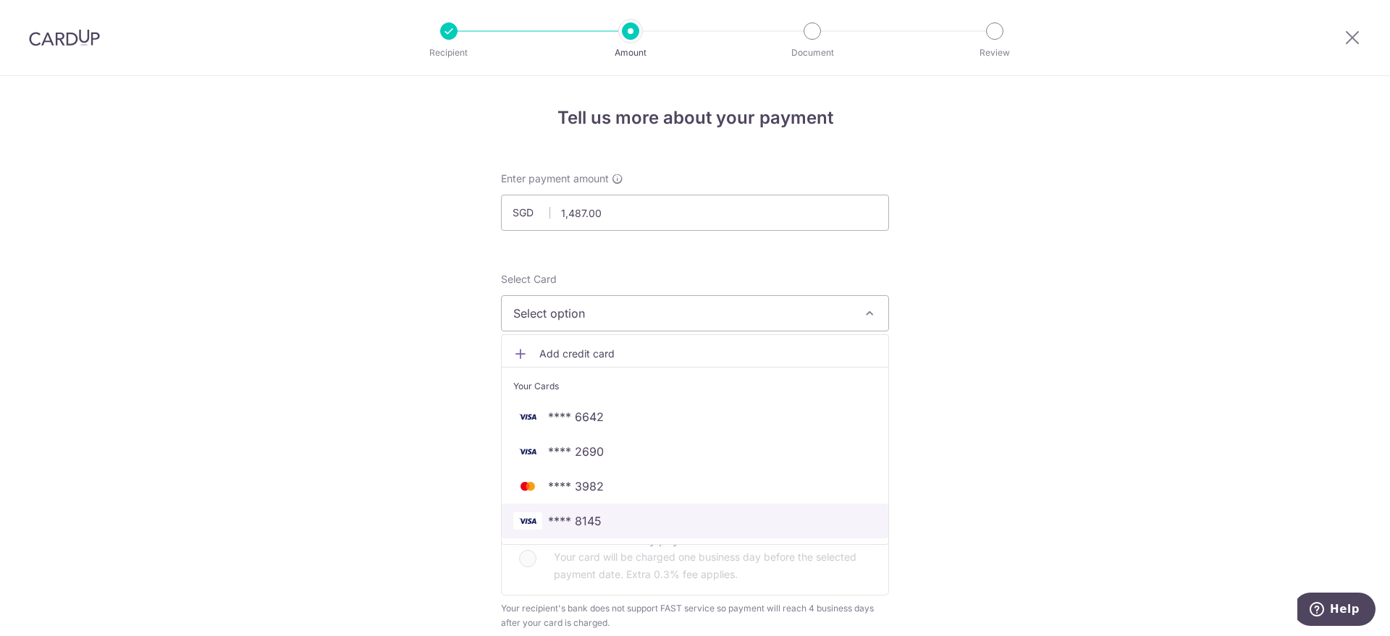
click at [604, 525] on span "**** 8145" at bounding box center [694, 520] width 363 height 17
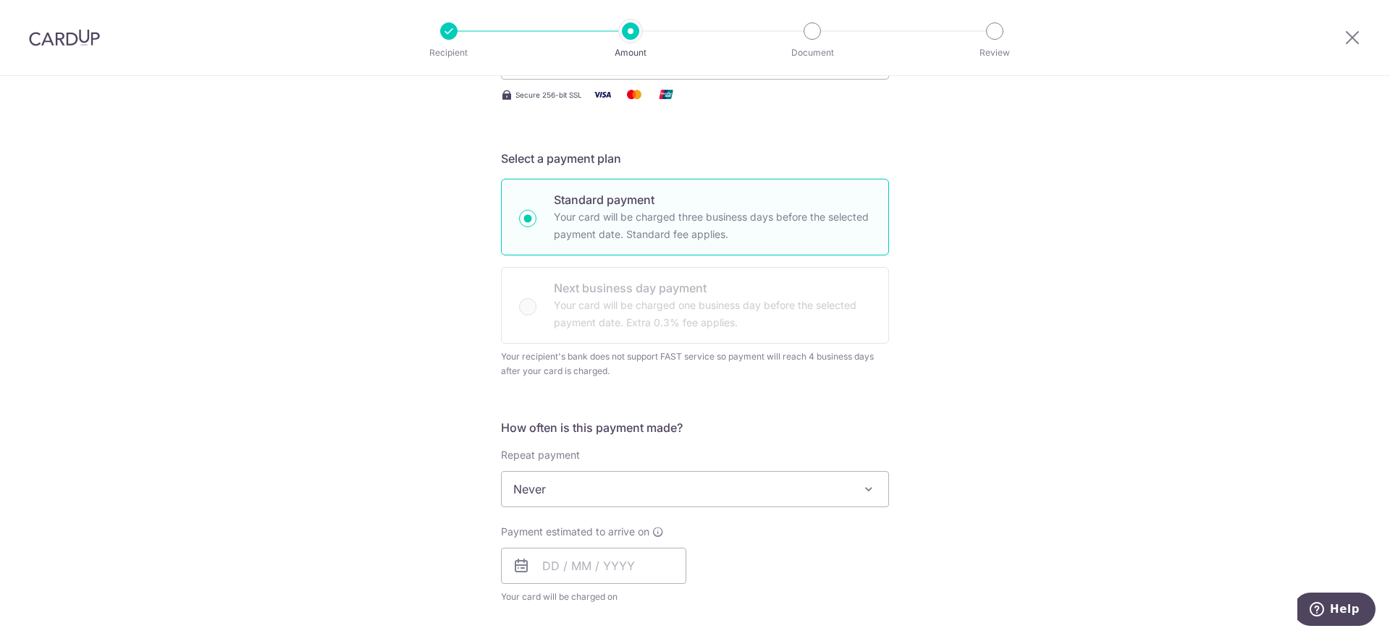
scroll to position [362, 0]
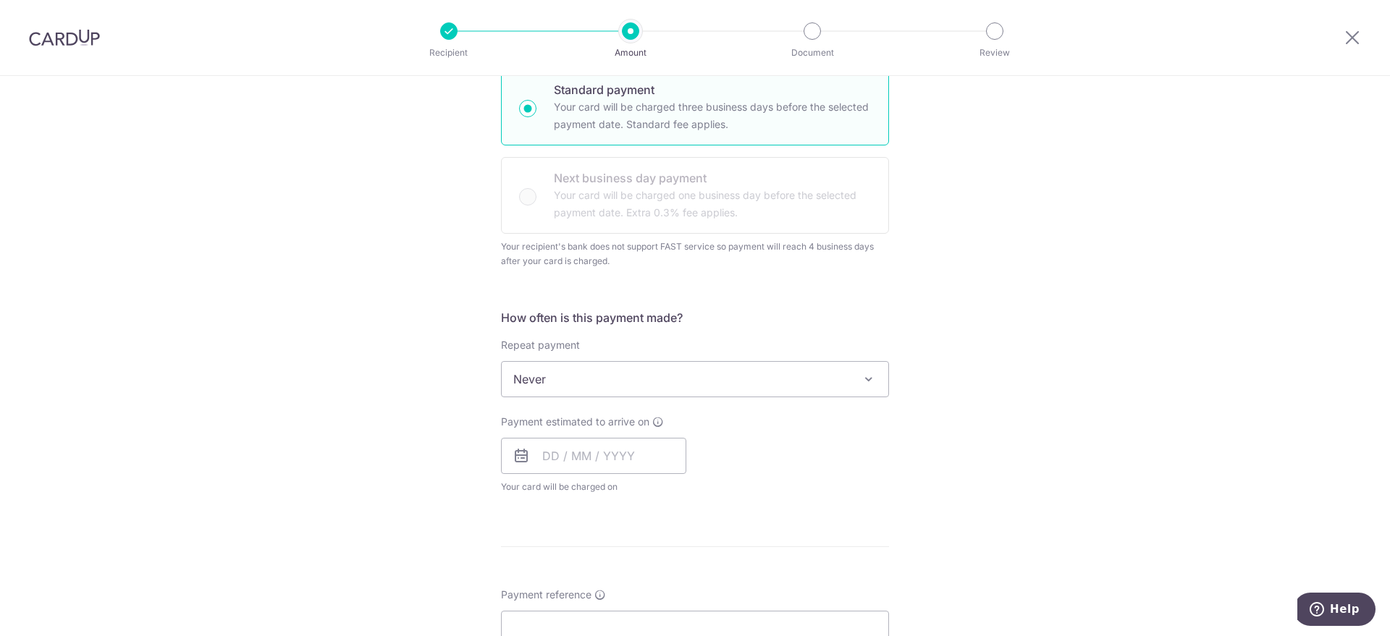
click at [651, 371] on span "Never" at bounding box center [695, 379] width 387 height 35
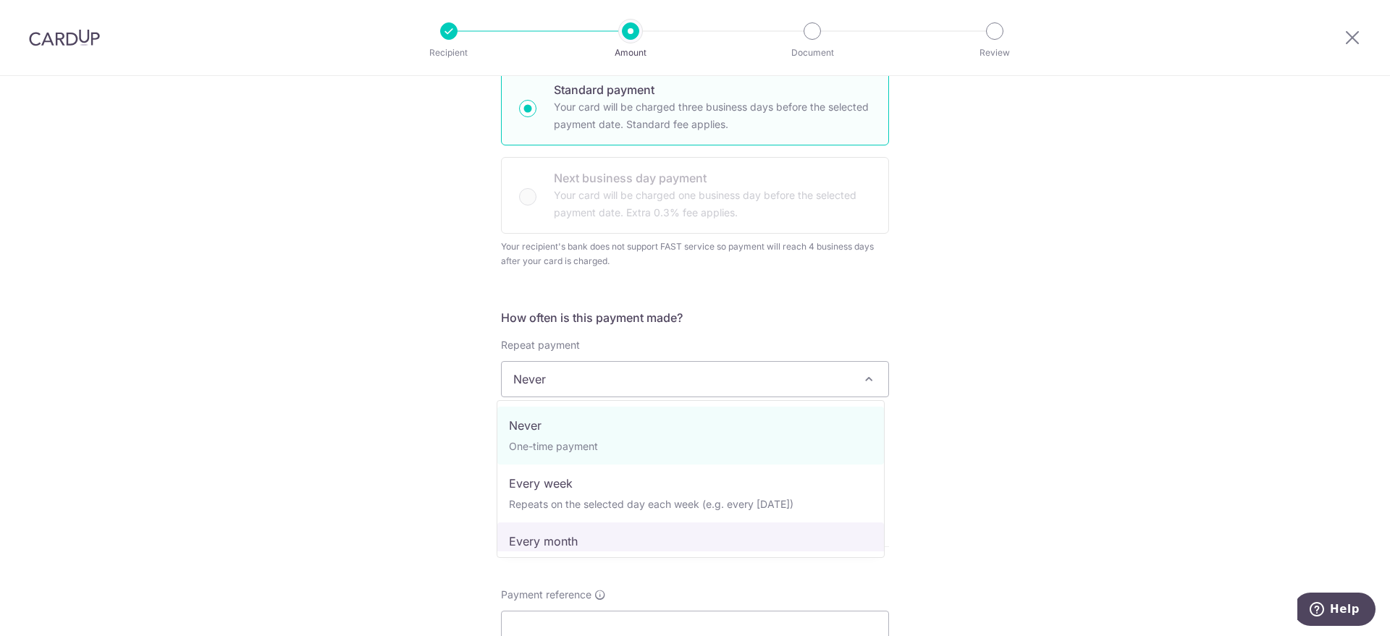
select select "3"
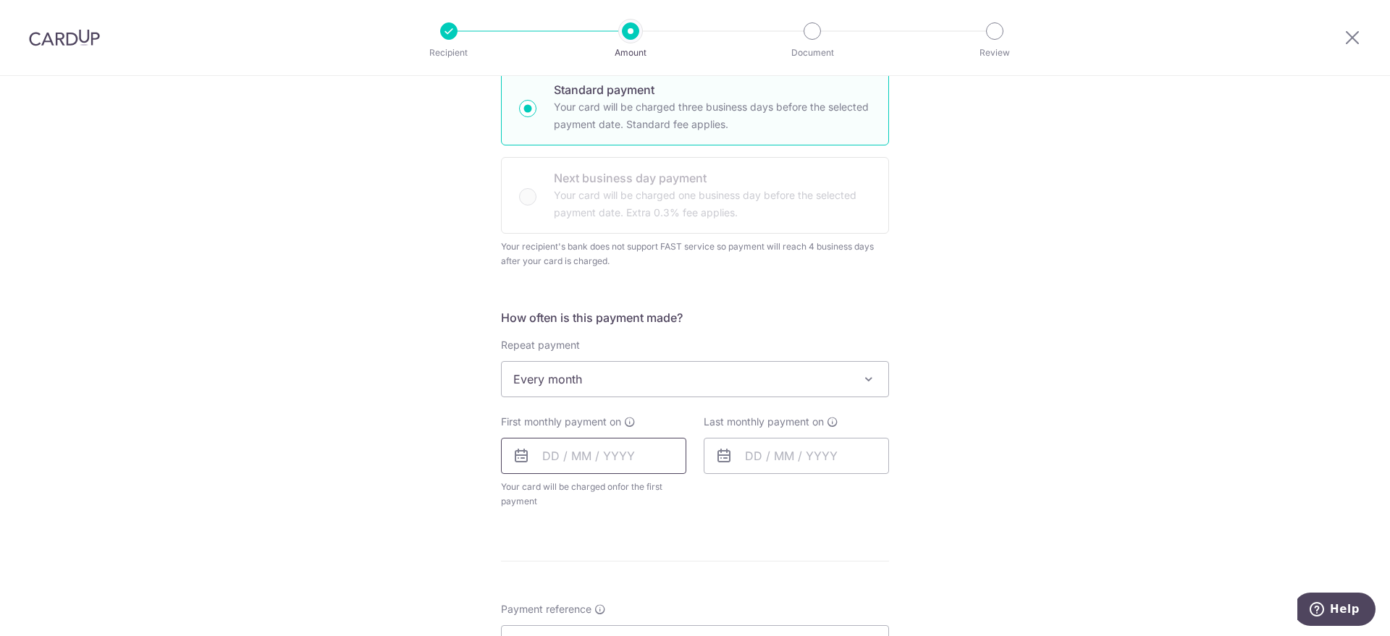
click at [582, 459] on input "text" at bounding box center [593, 456] width 185 height 36
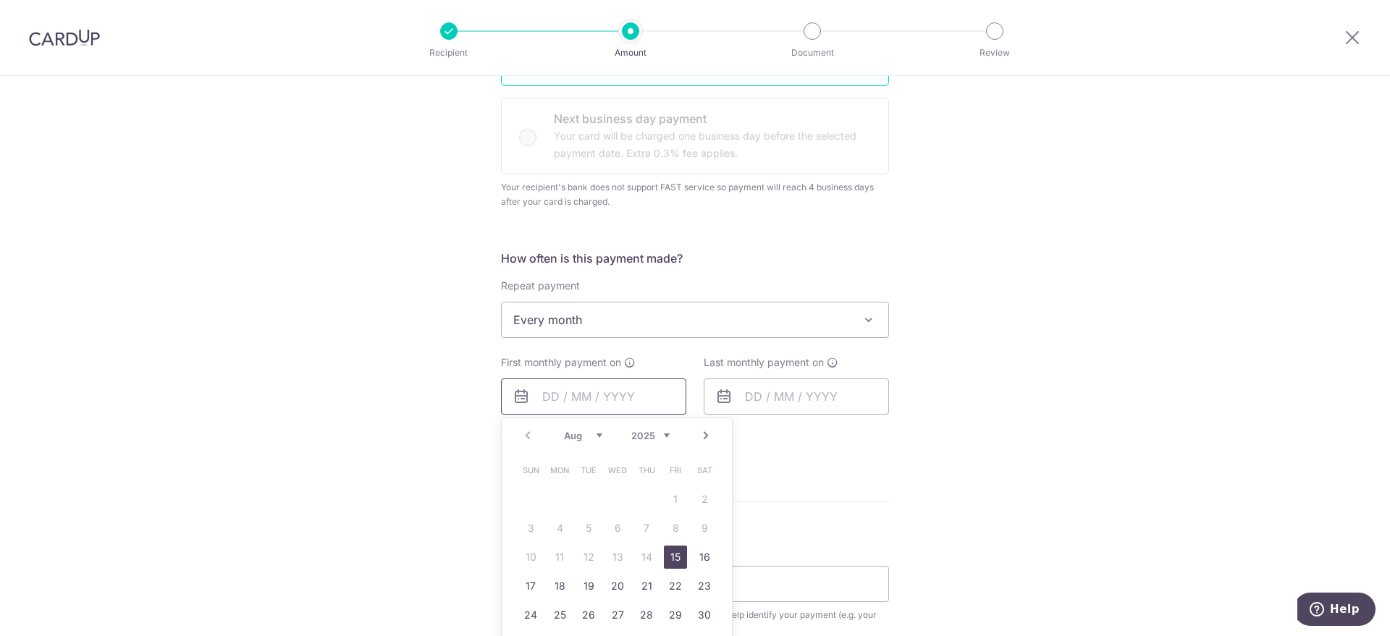
scroll to position [452, 0]
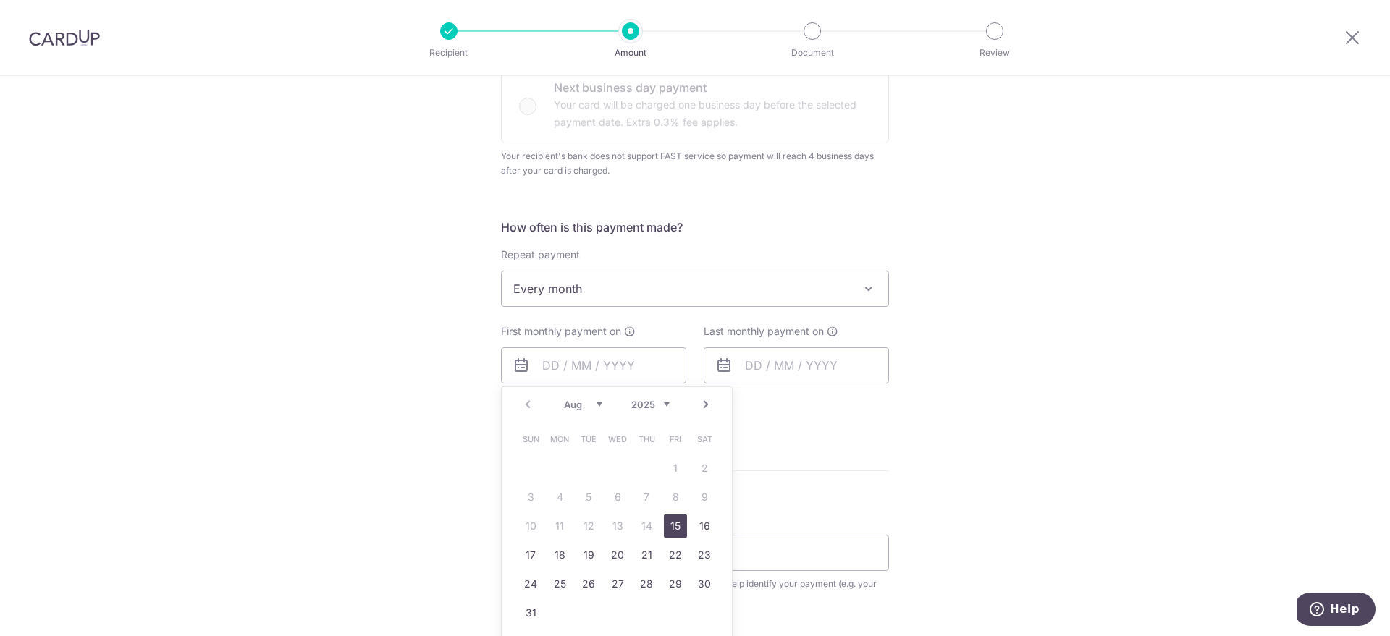
click at [701, 404] on link "Next" at bounding box center [705, 404] width 17 height 17
click at [617, 467] on link "3" at bounding box center [617, 468] width 23 height 23
type input "03/09/2025"
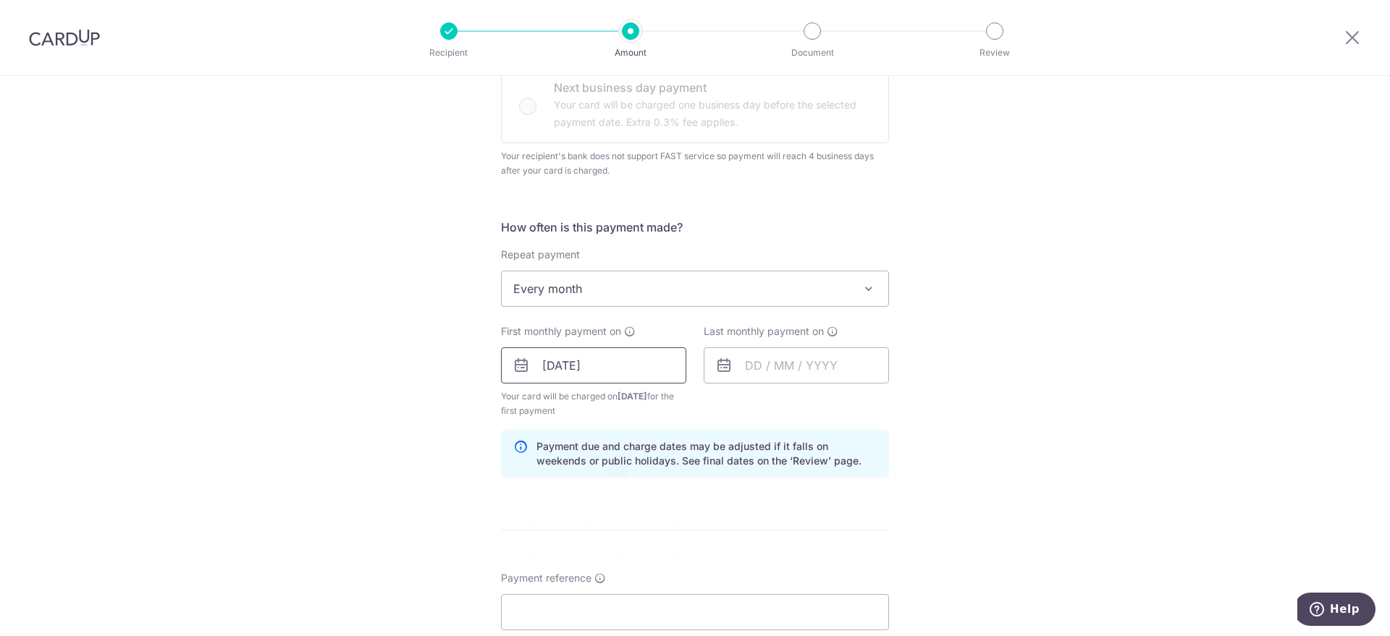
click at [598, 372] on input "03/09/2025" at bounding box center [593, 365] width 185 height 36
click at [800, 369] on input "text" at bounding box center [796, 365] width 185 height 36
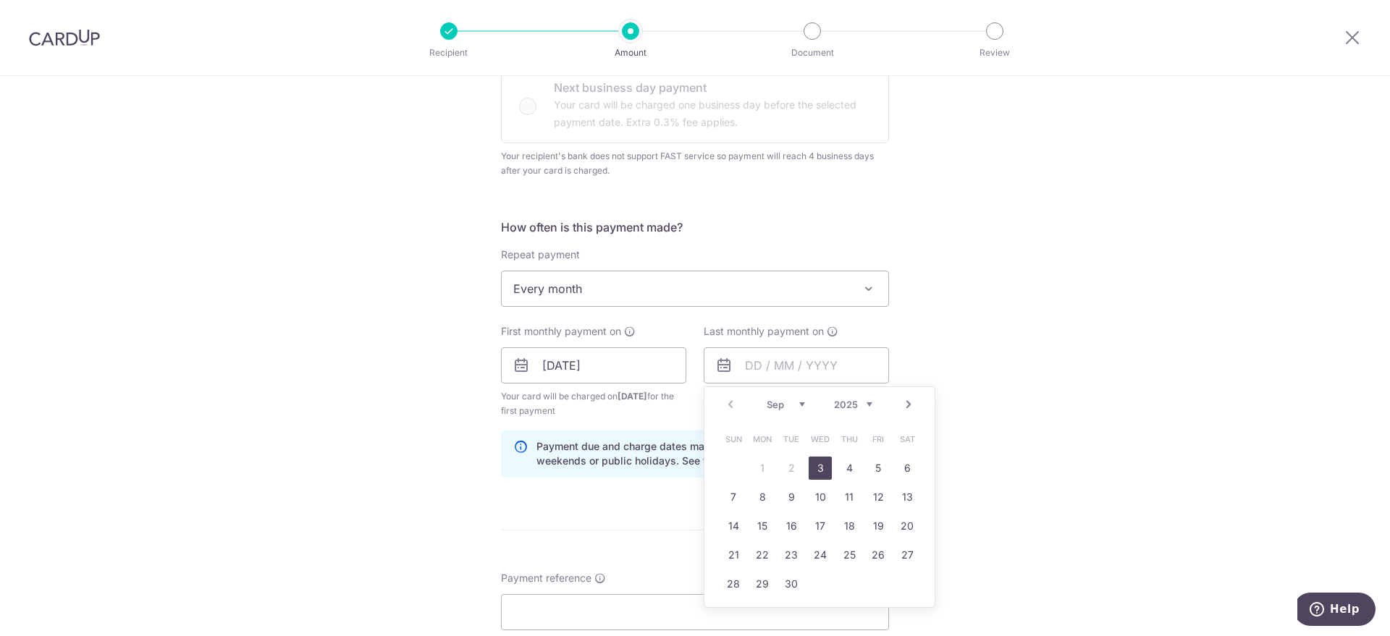
click at [861, 405] on select "2025 2026 2027 2028 2029 2030 2031 2032 2033 2034 2035" at bounding box center [853, 405] width 38 height 12
click at [797, 399] on select "Jan Feb Mar Apr May Jun Jul Aug Sep Oct Nov Dec" at bounding box center [785, 405] width 38 height 12
click at [819, 468] on link "4" at bounding box center [819, 468] width 23 height 23
type input "04/03/2026"
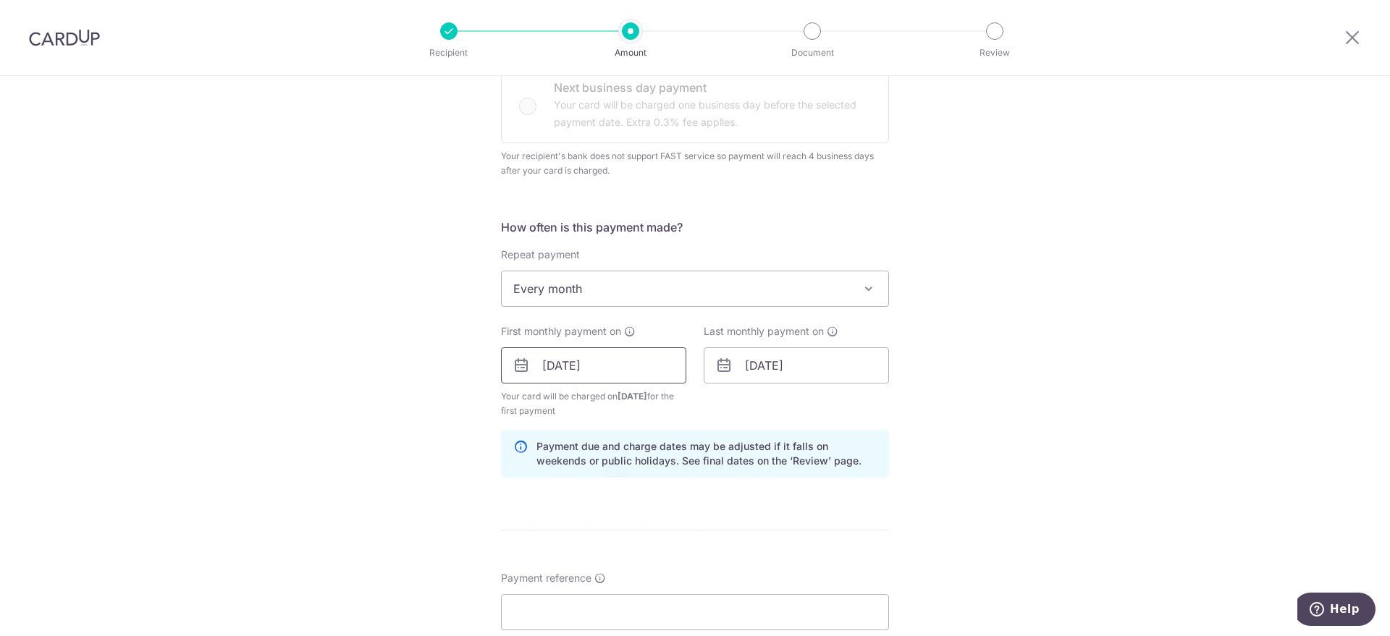
click at [609, 365] on input "03/09/2025" at bounding box center [593, 365] width 185 height 36
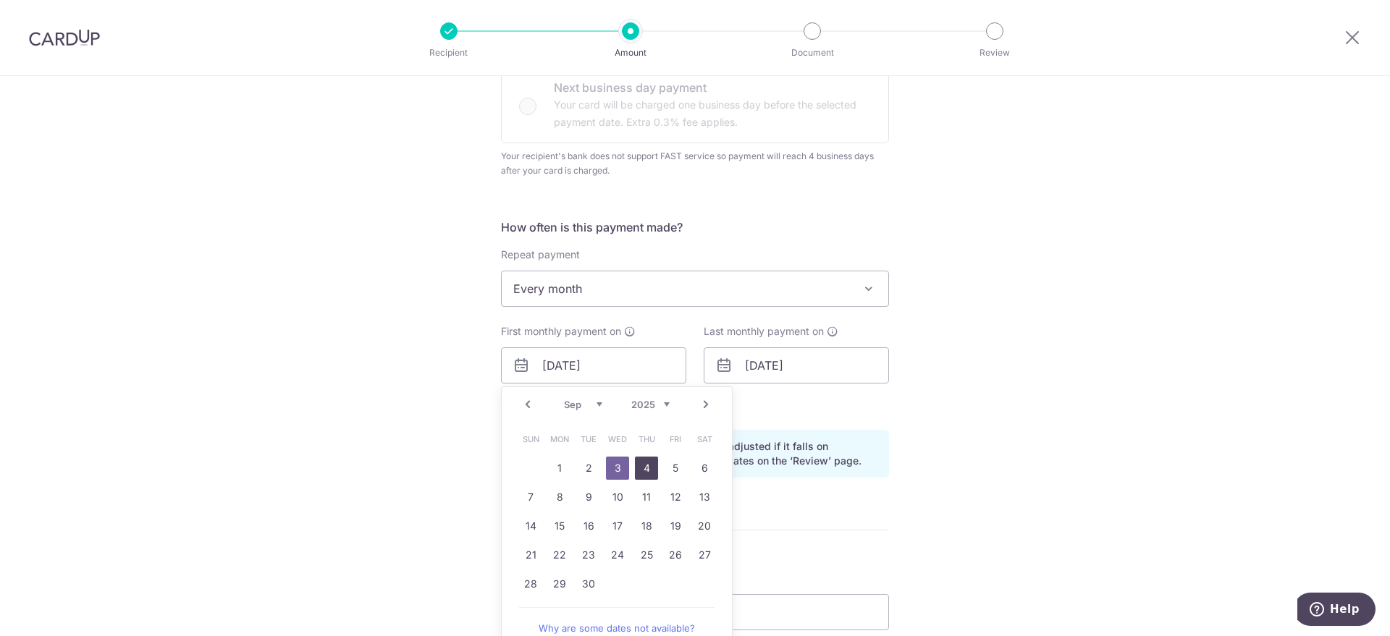
click at [641, 468] on link "4" at bounding box center [646, 468] width 23 height 23
type input "04/09/2025"
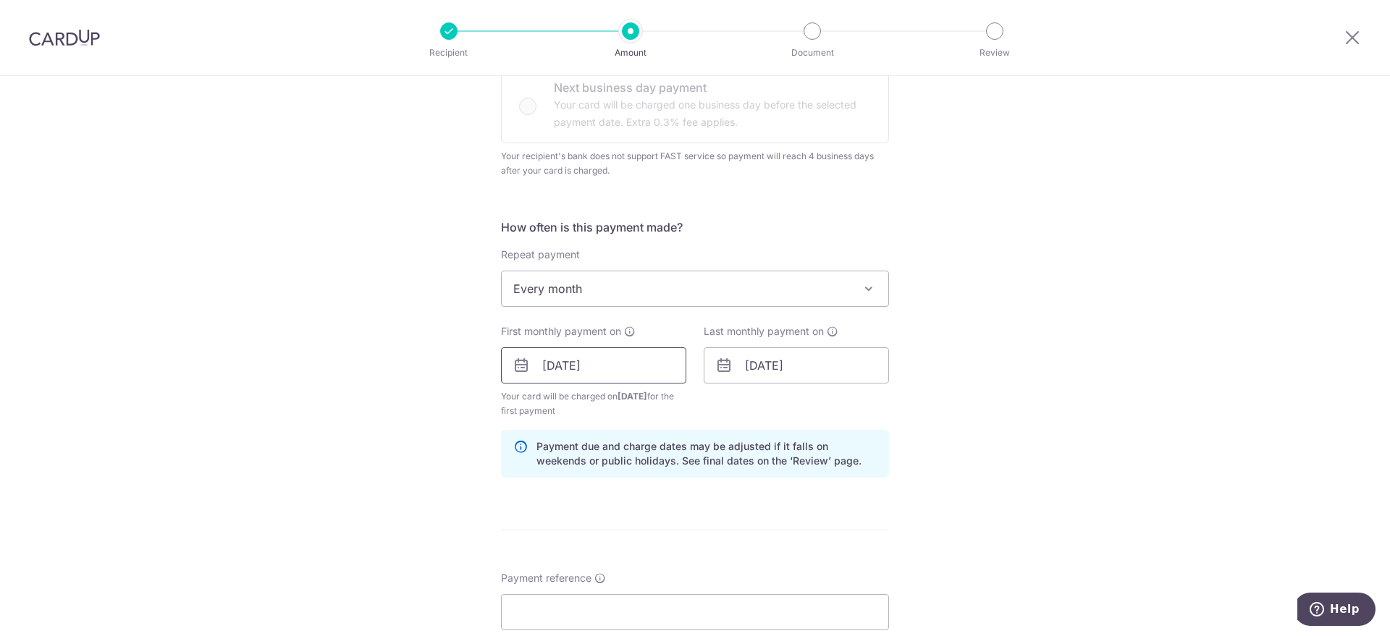
click at [603, 372] on input "04/09/2025" at bounding box center [593, 365] width 185 height 36
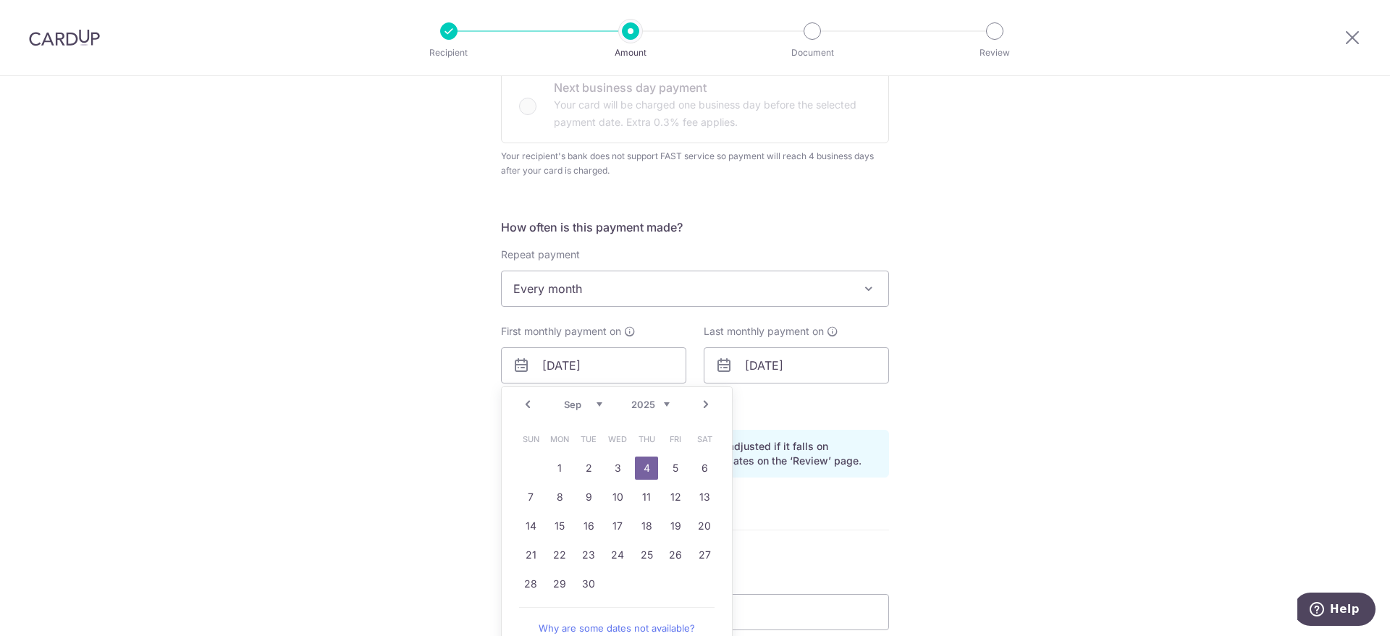
click at [981, 385] on div "Tell us more about your payment Enter payment amount SGD 1,487.00 1487.00 Recip…" at bounding box center [695, 333] width 1390 height 1418
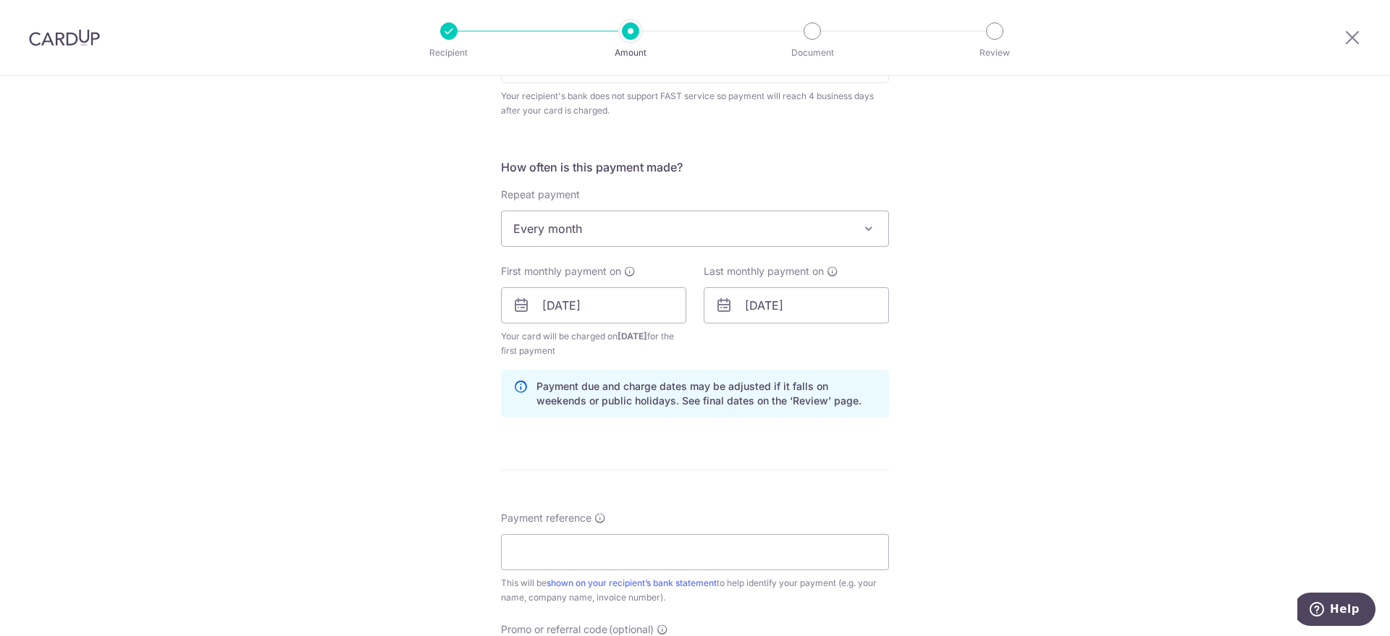
scroll to position [633, 0]
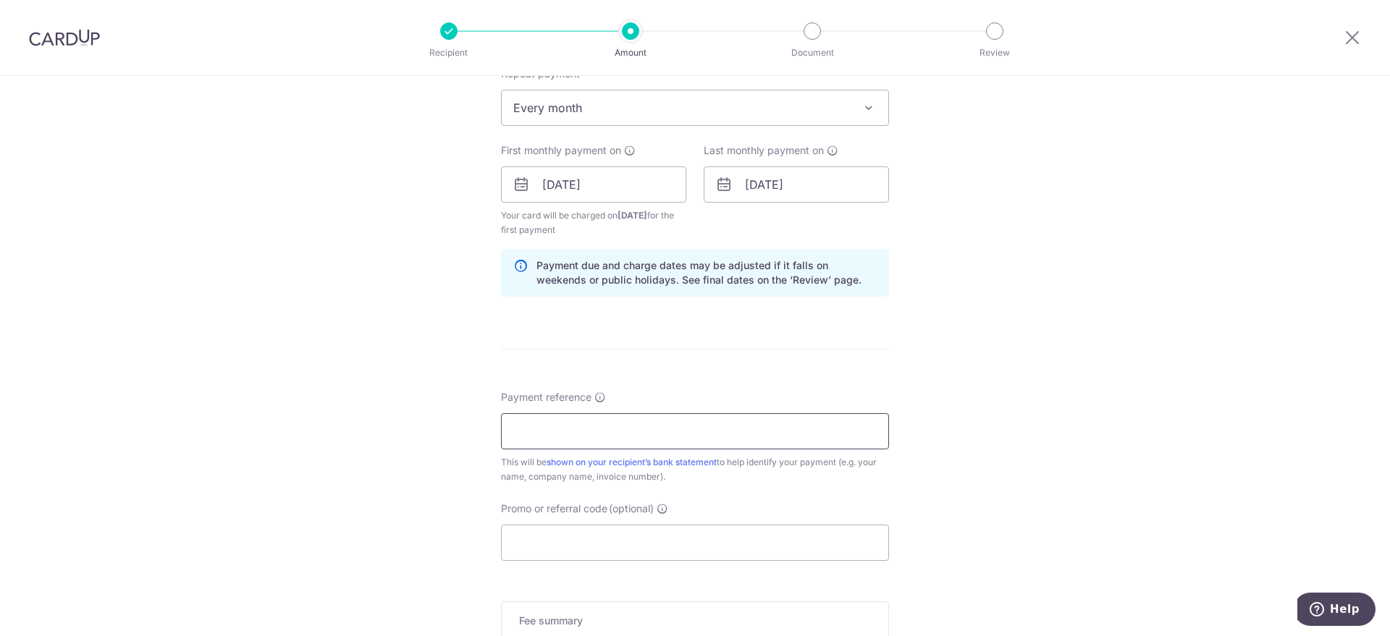
click at [690, 427] on input "Payment reference" at bounding box center [695, 431] width 388 height 36
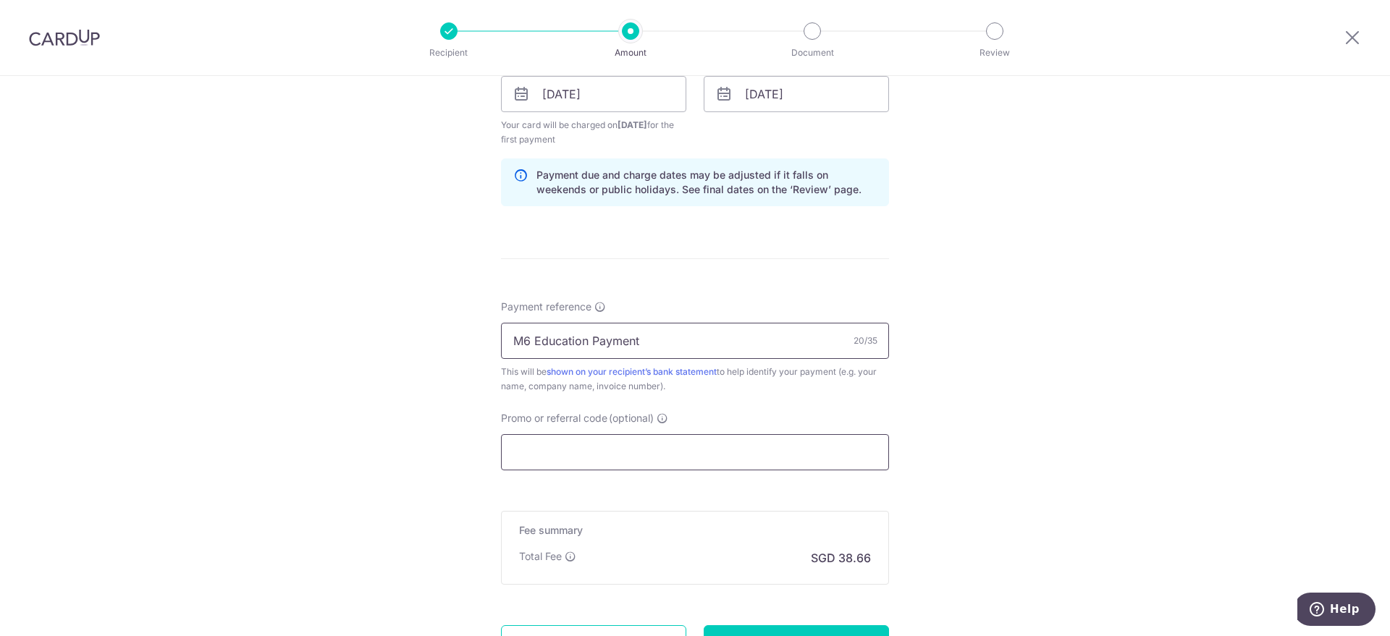
type input "M6 Education Payment"
click at [697, 452] on input "Promo or referral code (optional)" at bounding box center [695, 452] width 388 height 36
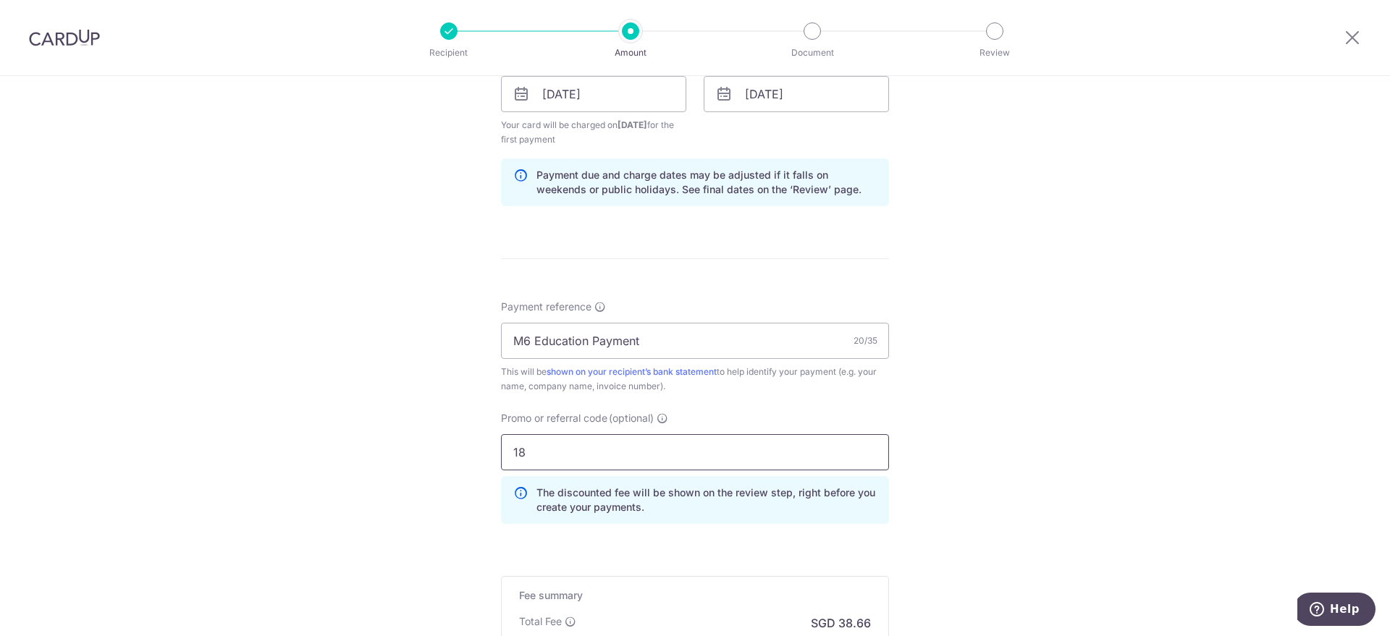
type input "1"
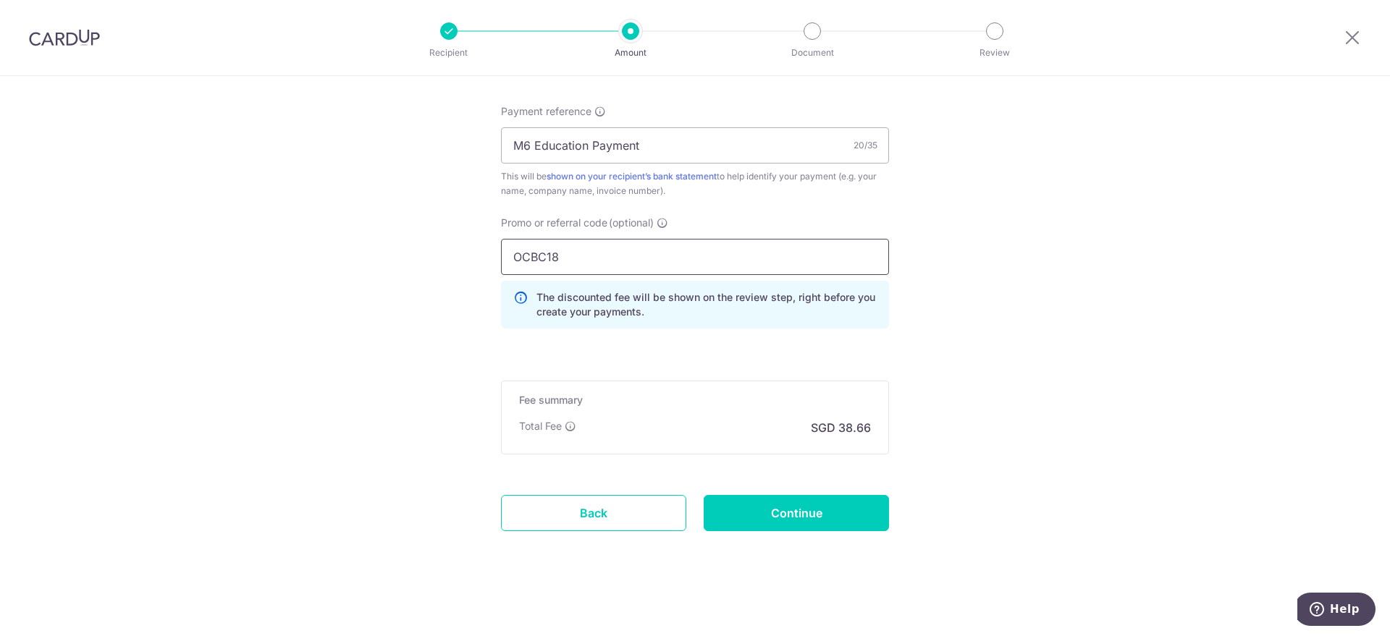
scroll to position [923, 0]
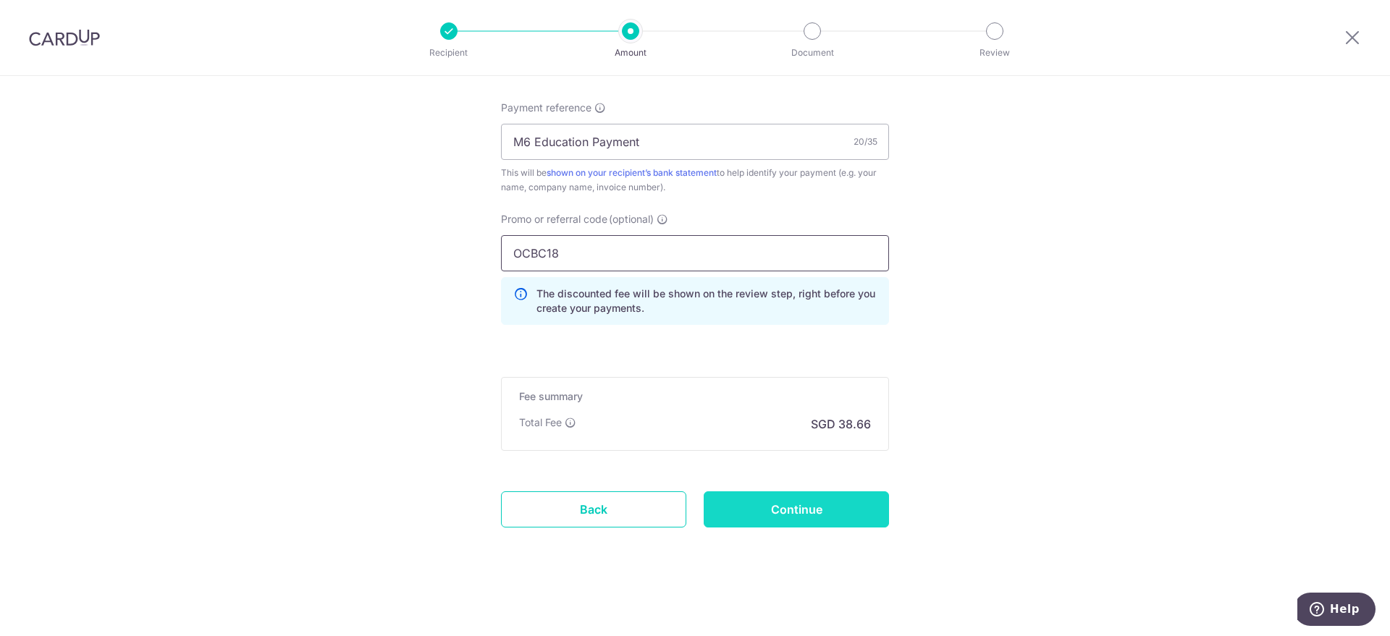
type input "OCBC18"
click at [760, 515] on input "Continue" at bounding box center [796, 509] width 185 height 36
type input "Create Schedule"
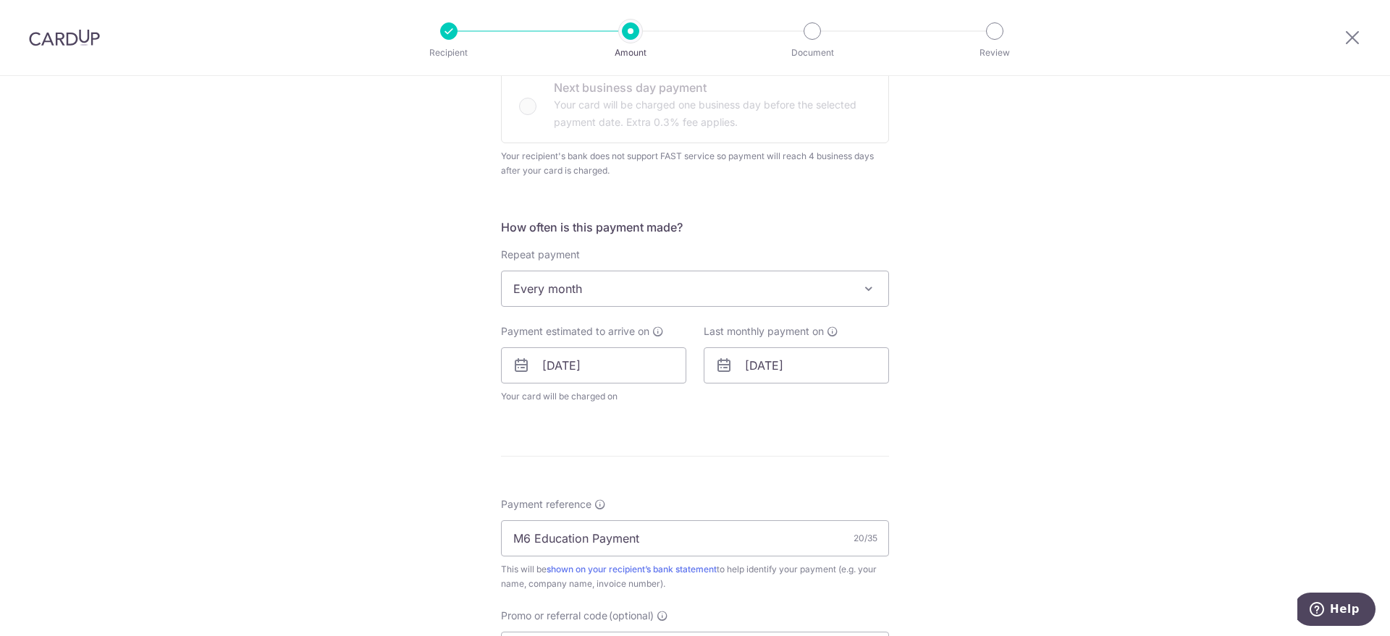
scroll to position [814, 0]
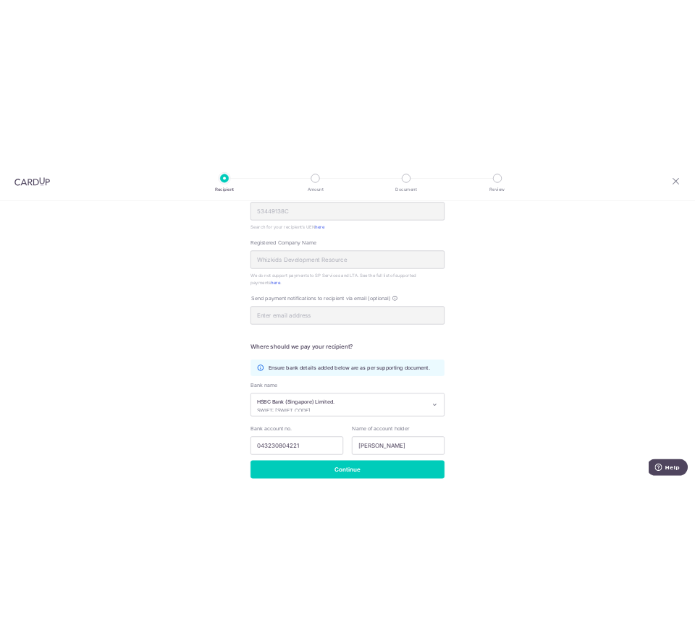
scroll to position [271, 0]
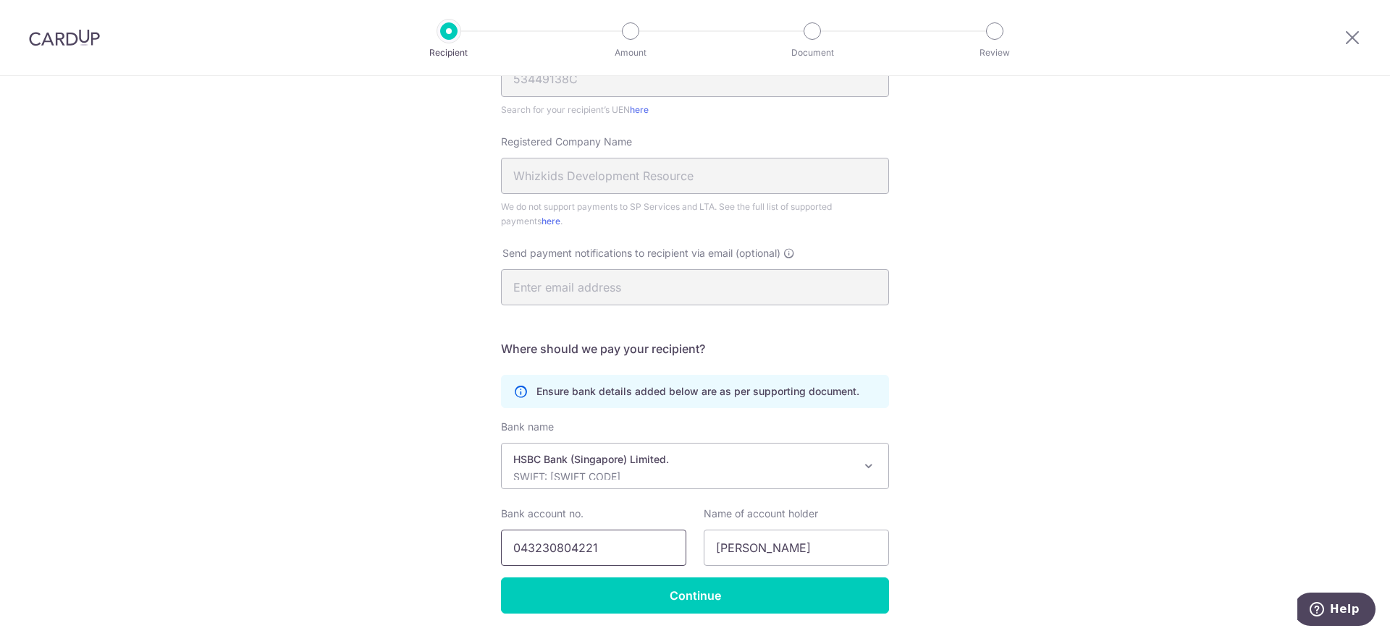
drag, startPoint x: 608, startPoint y: 552, endPoint x: 466, endPoint y: 551, distance: 141.9
click at [466, 551] on div "Recipient Details Your recipient does not need a CardUp account to receive your…" at bounding box center [695, 243] width 1390 height 877
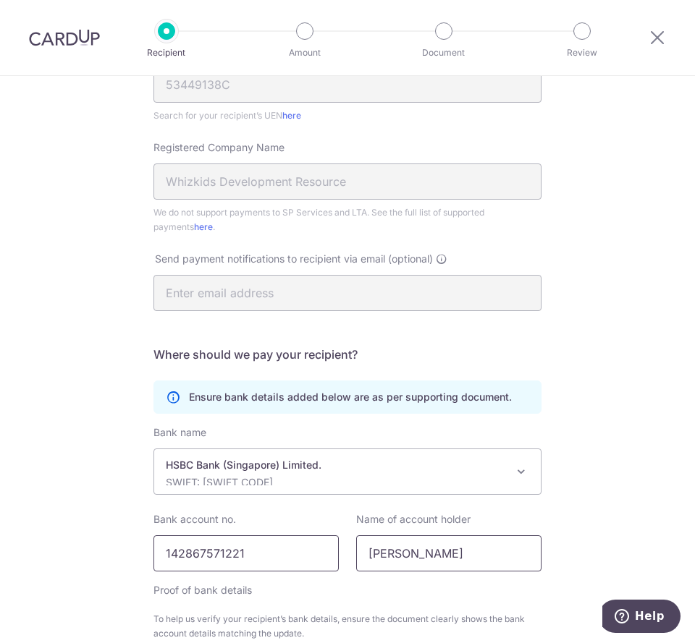
type input "142867571221"
drag, startPoint x: 452, startPoint y: 551, endPoint x: 253, endPoint y: 549, distance: 199.1
click at [253, 549] on div "Bank account no. 142867571221 Name of account holder Loy Zhiyang" at bounding box center [347, 541] width 405 height 59
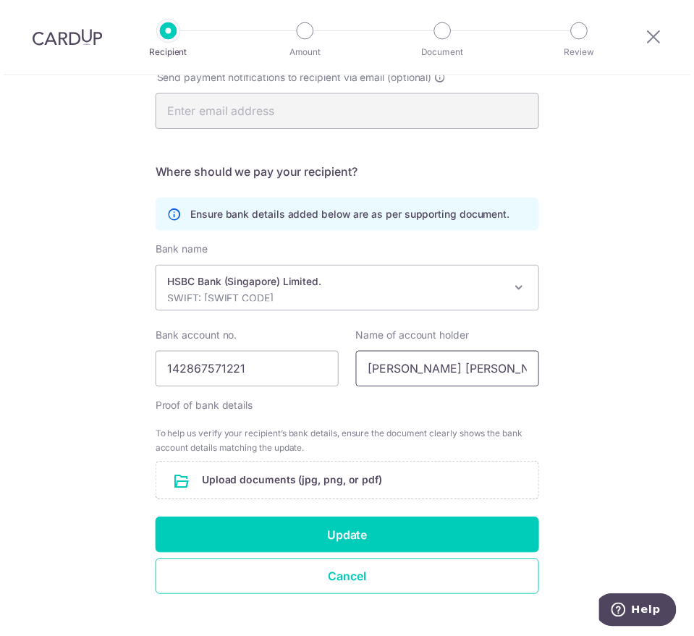
scroll to position [478, 0]
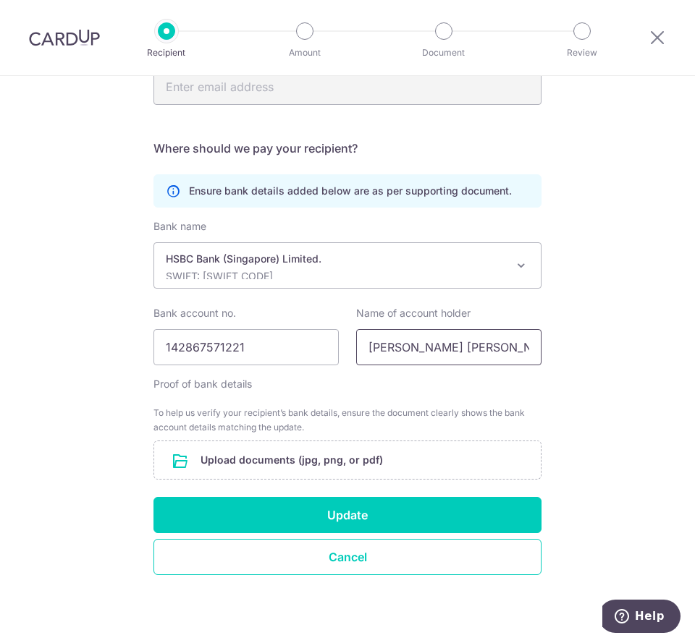
type input "LIM YING TZE JULIA"
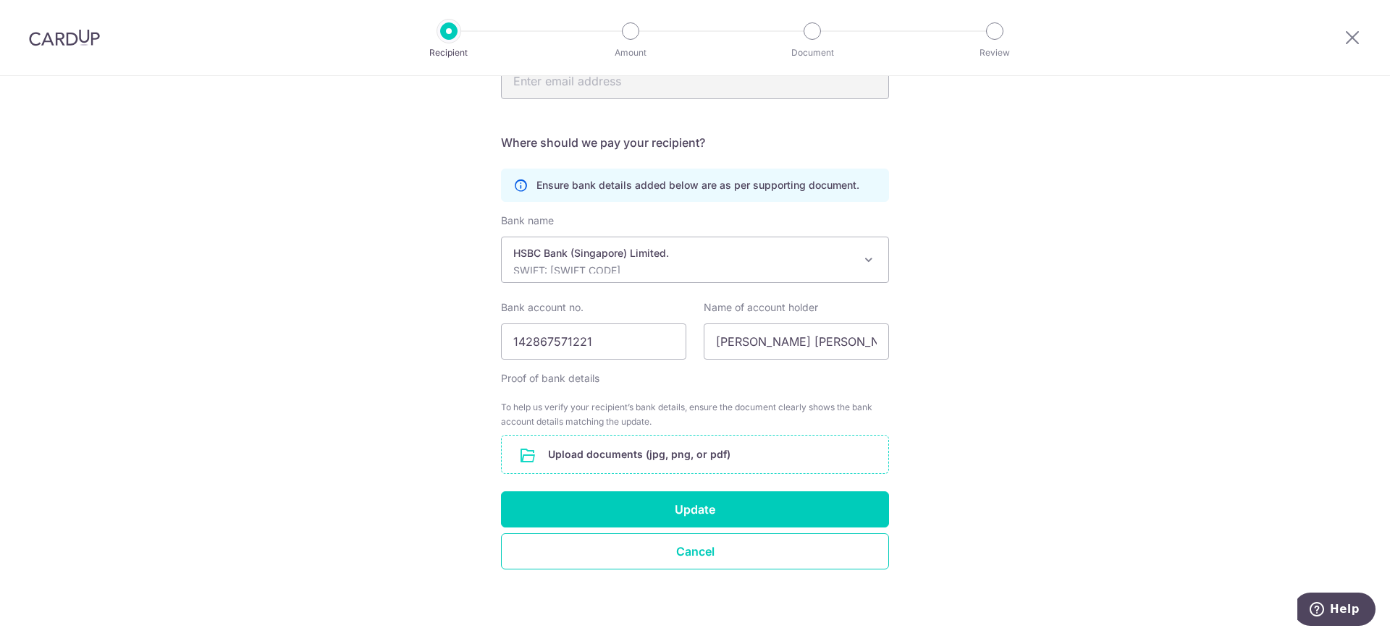
click at [630, 452] on input "file" at bounding box center [695, 455] width 387 height 38
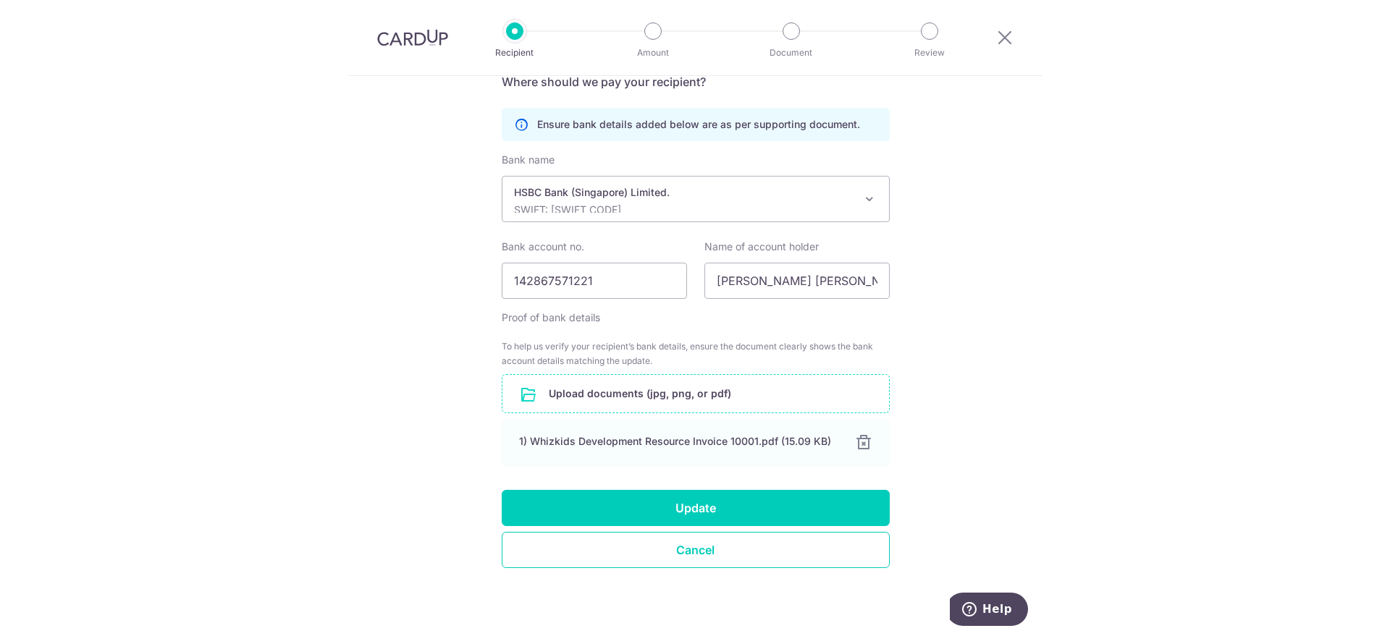
scroll to position [539, 0]
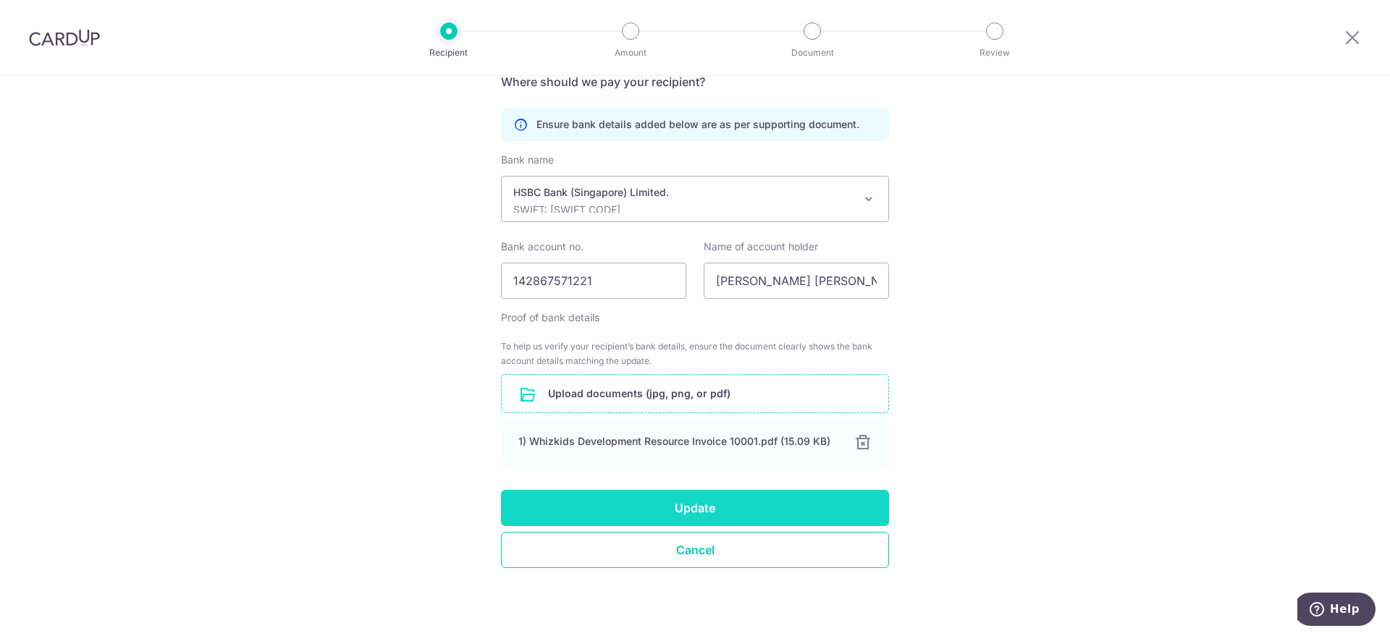
click at [659, 504] on button "Update" at bounding box center [695, 508] width 388 height 36
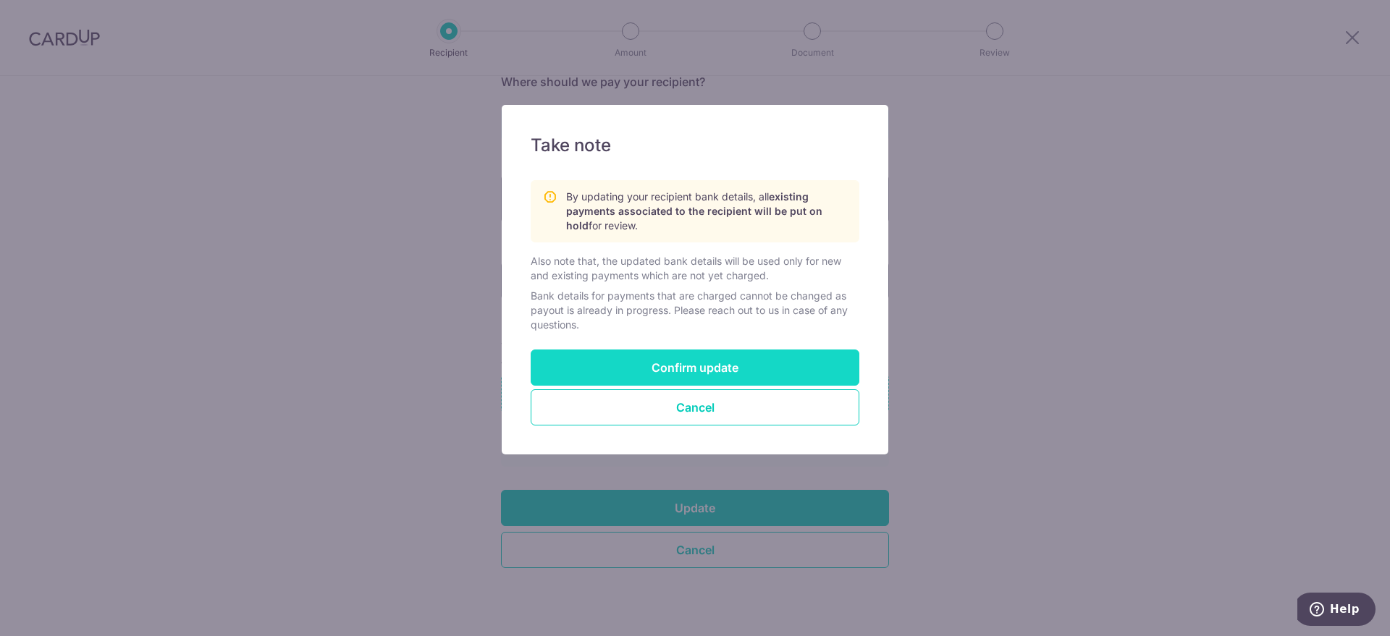
click at [722, 376] on button "Confirm update" at bounding box center [695, 368] width 329 height 36
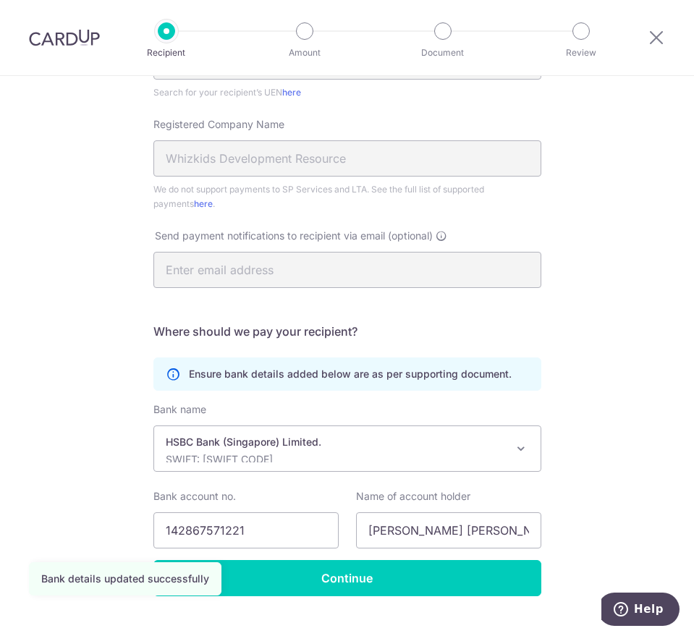
scroll to position [323, 0]
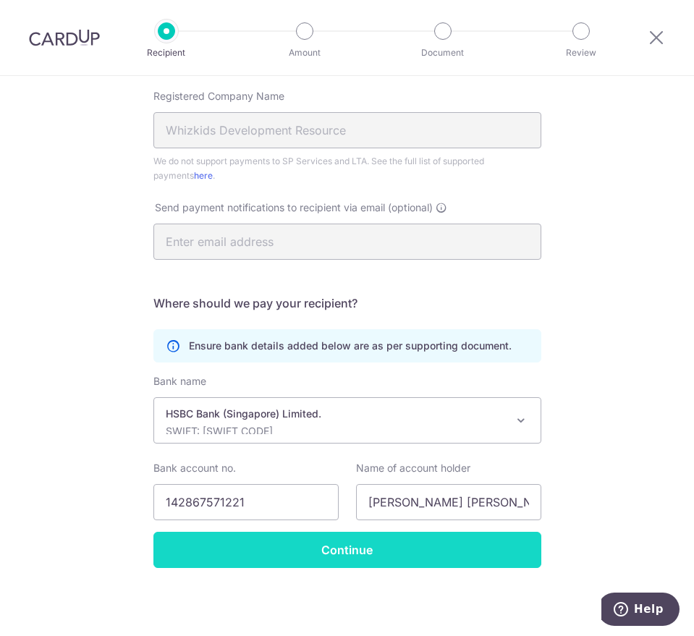
click at [435, 554] on input "Continue" at bounding box center [347, 550] width 388 height 36
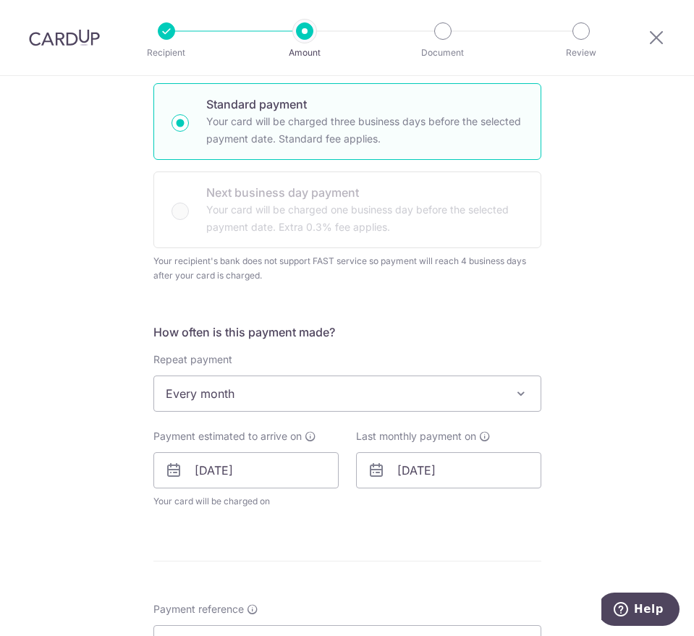
scroll to position [362, 0]
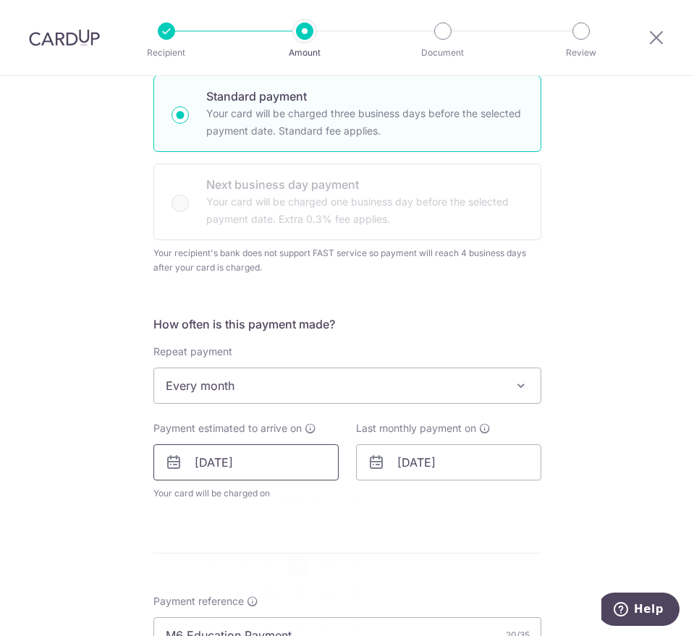
click at [206, 457] on input "[DATE]" at bounding box center [245, 462] width 185 height 36
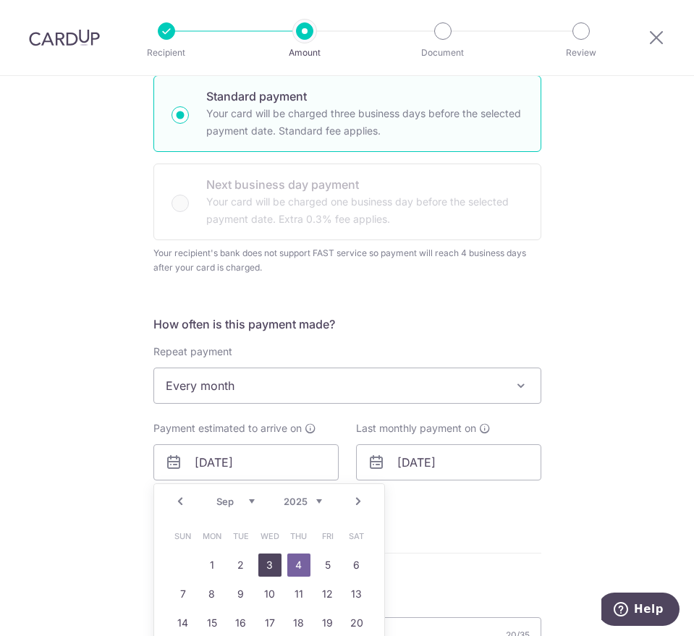
click at [268, 564] on link "3" at bounding box center [269, 565] width 23 height 23
type input "[DATE]"
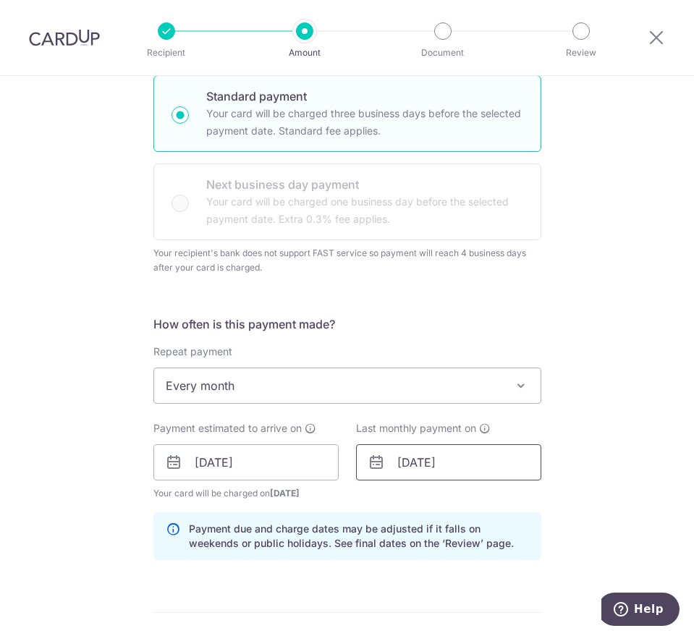
click at [404, 457] on input "[DATE]" at bounding box center [448, 462] width 185 height 36
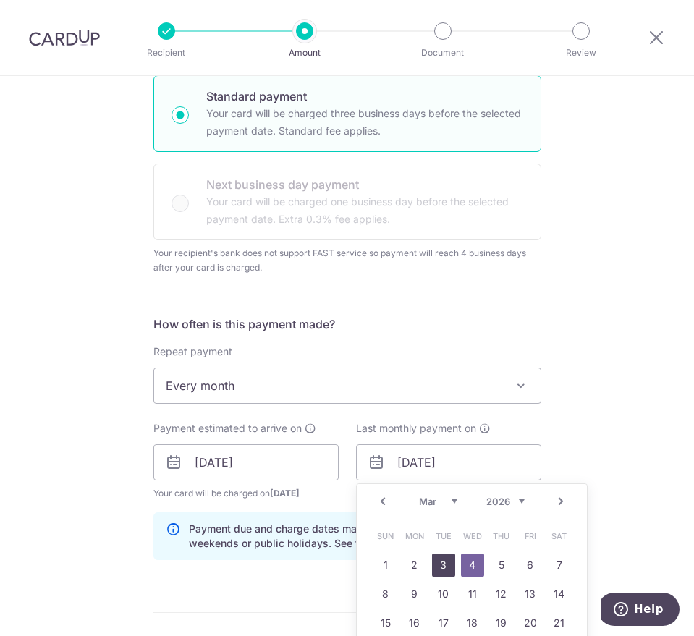
click at [441, 559] on link "3" at bounding box center [443, 565] width 23 height 23
type input "[DATE]"
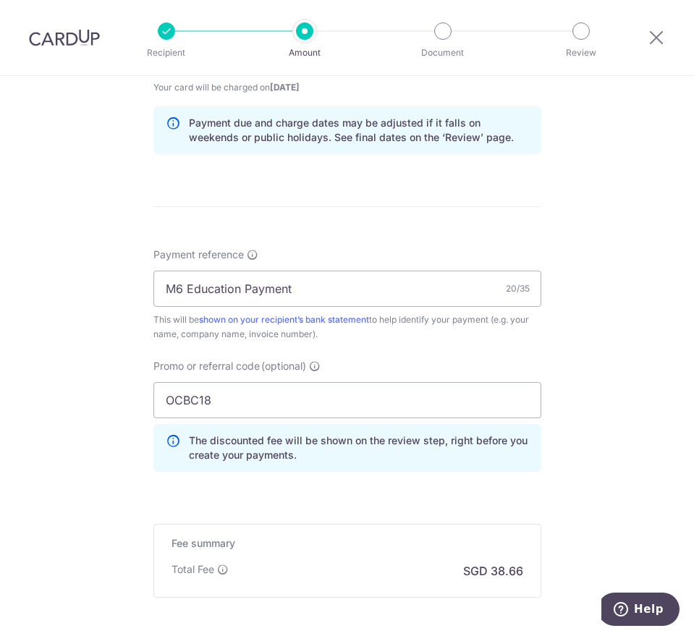
scroll to position [814, 0]
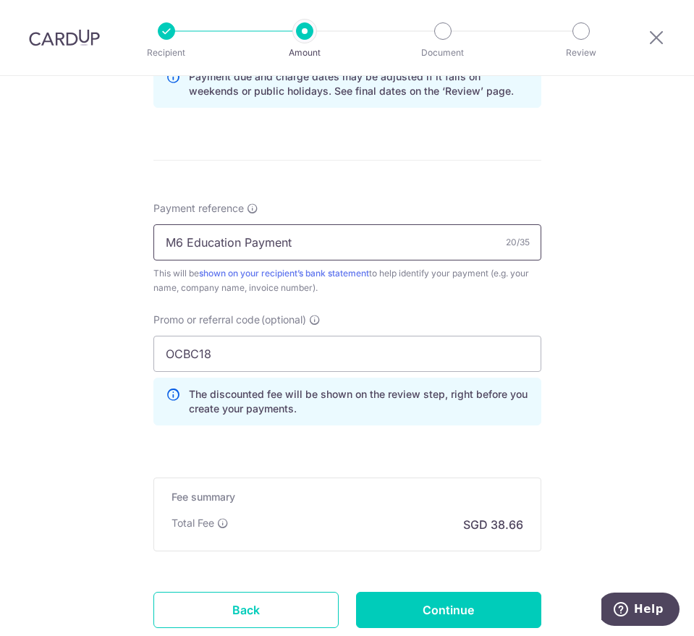
drag, startPoint x: 181, startPoint y: 243, endPoint x: 234, endPoint y: 234, distance: 53.7
click at [234, 234] on input "M6 Education Payment" at bounding box center [347, 242] width 388 height 36
click at [310, 248] on input "M6 Coaching Payment" at bounding box center [347, 242] width 388 height 36
type input "M6 Coaching Payment, INV10001"
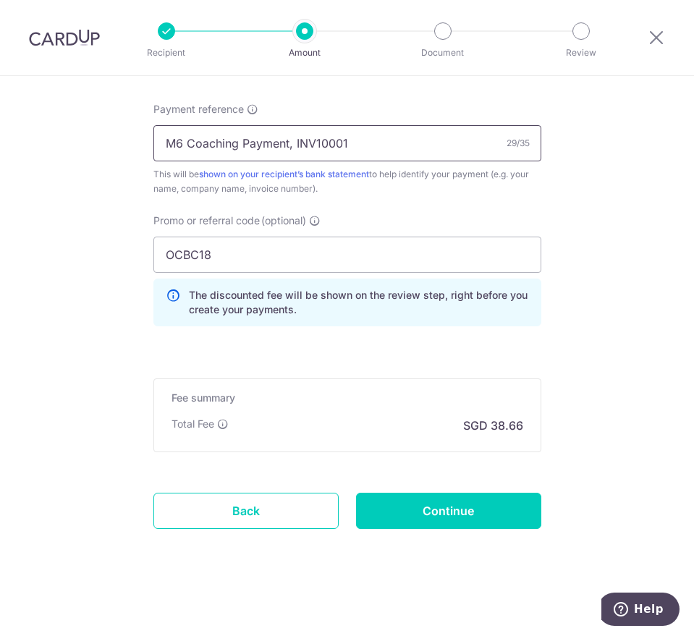
scroll to position [915, 0]
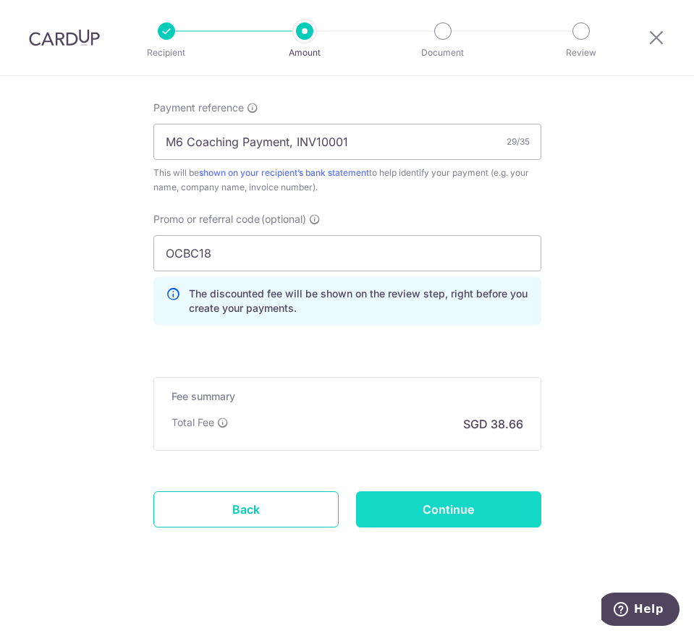
click at [449, 503] on input "Continue" at bounding box center [448, 509] width 185 height 36
type input "Update Schedule"
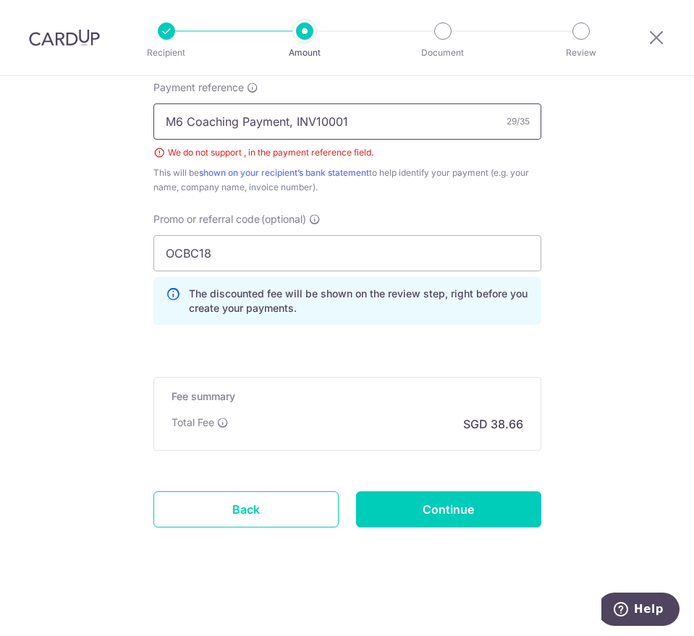
click at [283, 121] on input "M6 Coaching Payment, INV10001" at bounding box center [347, 122] width 388 height 36
type input "M6 Coaching Payment INV10001"
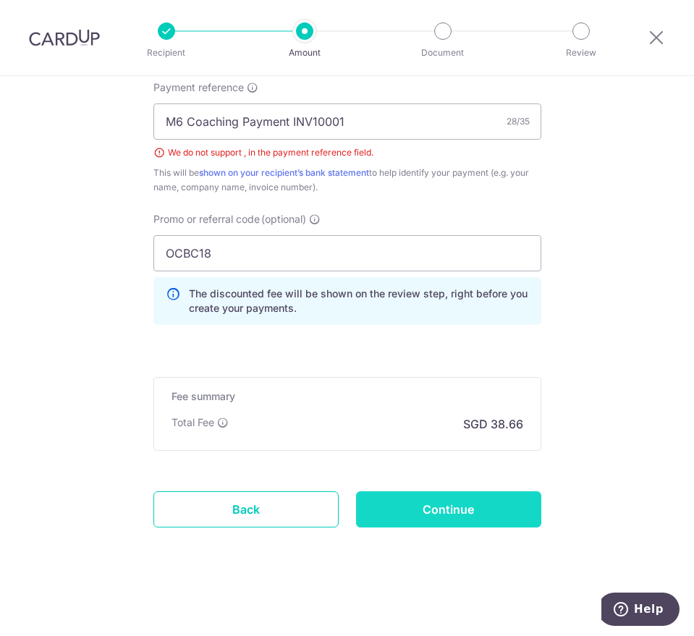
click at [476, 519] on input "Continue" at bounding box center [448, 509] width 185 height 36
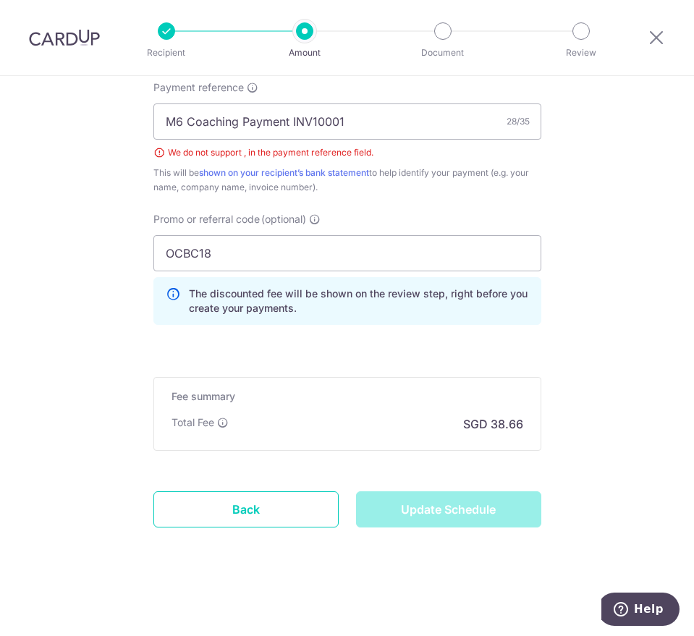
type input "Update Schedule"
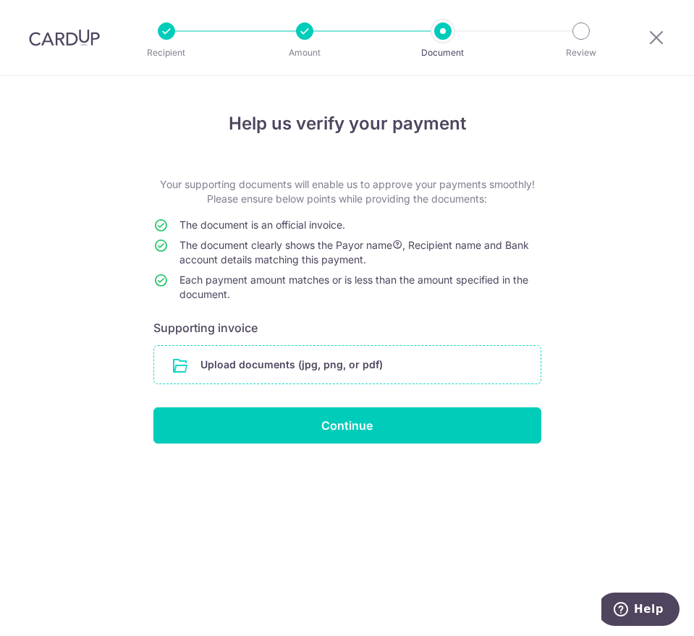
click at [285, 363] on input "file" at bounding box center [347, 365] width 387 height 38
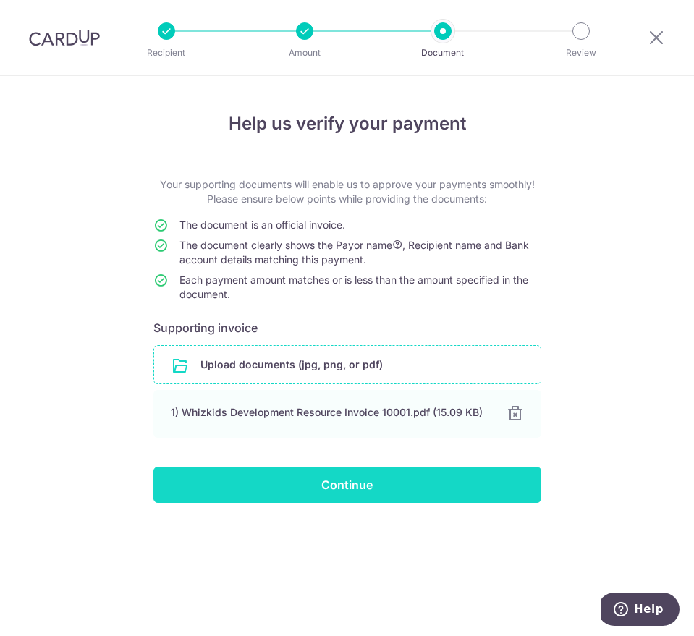
click at [359, 484] on input "Continue" at bounding box center [347, 485] width 388 height 36
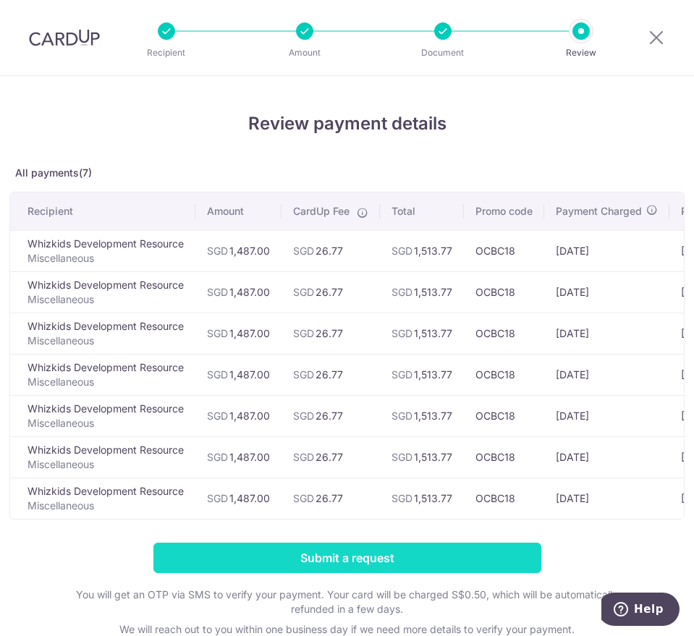
click at [324, 573] on input "Submit a request" at bounding box center [347, 558] width 388 height 30
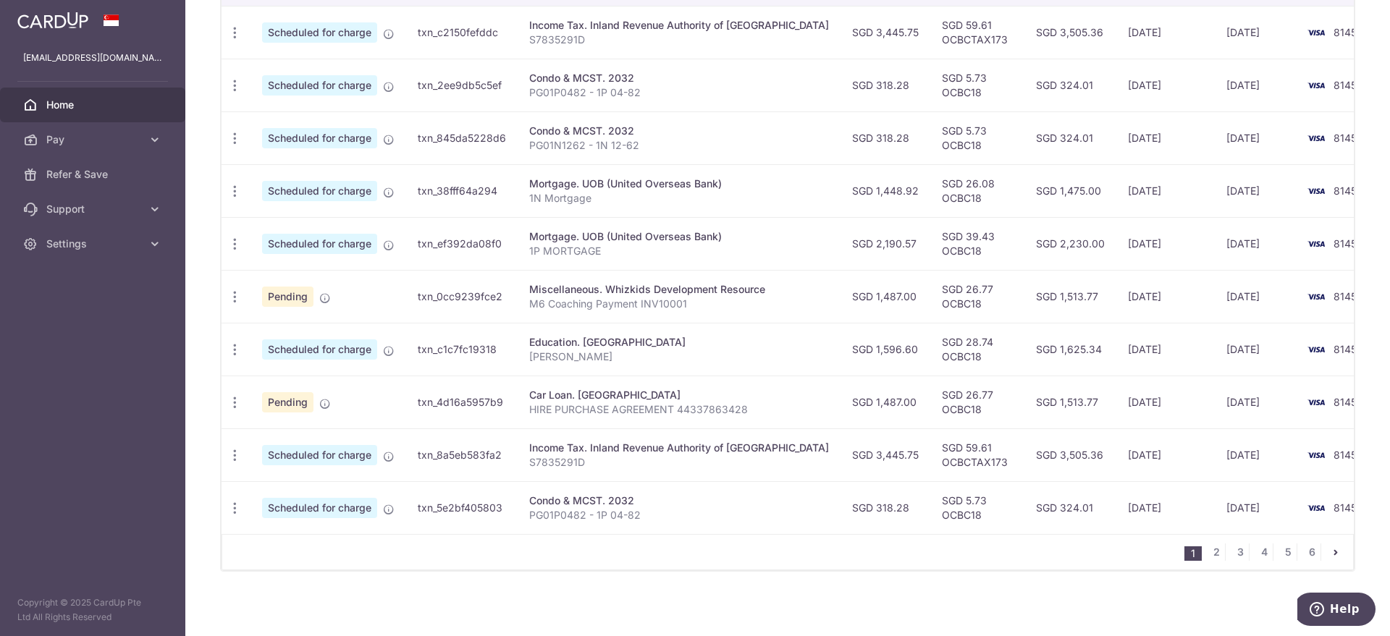
scroll to position [492, 0]
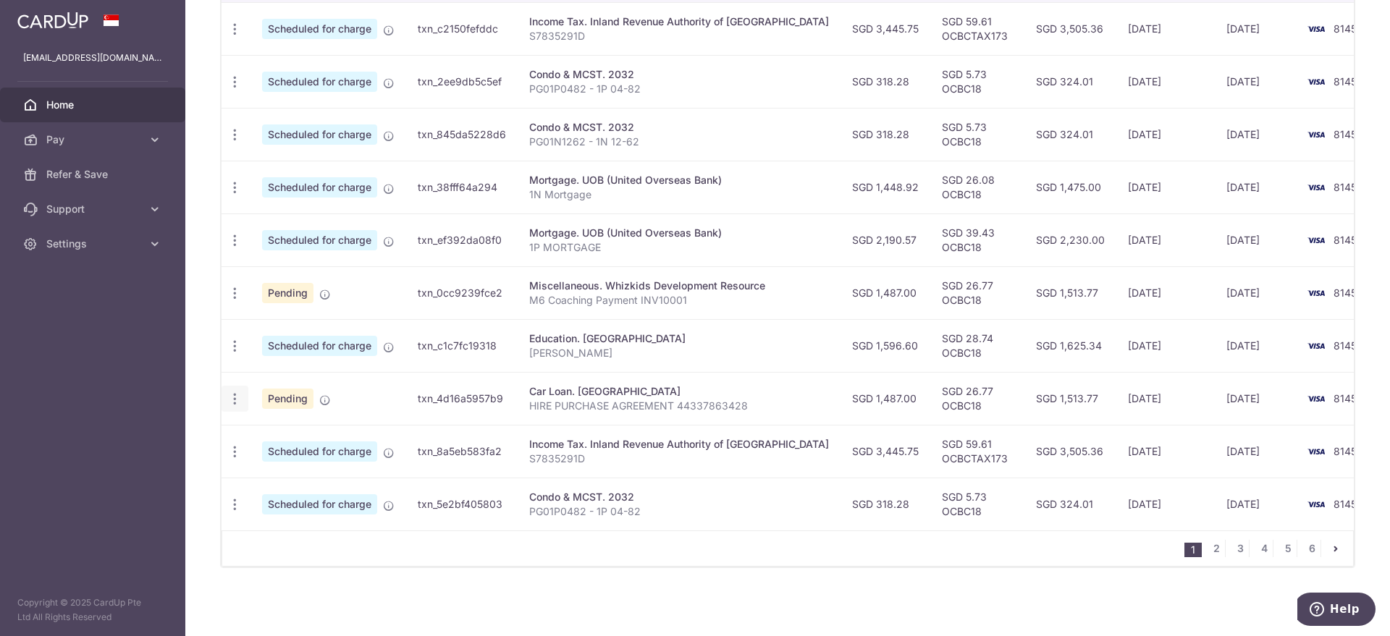
click at [234, 37] on icon "button" at bounding box center [234, 29] width 15 height 15
click at [292, 473] on link "Cancel payment" at bounding box center [297, 474] width 151 height 36
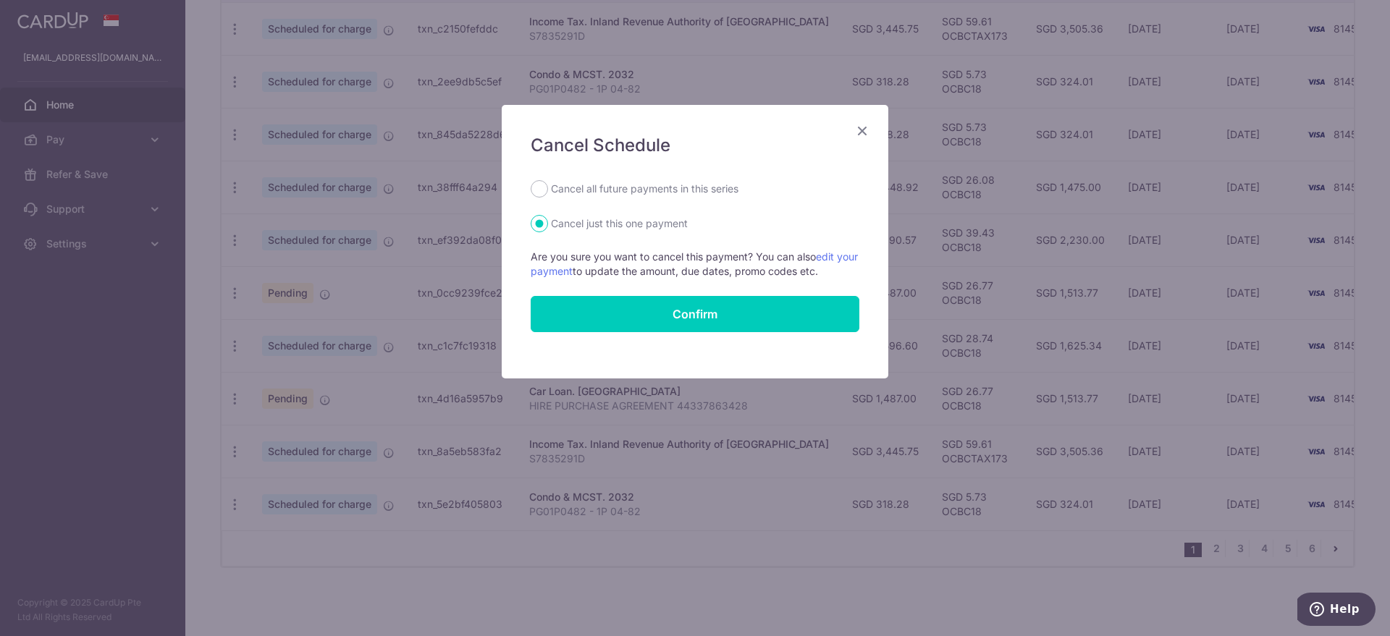
click at [607, 192] on label "Cancel all future payments in this series" at bounding box center [644, 188] width 187 height 17
click at [548, 192] on input "Cancel all future payments in this series" at bounding box center [539, 188] width 17 height 17
radio input "true"
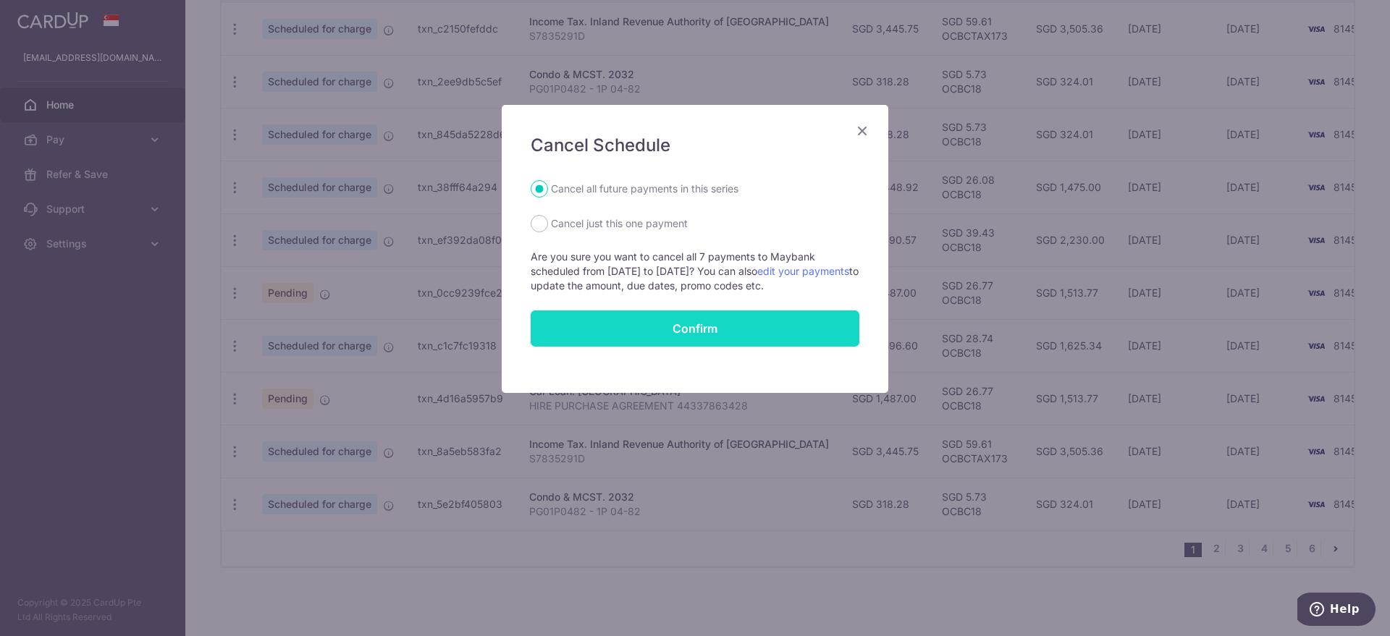
click at [682, 331] on input "Confirm" at bounding box center [695, 329] width 329 height 36
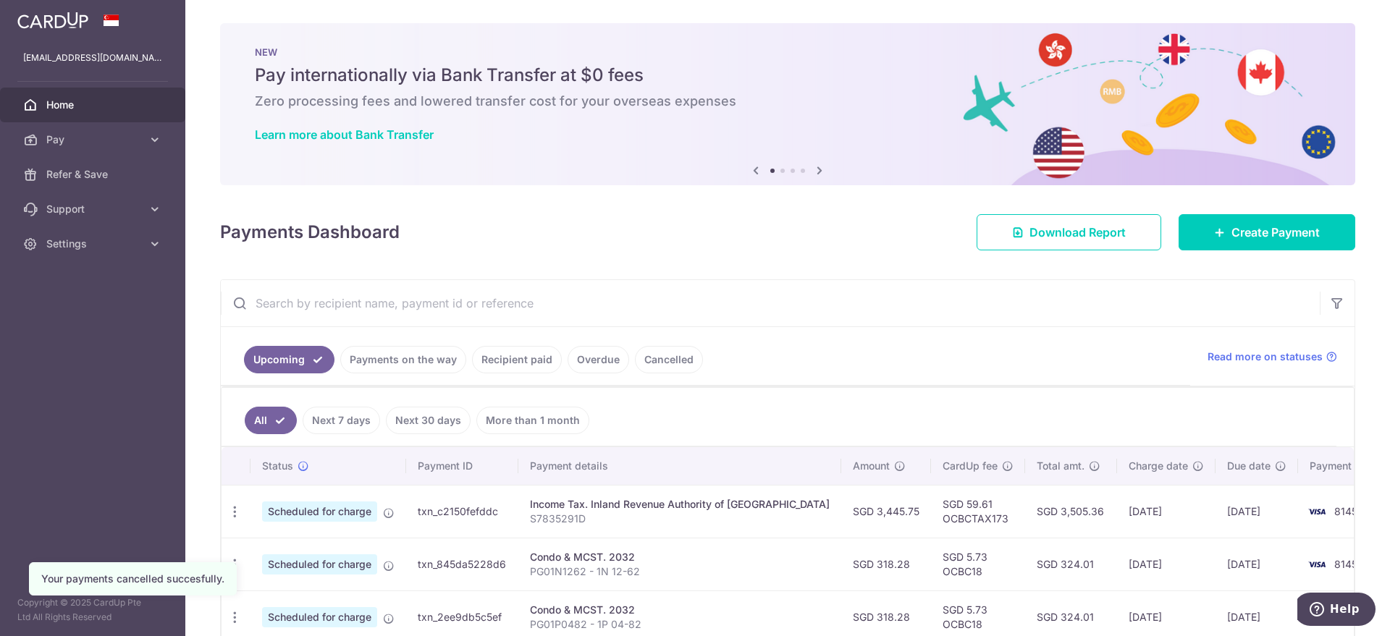
scroll to position [475, 0]
